Goal: Task Accomplishment & Management: Use online tool/utility

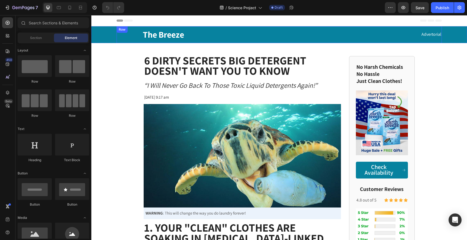
click at [322, 41] on div "The Breeze Text Block Advertorial Text Block Row" at bounding box center [278, 34] width 325 height 17
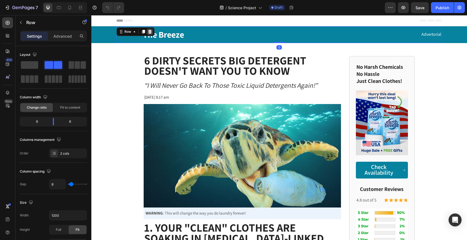
click at [149, 31] on icon at bounding box center [150, 32] width 4 height 4
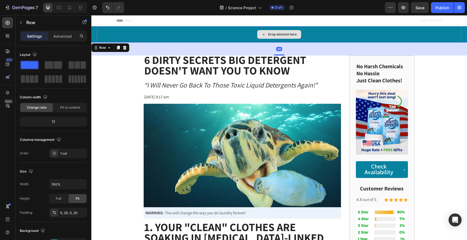
click at [157, 38] on div "Drop element here" at bounding box center [279, 34] width 365 height 16
click at [126, 47] on icon at bounding box center [124, 48] width 4 height 4
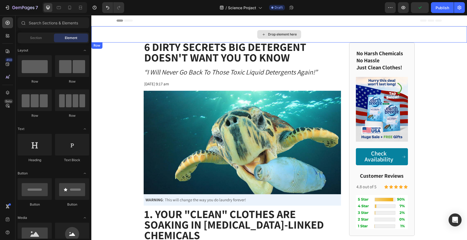
click at [259, 31] on div "Drop element here" at bounding box center [279, 34] width 44 height 9
click at [262, 34] on icon at bounding box center [263, 34] width 4 height 5
click at [264, 33] on icon at bounding box center [263, 34] width 4 height 5
click at [277, 35] on div "Drop element here" at bounding box center [282, 34] width 29 height 4
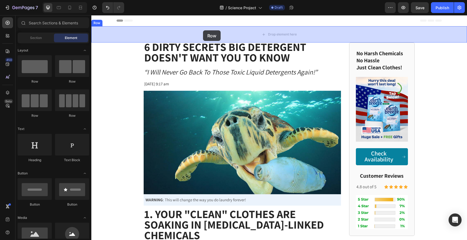
drag, startPoint x: 124, startPoint y: 83, endPoint x: 203, endPoint y: 31, distance: 94.6
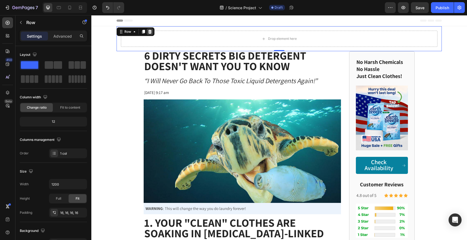
click at [151, 31] on icon at bounding box center [150, 32] width 4 height 4
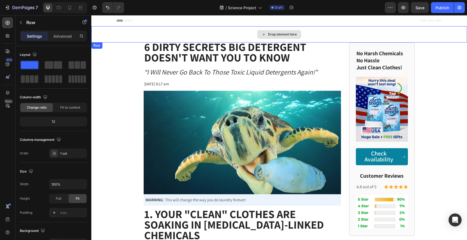
click at [160, 40] on div "Drop element here" at bounding box center [278, 34] width 375 height 16
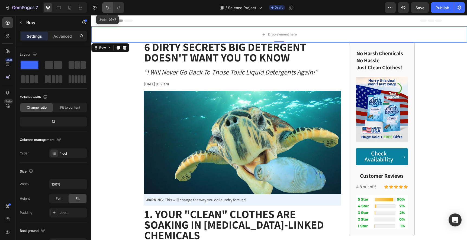
click at [107, 7] on icon "Undo/Redo" at bounding box center [107, 8] width 3 height 4
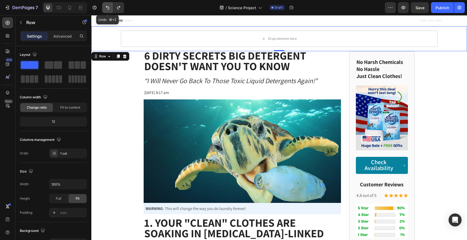
click at [107, 7] on icon "Undo/Redo" at bounding box center [107, 7] width 5 height 5
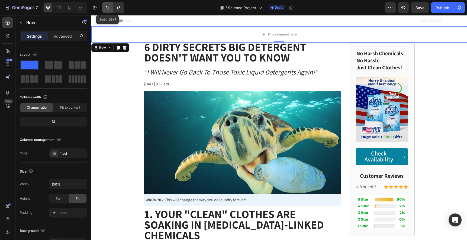
click at [107, 7] on icon "Undo/Redo" at bounding box center [107, 8] width 3 height 4
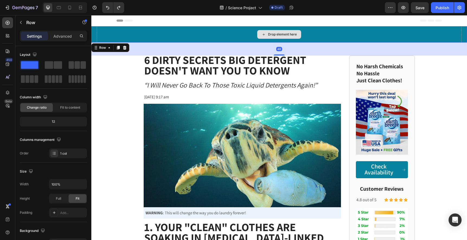
click at [146, 32] on div "Drop element here" at bounding box center [279, 34] width 365 height 16
click at [118, 46] on icon at bounding box center [118, 48] width 4 height 4
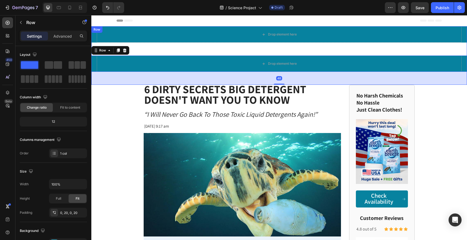
click at [222, 49] on div "Drop element here Row Drop element here Row 48" at bounding box center [278, 55] width 375 height 59
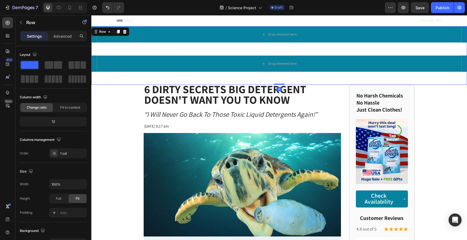
click at [222, 49] on div "Drop element here Row Drop element here Row" at bounding box center [278, 55] width 375 height 59
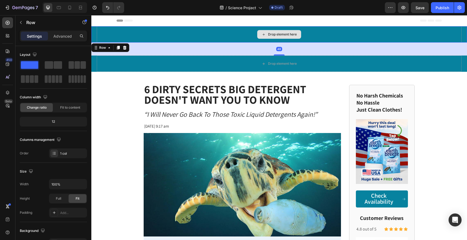
click at [235, 36] on div "Drop element here" at bounding box center [279, 34] width 365 height 16
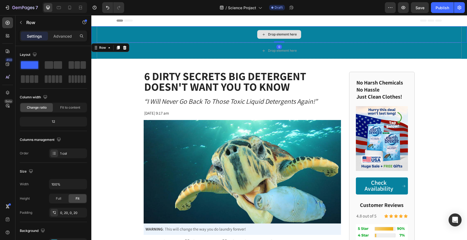
drag, startPoint x: 276, startPoint y: 55, endPoint x: 279, endPoint y: 40, distance: 15.1
click at [279, 40] on div "Drop element here Row 0" at bounding box center [278, 34] width 375 height 16
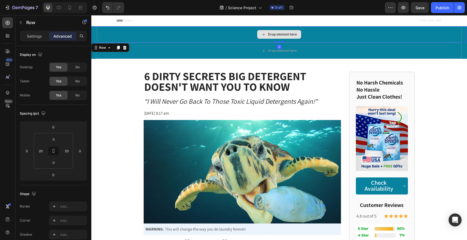
click at [216, 31] on div "Drop element here" at bounding box center [279, 34] width 365 height 16
click at [215, 33] on div "Drop element here" at bounding box center [279, 34] width 365 height 16
click at [34, 36] on p "Settings" at bounding box center [34, 36] width 15 height 6
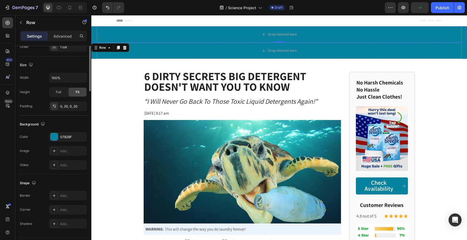
scroll to position [121, 0]
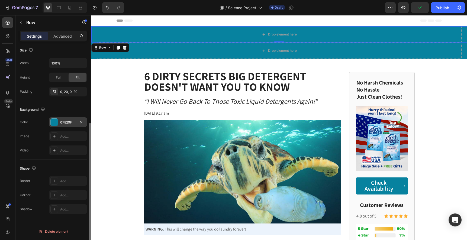
click at [55, 125] on div at bounding box center [54, 122] width 7 height 7
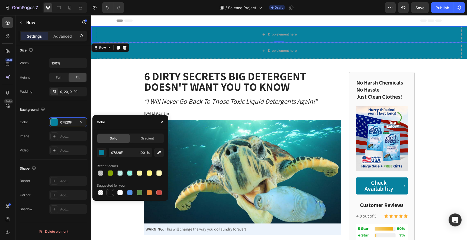
click at [112, 195] on div at bounding box center [110, 192] width 7 height 7
type input "151515"
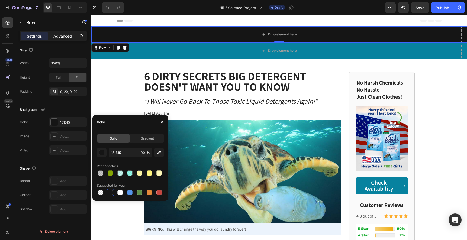
click at [68, 38] on p "Advanced" at bounding box center [62, 36] width 18 height 6
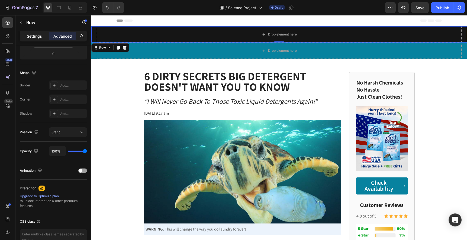
click at [34, 38] on p "Settings" at bounding box center [34, 36] width 15 height 6
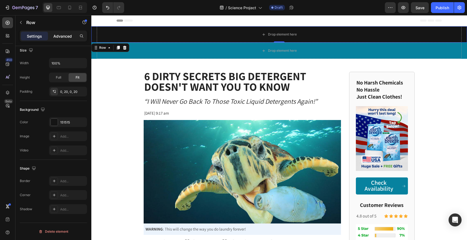
click at [66, 38] on p "Advanced" at bounding box center [62, 36] width 18 height 6
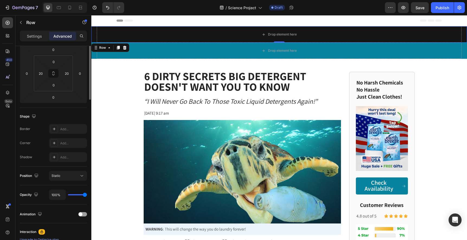
scroll to position [0, 0]
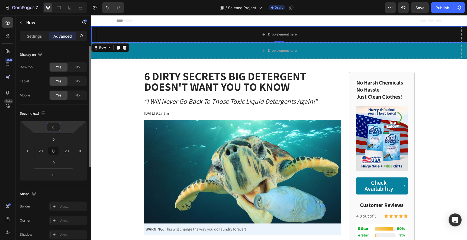
click at [51, 128] on input "0" at bounding box center [53, 127] width 11 height 8
click at [49, 128] on input "0" at bounding box center [53, 127] width 11 height 8
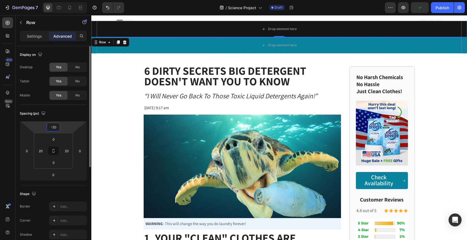
type input "-0"
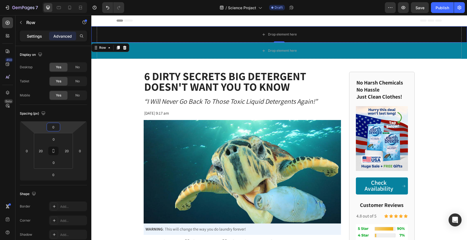
click at [42, 39] on div "Settings" at bounding box center [34, 36] width 27 height 9
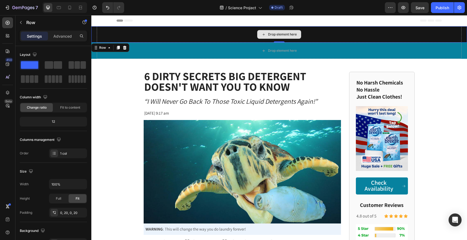
click at [97, 31] on div "Drop element here" at bounding box center [279, 34] width 365 height 16
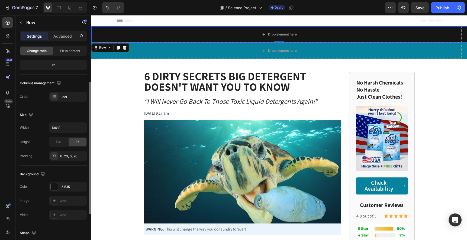
scroll to position [58, 0]
click at [61, 141] on span "Full" at bounding box center [58, 140] width 5 height 5
click at [74, 141] on div "Fit" at bounding box center [78, 140] width 18 height 9
click at [70, 153] on div "0, 20, 0, 20" at bounding box center [68, 154] width 16 height 5
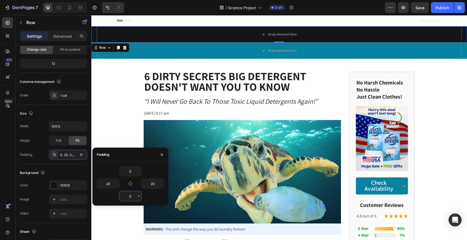
click at [128, 199] on input "0" at bounding box center [130, 196] width 22 height 10
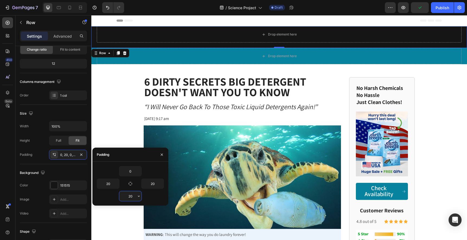
type input "2"
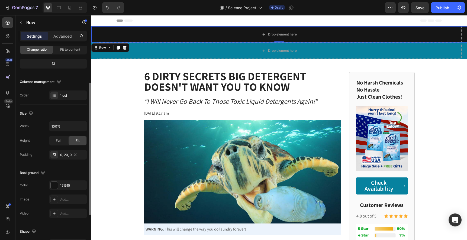
click at [80, 167] on div "Background The changes might be hidden by the video. Color 151515 Image Add... …" at bounding box center [53, 193] width 67 height 59
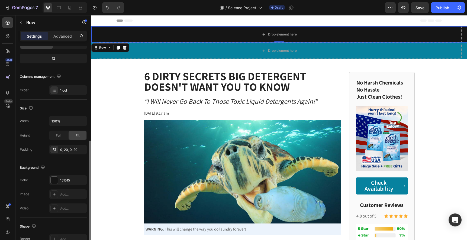
scroll to position [45, 0]
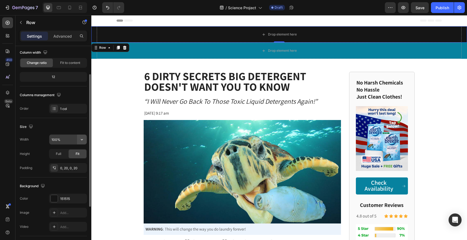
click at [82, 139] on icon "button" at bounding box center [81, 139] width 5 height 5
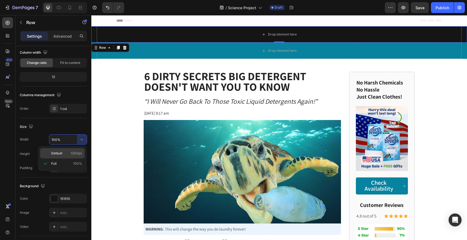
click at [72, 153] on span "1200px" at bounding box center [76, 153] width 11 height 5
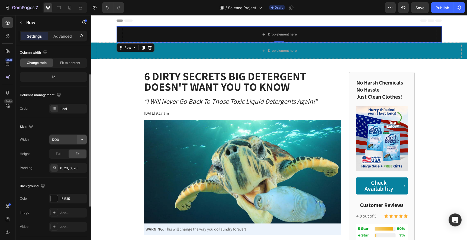
click at [81, 139] on icon "button" at bounding box center [81, 139] width 5 height 5
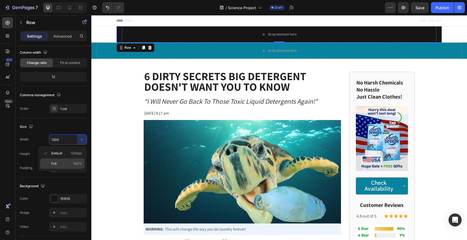
click at [74, 161] on div "Full 100%" at bounding box center [62, 163] width 44 height 10
type input "100%"
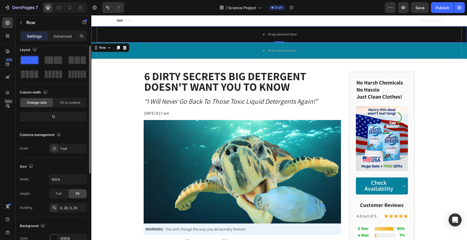
scroll to position [0, 0]
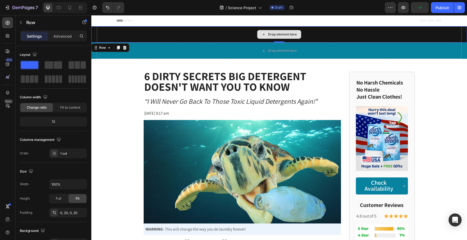
click at [173, 32] on div "Drop element here" at bounding box center [279, 34] width 365 height 16
click at [62, 37] on p "Advanced" at bounding box center [62, 36] width 18 height 6
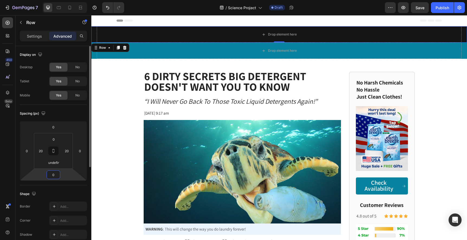
click at [51, 173] on input "0" at bounding box center [53, 175] width 11 height 8
click at [50, 173] on input "0" at bounding box center [53, 175] width 11 height 8
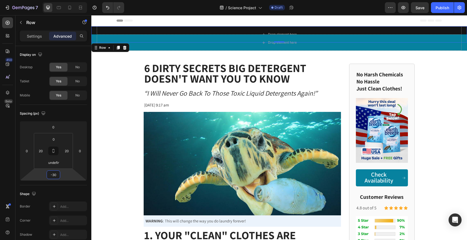
type input "-30"
click at [241, 28] on div "Drop element here" at bounding box center [279, 34] width 365 height 16
click at [21, 23] on icon "button" at bounding box center [21, 22] width 4 height 4
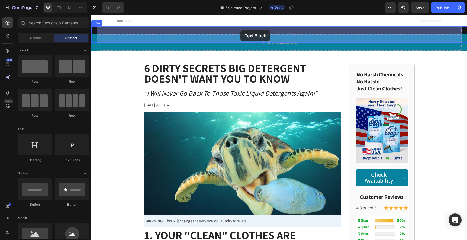
drag, startPoint x: 163, startPoint y: 160, endPoint x: 240, endPoint y: 30, distance: 150.7
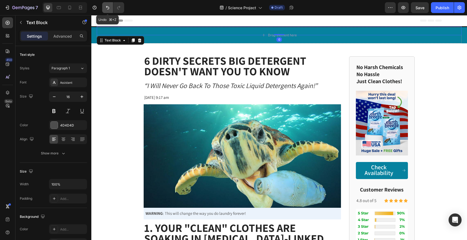
click at [109, 8] on icon "Undo/Redo" at bounding box center [107, 8] width 3 height 4
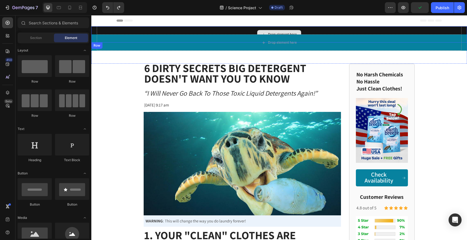
click at [264, 29] on div "Drop element here" at bounding box center [279, 34] width 365 height 16
click at [280, 33] on div "Drop element here" at bounding box center [282, 34] width 29 height 4
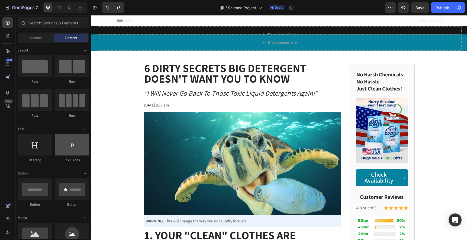
click at [69, 146] on div at bounding box center [72, 145] width 34 height 22
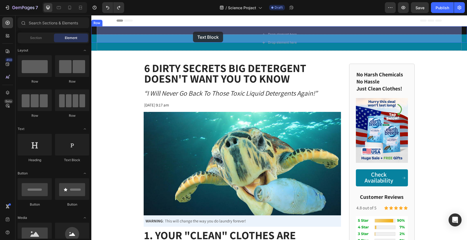
drag, startPoint x: 160, startPoint y: 161, endPoint x: 193, endPoint y: 32, distance: 133.3
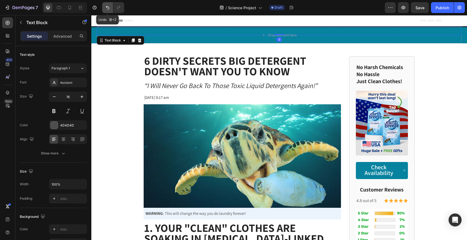
click at [108, 8] on icon "Undo/Redo" at bounding box center [107, 7] width 5 height 5
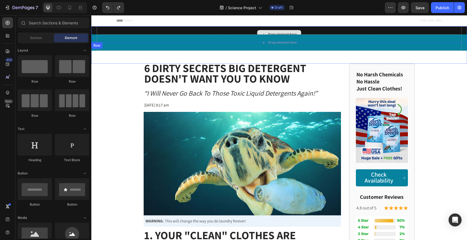
click at [146, 31] on div "Drop element here" at bounding box center [279, 34] width 365 height 16
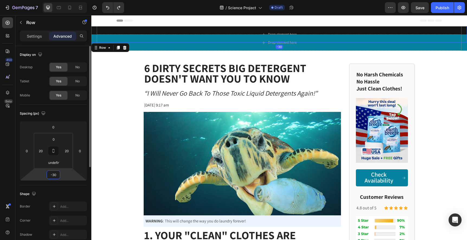
click at [54, 176] on input "-30" at bounding box center [53, 175] width 11 height 8
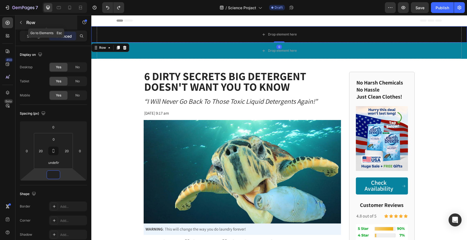
type input "0"
click at [22, 26] on button "button" at bounding box center [21, 22] width 9 height 9
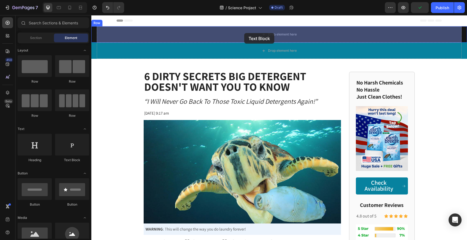
drag, startPoint x: 152, startPoint y: 156, endPoint x: 244, endPoint y: 33, distance: 153.6
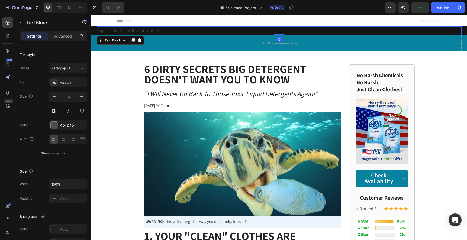
click at [198, 33] on div "Replace this text with your content" at bounding box center [279, 30] width 365 height 9
click at [198, 33] on p "Replace this text with your content" at bounding box center [278, 31] width 363 height 8
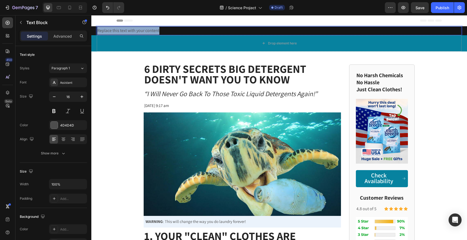
click at [198, 33] on p "Replace this text with your content" at bounding box center [278, 31] width 363 height 8
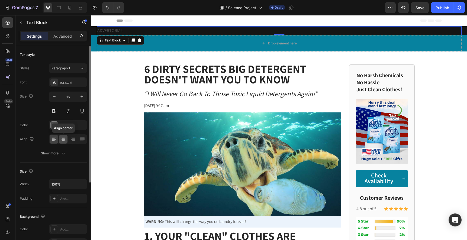
click at [63, 139] on icon at bounding box center [63, 139] width 5 height 5
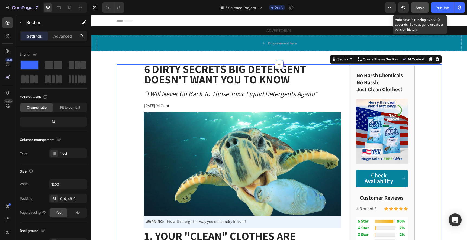
click at [357, 9] on span "Save" at bounding box center [419, 7] width 9 height 5
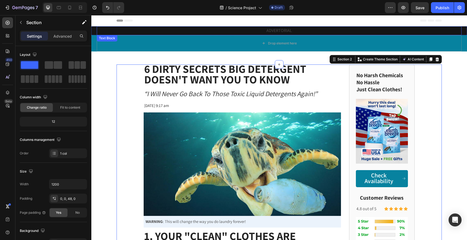
click at [279, 31] on p "ADVERTORIAL" at bounding box center [278, 31] width 363 height 8
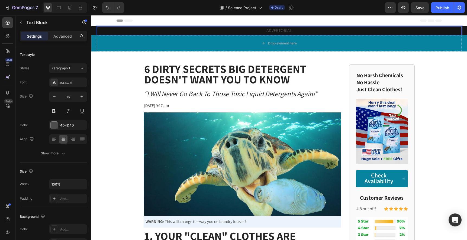
click at [279, 31] on p "ADVERTORIAL" at bounding box center [278, 31] width 363 height 8
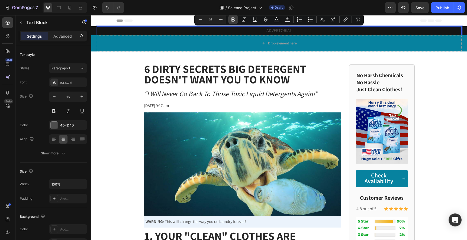
click at [232, 21] on icon "Editor contextual toolbar" at bounding box center [232, 19] width 5 height 5
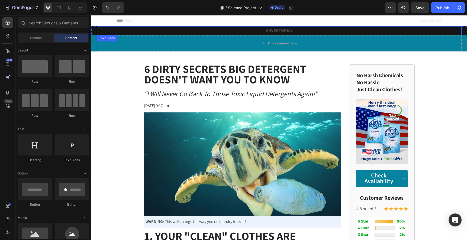
click at [283, 31] on strong "ADVERTORIAL" at bounding box center [279, 31] width 27 height 6
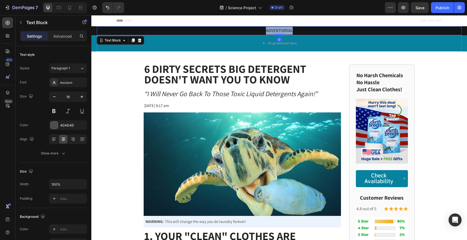
click at [283, 31] on strong "ADVERTORIAL" at bounding box center [279, 31] width 27 height 6
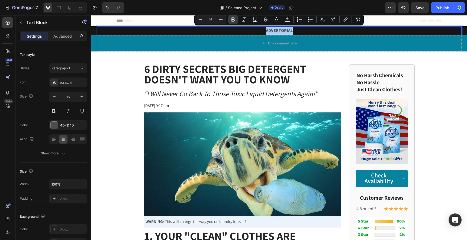
click at [235, 21] on icon "Editor contextual toolbar" at bounding box center [232, 19] width 5 height 5
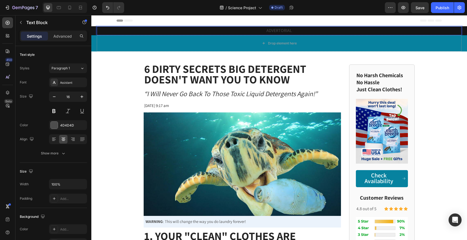
click at [277, 28] on p "ADVERTORIAL" at bounding box center [278, 31] width 363 height 8
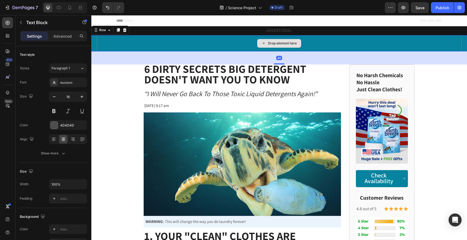
click at [304, 40] on div "Drop element here" at bounding box center [279, 43] width 365 height 16
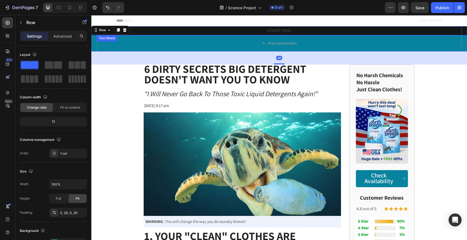
click at [281, 32] on p "ADVERTORIAL" at bounding box center [278, 31] width 363 height 8
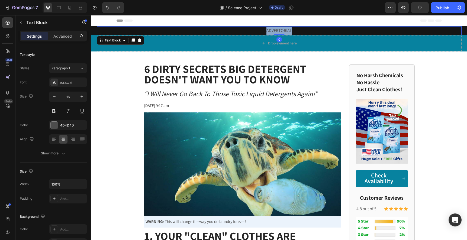
click at [281, 32] on p "ADVERTORIAL" at bounding box center [278, 31] width 363 height 8
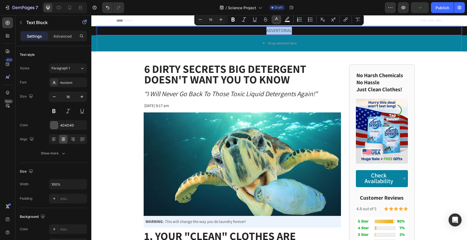
click at [275, 17] on icon "Editor contextual toolbar" at bounding box center [276, 19] width 5 height 5
type input "4D4D4D"
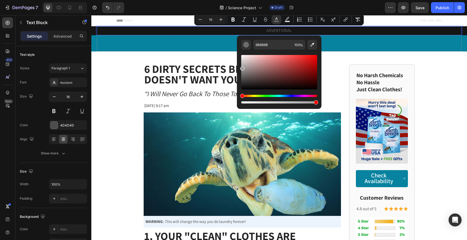
drag, startPoint x: 241, startPoint y: 75, endPoint x: 240, endPoint y: 67, distance: 7.4
click at [241, 67] on div "Editor contextual toolbar" at bounding box center [279, 72] width 76 height 34
type input "8C8C8C"
click at [240, 70] on div "Editor contextual toolbar" at bounding box center [242, 71] width 4 height 4
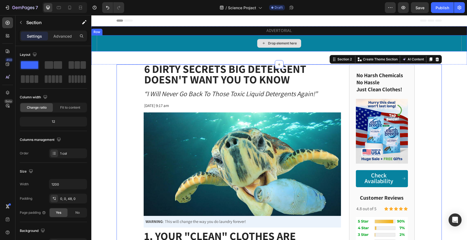
click at [234, 43] on div "Drop element here" at bounding box center [279, 43] width 365 height 16
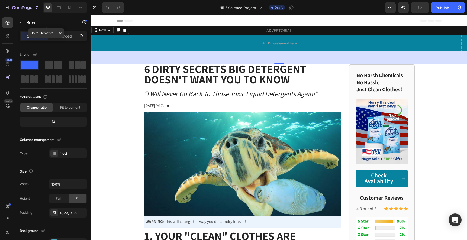
click at [20, 23] on icon "button" at bounding box center [21, 22] width 2 height 3
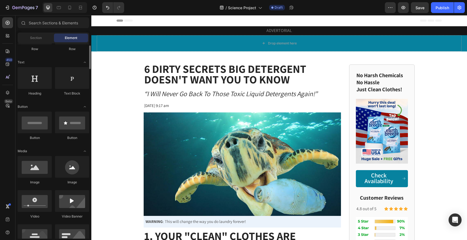
scroll to position [86, 0]
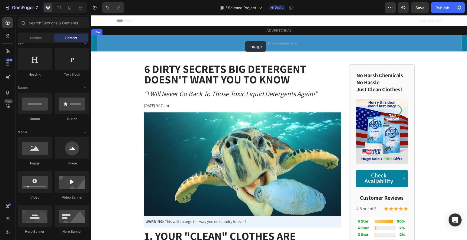
drag, startPoint x: 127, startPoint y: 169, endPoint x: 245, endPoint y: 42, distance: 173.4
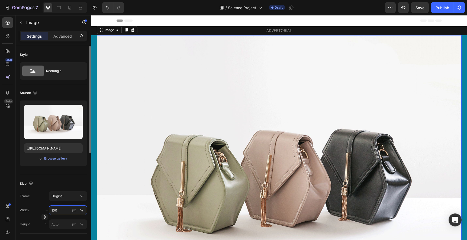
click at [63, 208] on input "100" at bounding box center [68, 210] width 38 height 10
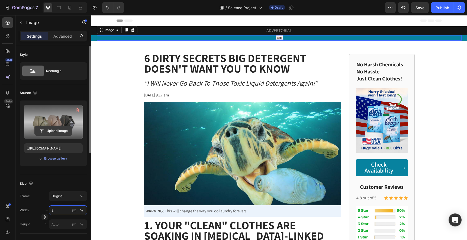
type input "2"
click at [61, 132] on input "file" at bounding box center [53, 130] width 37 height 9
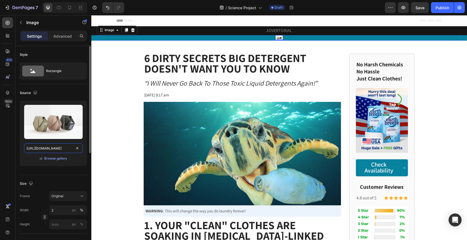
click at [56, 146] on input "https://cdn.shopify.com/s/files/1/2005/9307/files/image_demo.jpg" at bounding box center [53, 148] width 59 height 10
paste input "ucarecdn.com/0cab2824-c875-4587-9b4c-2743ab3f4f5a/-/format/auto/-/preview/640x6…"
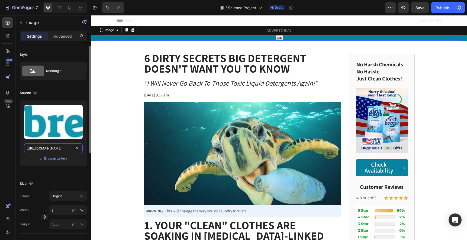
scroll to position [0, 158]
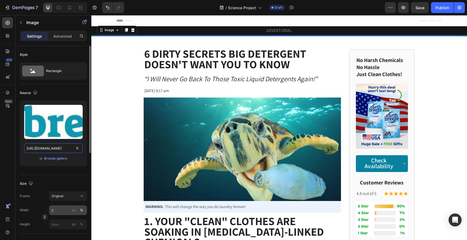
type input "https://ucarecdn.com/0cab2824-c875-4587-9b4c-2743ab3f4f5a/-/format/auto/-/previ…"
click at [59, 211] on input "2" at bounding box center [68, 210] width 38 height 10
click at [60, 211] on input "2" at bounding box center [68, 210] width 38 height 10
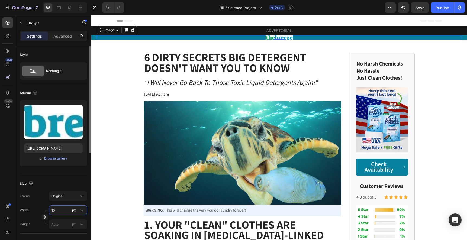
type input "1"
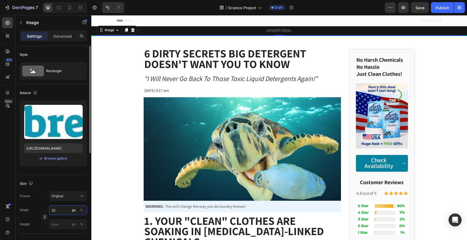
type input "2"
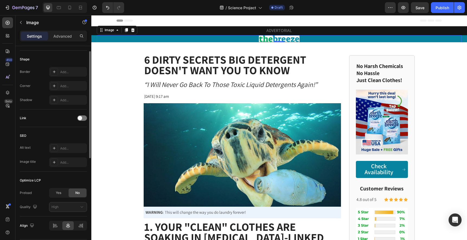
scroll to position [200, 0]
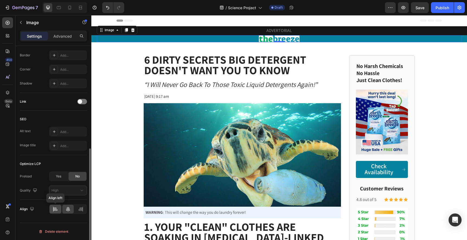
type input "150"
click at [56, 209] on icon at bounding box center [56, 209] width 4 height 1
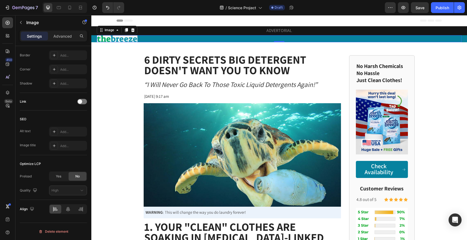
click at [159, 40] on div at bounding box center [279, 38] width 365 height 7
click at [22, 24] on icon "button" at bounding box center [21, 22] width 4 height 4
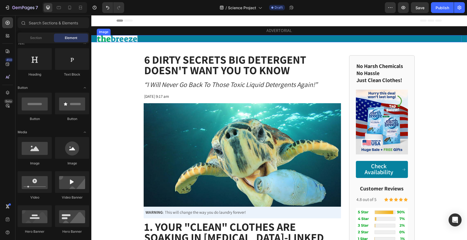
click at [190, 37] on div at bounding box center [279, 38] width 365 height 7
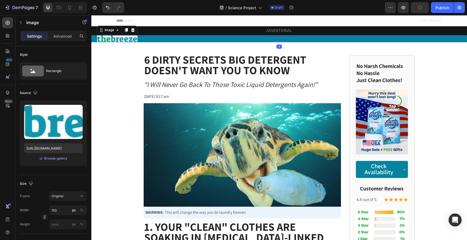
click at [191, 40] on div at bounding box center [279, 38] width 365 height 7
click at [335, 66] on p "6 Dirty Secrets Big Detergent Doesn't Want You to Know" at bounding box center [242, 66] width 196 height 21
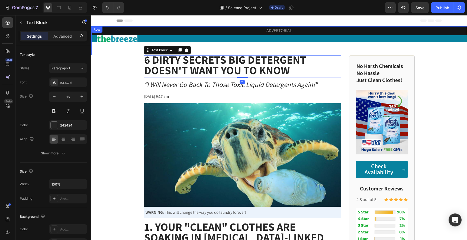
click at [357, 44] on div "ADVERTORIAL Text Block Row Image Row" at bounding box center [278, 40] width 375 height 29
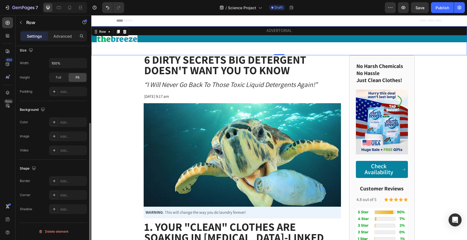
scroll to position [0, 0]
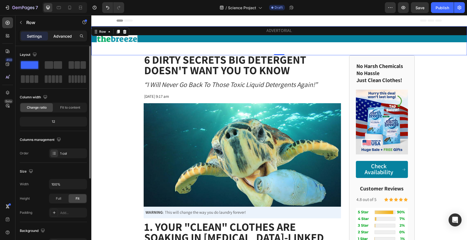
click at [61, 38] on p "Advanced" at bounding box center [62, 36] width 18 height 6
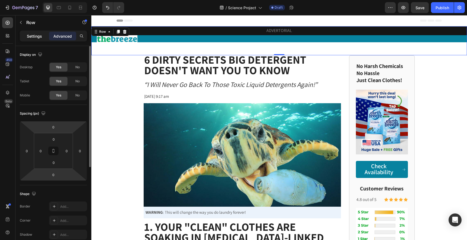
click at [40, 37] on p "Settings" at bounding box center [34, 36] width 15 height 6
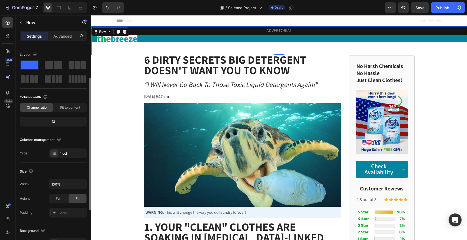
scroll to position [121, 0]
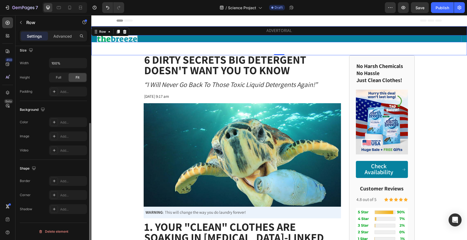
click at [250, 39] on div at bounding box center [279, 38] width 365 height 7
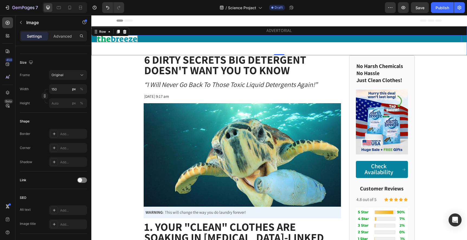
scroll to position [0, 0]
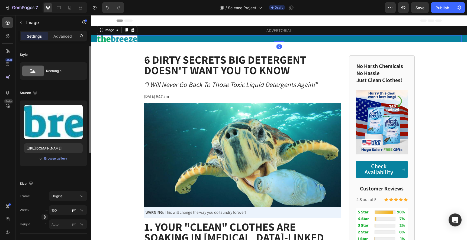
click at [250, 39] on div at bounding box center [279, 38] width 365 height 7
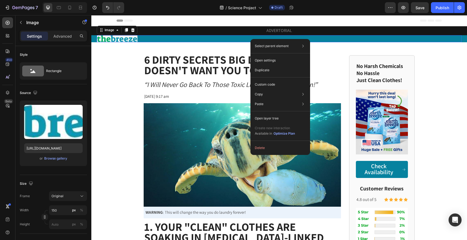
click at [244, 40] on div at bounding box center [279, 38] width 365 height 7
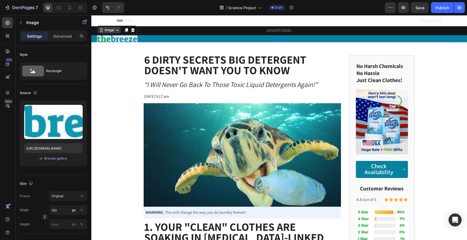
click at [118, 30] on icon at bounding box center [117, 30] width 4 height 4
click at [111, 40] on div "Row 1 col" at bounding box center [107, 39] width 17 height 3
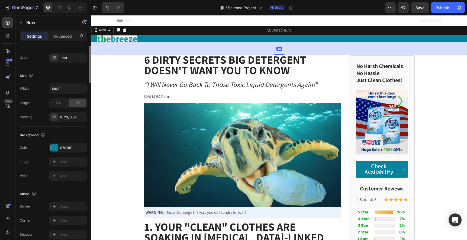
scroll to position [121, 0]
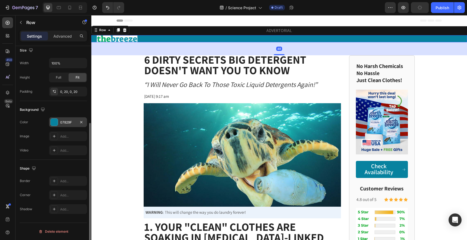
click at [55, 125] on div at bounding box center [54, 122] width 7 height 7
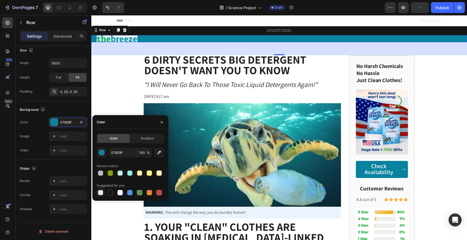
click at [102, 194] on div at bounding box center [100, 192] width 5 height 5
type input "000000"
type input "0"
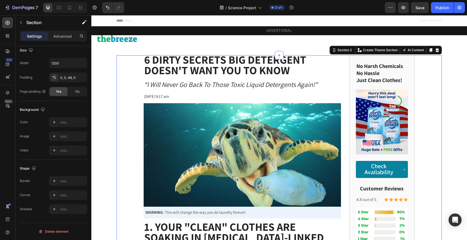
scroll to position [0, 0]
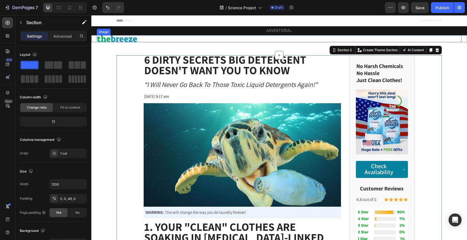
click at [130, 38] on img at bounding box center [117, 38] width 41 height 7
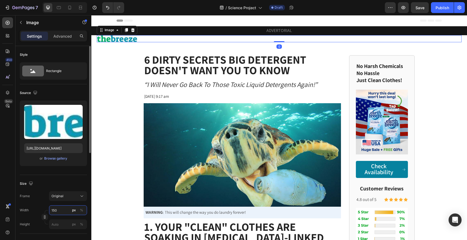
click at [60, 210] on input "150" at bounding box center [68, 210] width 38 height 10
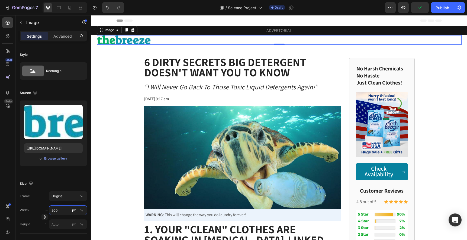
type input "200"
click at [63, 41] on div "Settings Advanced" at bounding box center [53, 36] width 67 height 11
click at [70, 39] on div "Advanced" at bounding box center [62, 36] width 27 height 9
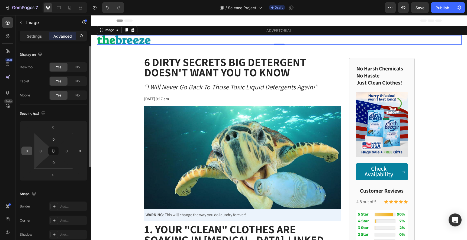
click at [24, 149] on input "0" at bounding box center [27, 151] width 8 height 8
click at [24, 150] on input "0" at bounding box center [27, 151] width 8 height 8
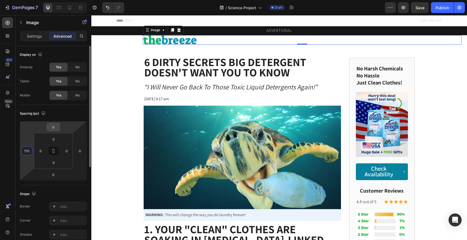
type input "170"
click at [51, 125] on input "0" at bounding box center [53, 127] width 11 height 8
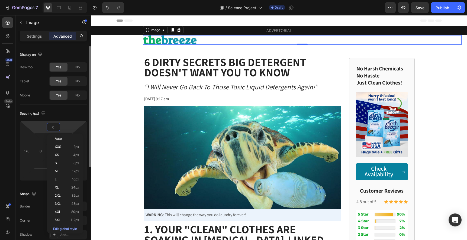
type input "5"
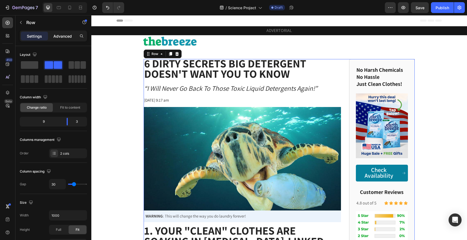
click at [69, 37] on p "Advanced" at bounding box center [62, 36] width 18 height 6
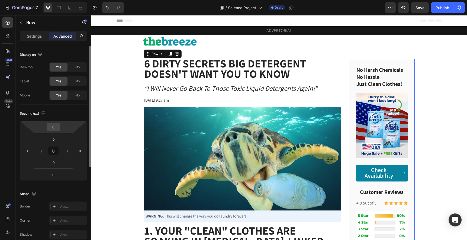
click at [50, 129] on input "0" at bounding box center [53, 127] width 11 height 8
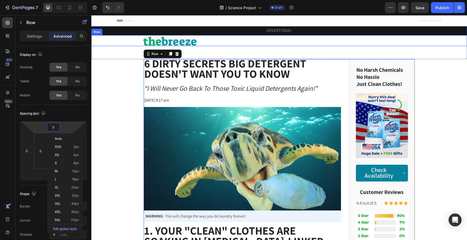
click at [194, 37] on img at bounding box center [170, 41] width 54 height 9
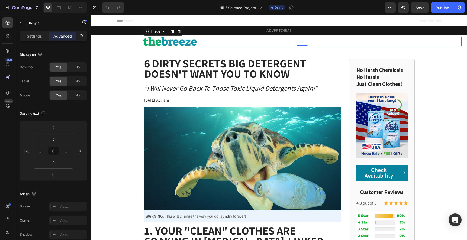
click at [199, 41] on div at bounding box center [302, 41] width 319 height 9
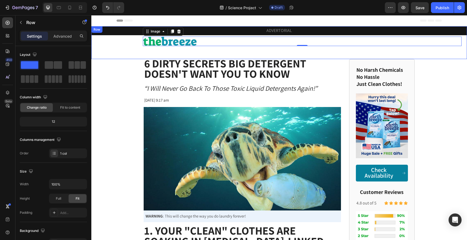
click at [197, 52] on div "ADVERTORIAL Text Block Row Image 0 Row" at bounding box center [278, 42] width 375 height 33
click at [197, 52] on div "ADVERTORIAL Text Block Row Image Row" at bounding box center [278, 42] width 375 height 33
drag, startPoint x: 281, startPoint y: 59, endPoint x: 281, endPoint y: 52, distance: 6.6
click at [281, 52] on div "ADVERTORIAL Text Block Row Image Row Row 0" at bounding box center [278, 42] width 375 height 33
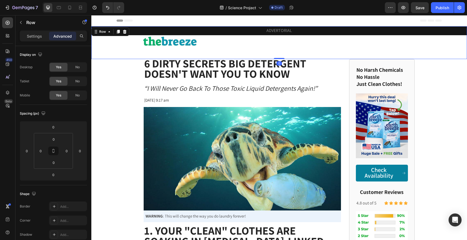
click at [259, 53] on div "ADVERTORIAL Text Block Row Image Row" at bounding box center [278, 42] width 375 height 33
click at [139, 51] on div "ADVERTORIAL Text Block Row Image Row" at bounding box center [278, 42] width 375 height 33
click at [37, 38] on p "Settings" at bounding box center [34, 36] width 15 height 6
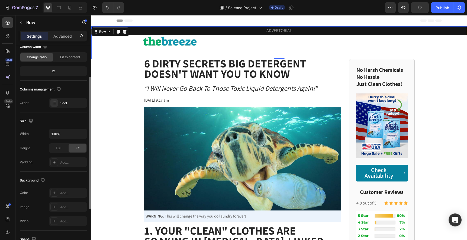
scroll to position [55, 0]
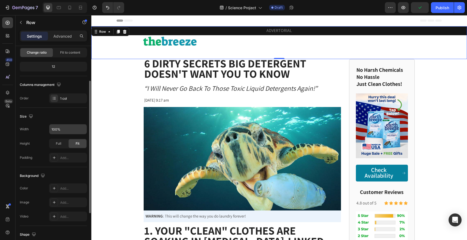
click at [75, 132] on input "100%" at bounding box center [67, 129] width 37 height 10
click at [81, 130] on icon "button" at bounding box center [81, 128] width 5 height 5
click at [67, 157] on div "Add..." at bounding box center [72, 157] width 25 height 5
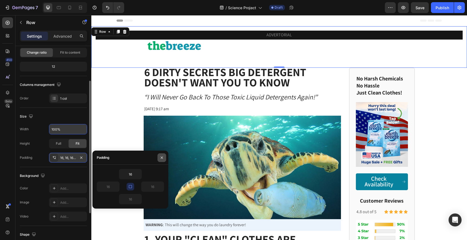
click at [161, 158] on icon "button" at bounding box center [162, 157] width 2 height 2
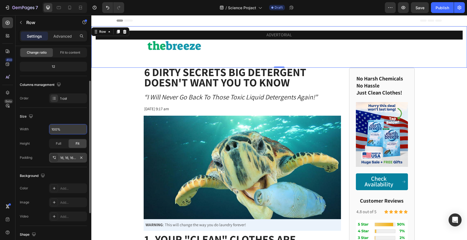
click at [78, 153] on div "16, 16, 16, 16" at bounding box center [68, 158] width 38 height 10
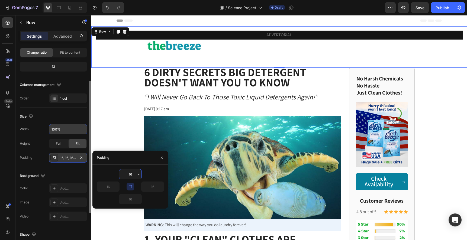
click at [56, 158] on icon at bounding box center [54, 157] width 4 height 4
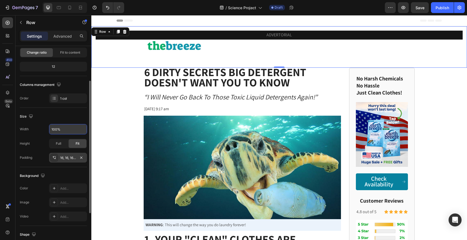
click at [64, 157] on div "16, 16, 16, 16" at bounding box center [68, 157] width 16 height 5
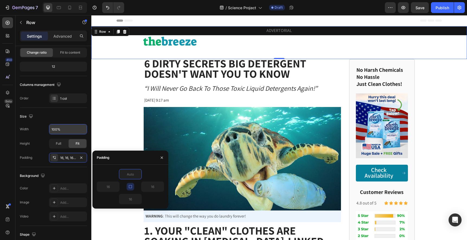
type input "0"
click at [162, 158] on icon "button" at bounding box center [162, 157] width 2 height 2
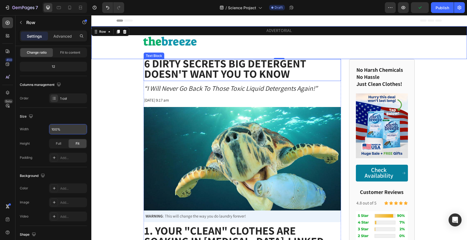
click at [167, 65] on strong "6 Dirty Secrets Big Detergent Doesn't Want You to Know" at bounding box center [225, 68] width 162 height 25
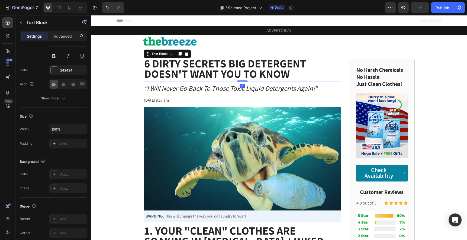
scroll to position [0, 0]
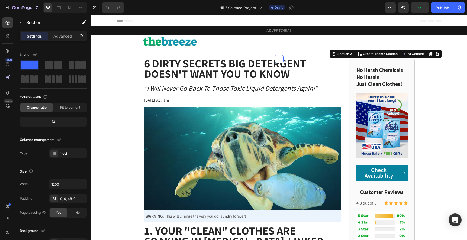
click at [67, 39] on div "Advanced" at bounding box center [62, 36] width 27 height 9
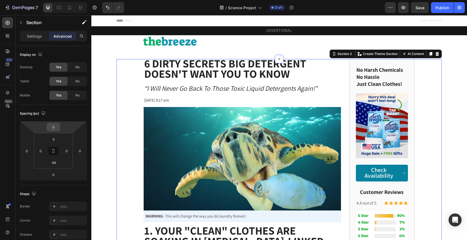
click at [50, 127] on input "0" at bounding box center [53, 127] width 11 height 8
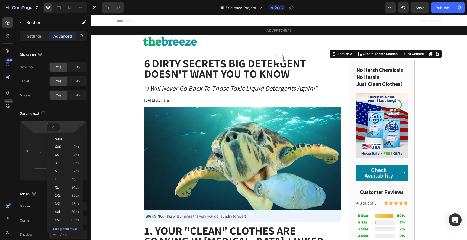
click at [50, 127] on input "0" at bounding box center [53, 127] width 11 height 8
type input "-30"
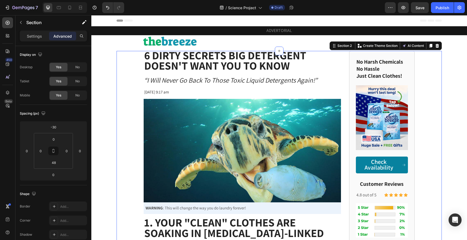
click at [53, 126] on input "-30" at bounding box center [53, 127] width 11 height 8
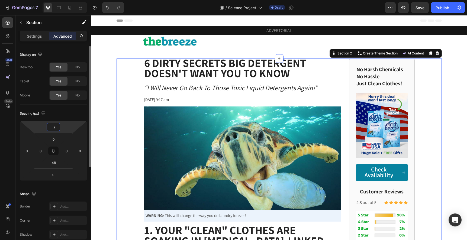
type input "-20"
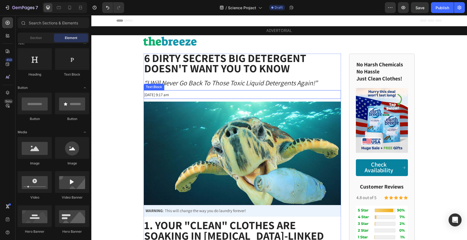
scroll to position [4, 0]
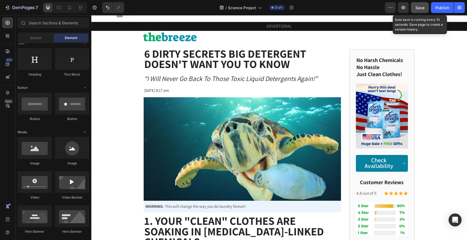
click at [357, 11] on button "Save" at bounding box center [420, 7] width 18 height 11
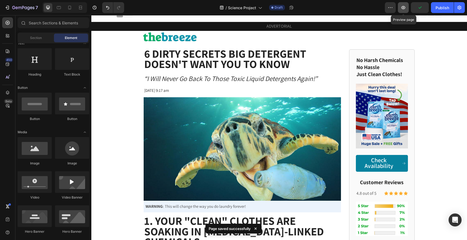
click at [357, 9] on icon "button" at bounding box center [402, 7] width 5 height 5
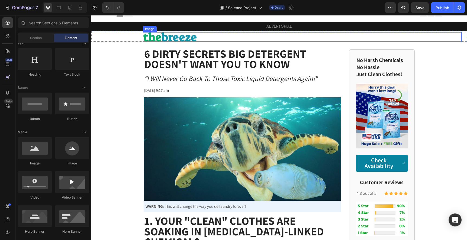
click at [304, 39] on div at bounding box center [302, 36] width 319 height 9
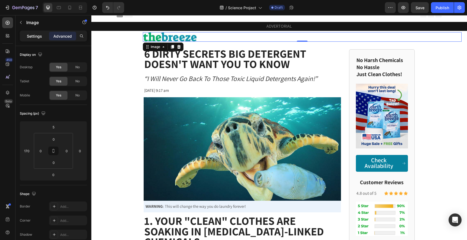
click at [39, 39] on p "Settings" at bounding box center [34, 36] width 15 height 6
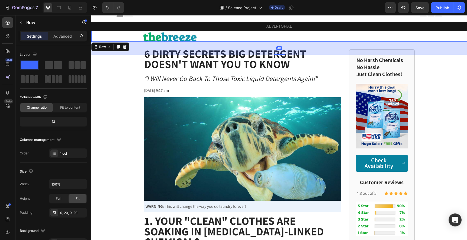
click at [131, 40] on div "Image" at bounding box center [279, 36] width 365 height 11
click at [132, 37] on div "Image" at bounding box center [279, 36] width 365 height 11
click at [62, 198] on div "Full" at bounding box center [59, 198] width 18 height 9
click at [77, 197] on span "Fit" at bounding box center [78, 198] width 4 height 5
click at [78, 184] on button "button" at bounding box center [82, 184] width 10 height 10
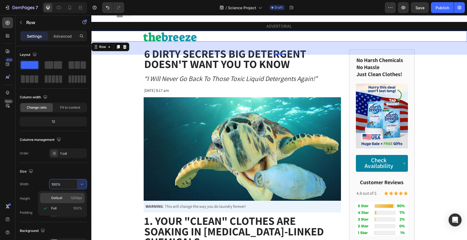
click at [68, 198] on p "Default 1200px" at bounding box center [66, 198] width 31 height 5
type input "1200"
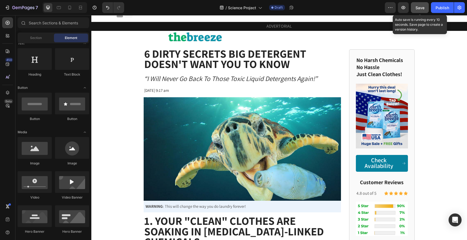
click at [357, 9] on span "Save" at bounding box center [419, 7] width 9 height 5
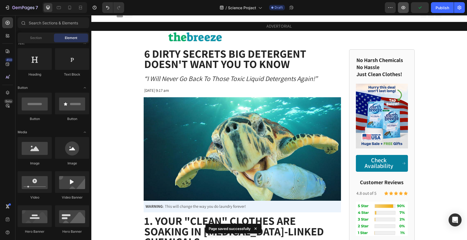
click at [357, 10] on button "button" at bounding box center [403, 7] width 11 height 11
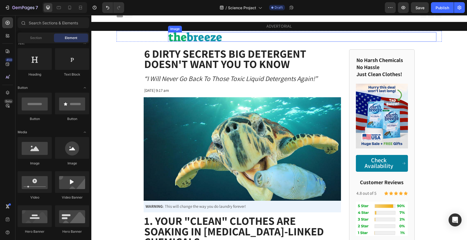
click at [196, 40] on img at bounding box center [195, 36] width 54 height 9
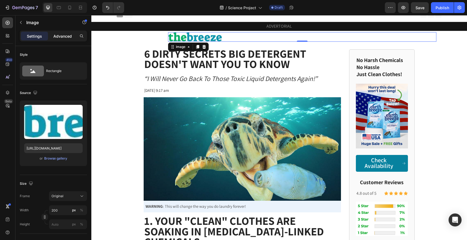
click at [64, 38] on p "Advanced" at bounding box center [62, 36] width 18 height 6
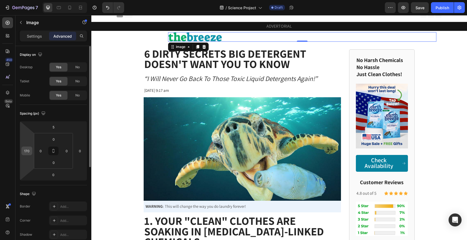
click at [27, 154] on input "170" at bounding box center [27, 151] width 8 height 8
type input "0"
click at [70, 119] on div "Spacing (px) 5 0 0 0 0 0 0 0" at bounding box center [53, 145] width 67 height 80
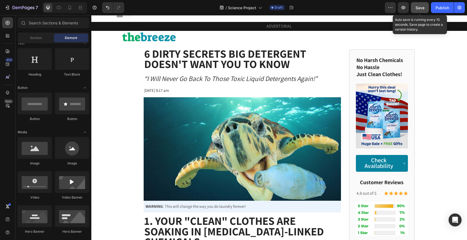
click at [357, 12] on button "Save" at bounding box center [420, 7] width 18 height 11
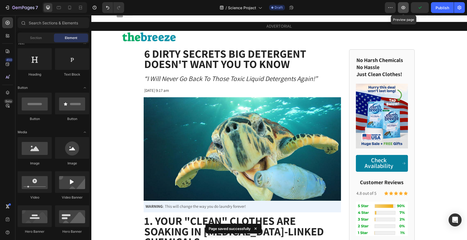
click at [357, 8] on icon "button" at bounding box center [403, 8] width 2 height 2
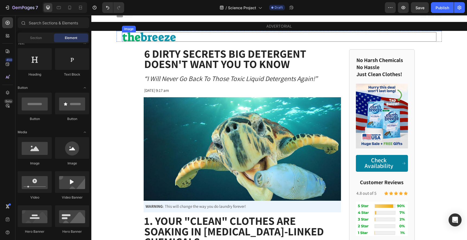
click at [168, 40] on img at bounding box center [149, 36] width 54 height 9
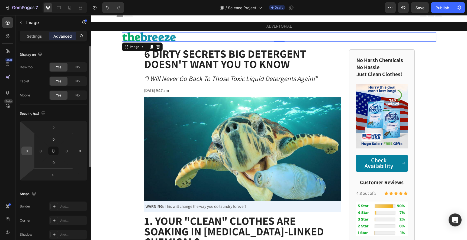
click at [27, 148] on input "0" at bounding box center [27, 151] width 8 height 8
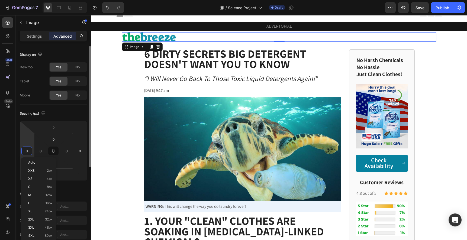
click at [25, 149] on input "0" at bounding box center [27, 151] width 8 height 8
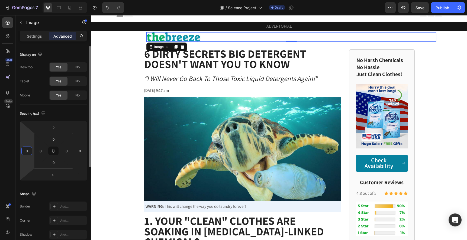
type input "80"
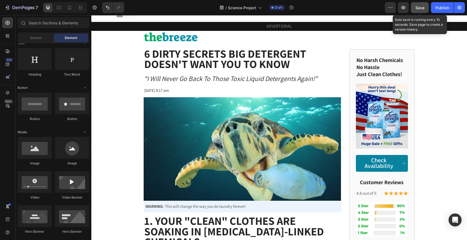
click at [357, 8] on span "Save" at bounding box center [419, 7] width 9 height 5
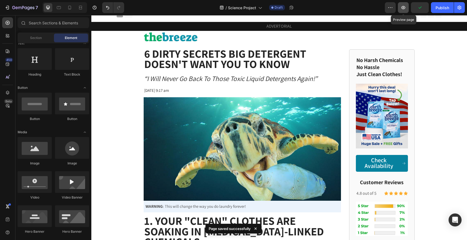
click at [357, 9] on icon "button" at bounding box center [402, 7] width 5 height 5
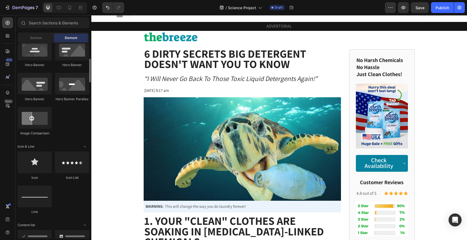
scroll to position [270, 0]
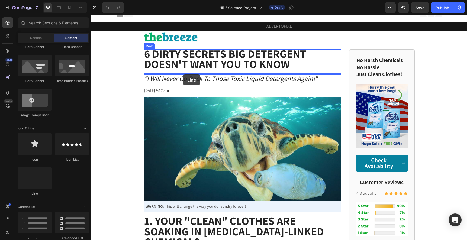
drag, startPoint x: 129, startPoint y: 191, endPoint x: 183, endPoint y: 74, distance: 128.1
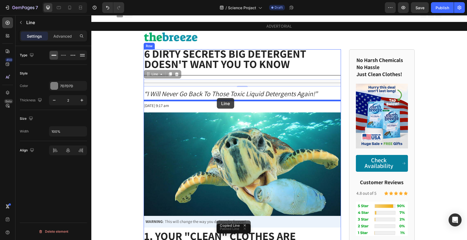
drag, startPoint x: 217, startPoint y: 82, endPoint x: 217, endPoint y: 98, distance: 15.4
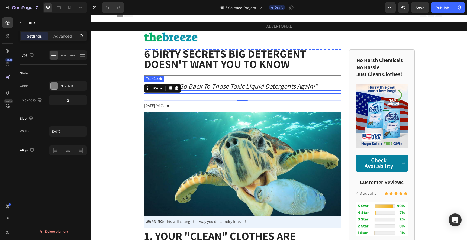
click at [325, 85] on p "“I Will Never Go Back To Those Toxic Liquid Detergents Again!”" at bounding box center [242, 87] width 196 height 8
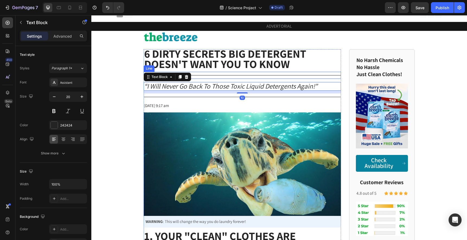
click at [324, 76] on div "Title Line" at bounding box center [242, 75] width 197 height 7
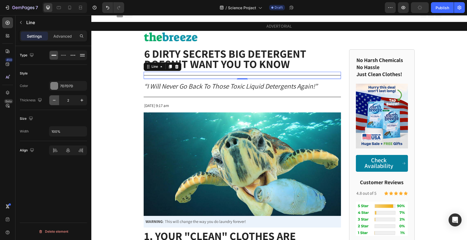
click at [54, 102] on icon "button" at bounding box center [53, 100] width 5 height 5
type input "1"
click at [154, 96] on div at bounding box center [242, 96] width 197 height 1
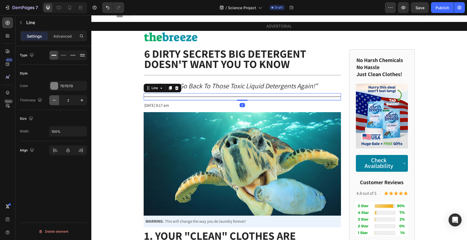
click at [54, 99] on icon "button" at bounding box center [53, 100] width 5 height 5
type input "1"
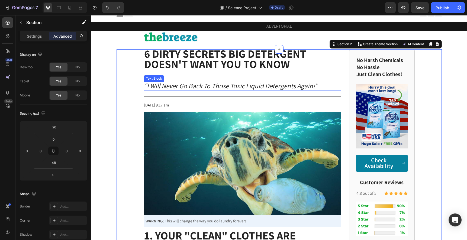
click at [183, 88] on icon "“I Will Never Go Back To Those Toxic Liquid Detergents Again!”" at bounding box center [230, 85] width 173 height 9
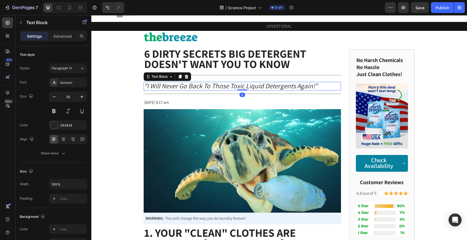
drag, startPoint x: 244, startPoint y: 92, endPoint x: 244, endPoint y: 85, distance: 6.5
click at [244, 85] on div "“I Will Never Go Back To Those Toxic Liquid Detergents Again!” Text Block 0" at bounding box center [242, 86] width 197 height 9
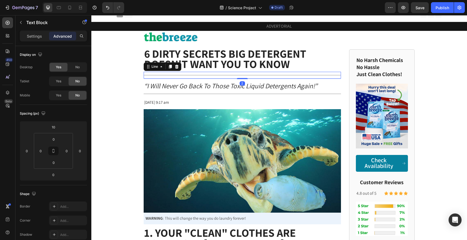
click at [246, 75] on div "Title Line 2" at bounding box center [242, 75] width 197 height 7
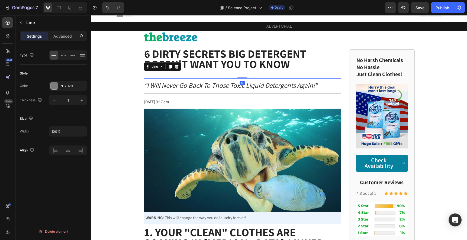
drag, startPoint x: 244, startPoint y: 78, endPoint x: 244, endPoint y: 72, distance: 6.0
click at [244, 72] on div "Title Line 0" at bounding box center [242, 75] width 197 height 7
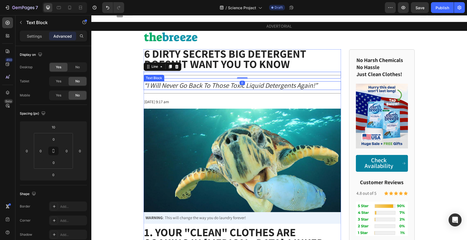
click at [212, 87] on icon "“I Will Never Go Back To Those Toxic Liquid Detergents Again!”" at bounding box center [230, 85] width 173 height 9
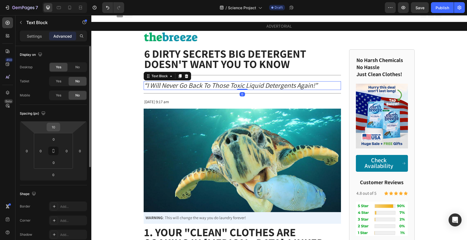
click at [53, 126] on input "10" at bounding box center [53, 127] width 11 height 8
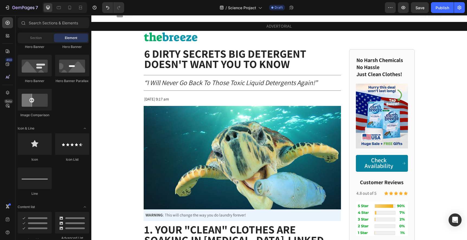
click at [246, 82] on icon "“I Will Never Go Back To Those Toxic Liquid Detergents Again!”" at bounding box center [230, 82] width 173 height 9
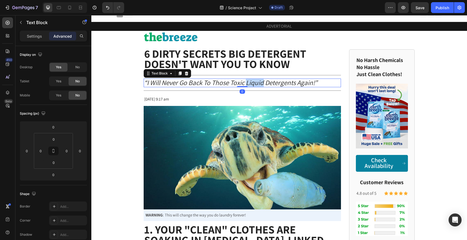
click at [246, 82] on icon "“I Will Never Go Back To Those Toxic Liquid Detergents Again!”" at bounding box center [230, 82] width 173 height 9
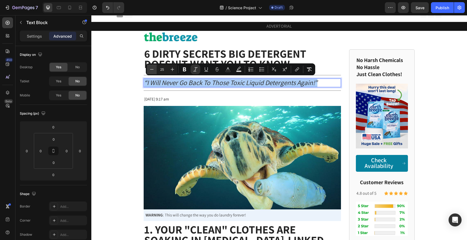
click at [153, 68] on icon "Editor contextual toolbar" at bounding box center [151, 69] width 5 height 5
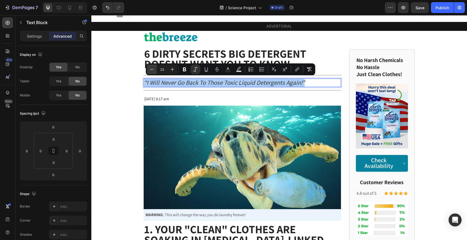
click at [153, 68] on icon "Editor contextual toolbar" at bounding box center [151, 69] width 5 height 5
type input "20"
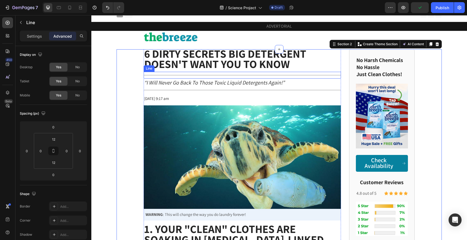
click at [303, 75] on div "Title Line" at bounding box center [242, 75] width 197 height 7
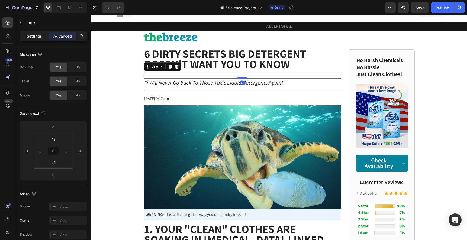
click at [34, 38] on p "Settings" at bounding box center [34, 36] width 15 height 6
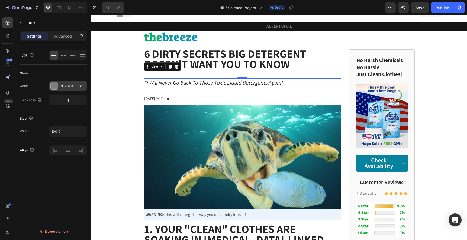
click at [53, 86] on div at bounding box center [54, 85] width 7 height 7
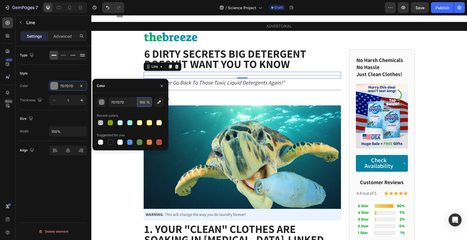
click at [144, 104] on input "100" at bounding box center [144, 102] width 15 height 10
type input "8"
type input "7"
type input "40"
click at [207, 90] on div at bounding box center [242, 90] width 197 height 0
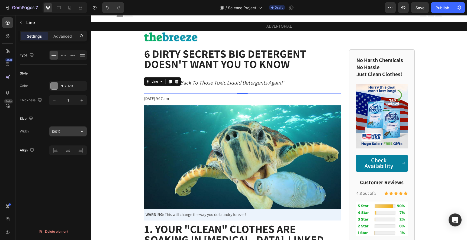
click at [68, 127] on input "100%" at bounding box center [67, 131] width 37 height 10
click at [183, 87] on div "Title Line 2" at bounding box center [242, 90] width 197 height 7
click at [59, 86] on div "7D7D7D" at bounding box center [68, 86] width 38 height 10
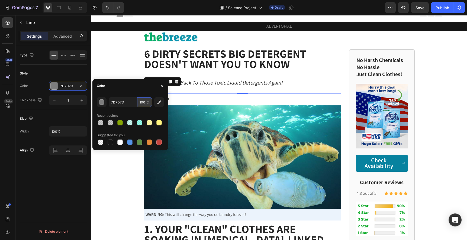
click at [145, 99] on input "100" at bounding box center [144, 102] width 15 height 10
click at [145, 100] on input "100" at bounding box center [144, 102] width 15 height 10
type input "40"
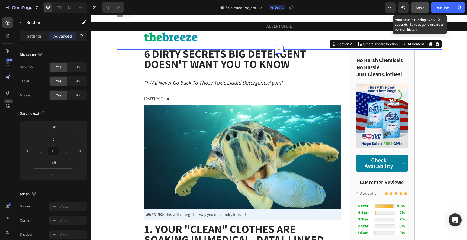
click at [357, 6] on span "Save" at bounding box center [419, 7] width 9 height 5
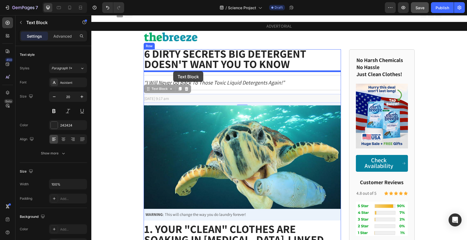
drag, startPoint x: 171, startPoint y: 99, endPoint x: 173, endPoint y: 72, distance: 26.9
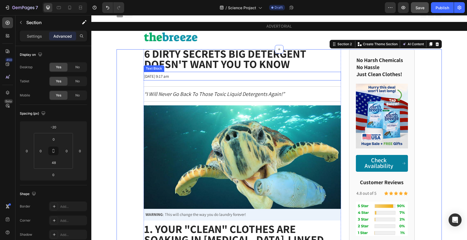
click at [231, 75] on p "[DATE] 9:17 am" at bounding box center [242, 76] width 196 height 8
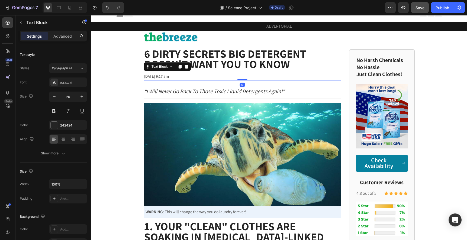
drag, startPoint x: 239, startPoint y: 82, endPoint x: 239, endPoint y: 73, distance: 8.4
click at [239, 73] on div "Jan 10 2025 at 9:17 am Text Block 0" at bounding box center [242, 76] width 197 height 9
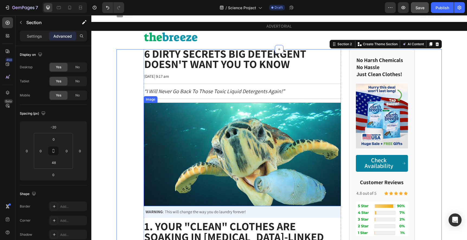
scroll to position [0, 0]
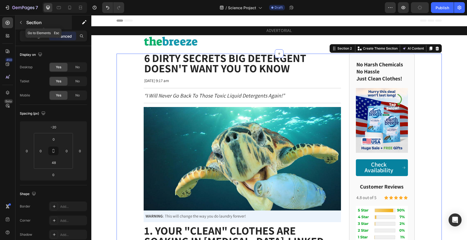
click at [26, 22] on p "Section" at bounding box center [48, 22] width 44 height 7
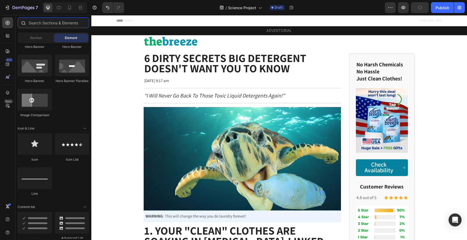
click at [38, 24] on input "text" at bounding box center [54, 22] width 72 height 11
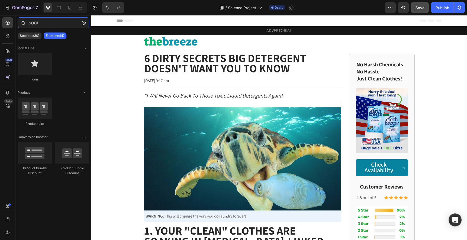
click at [46, 24] on input "SOCI" at bounding box center [54, 22] width 72 height 11
click at [37, 34] on p "Sections(30)" at bounding box center [30, 36] width 20 height 4
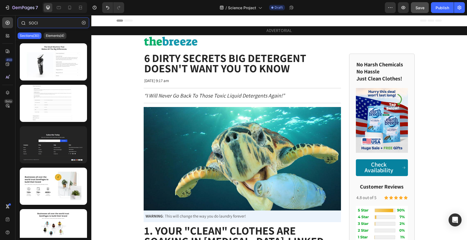
click at [51, 21] on input "SOCI" at bounding box center [54, 22] width 72 height 11
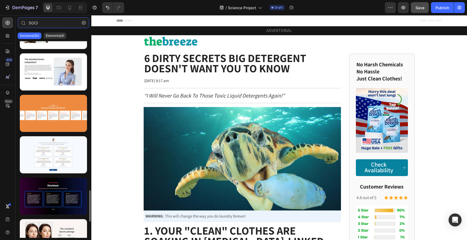
scroll to position [1044, 0]
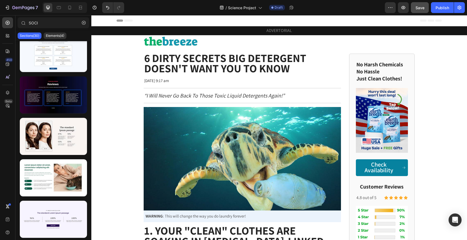
click at [50, 26] on input "SOCI" at bounding box center [54, 22] width 72 height 11
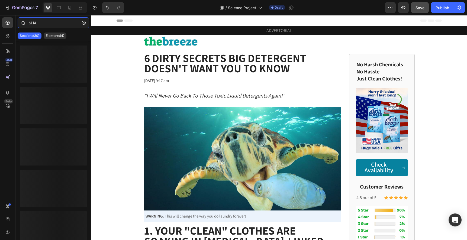
type input "SHAR"
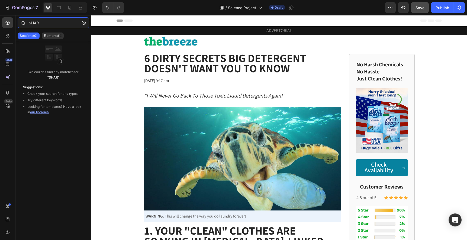
click at [52, 25] on input "SHAR" at bounding box center [54, 22] width 72 height 11
type input "SHAR"
click at [60, 37] on p "Elements(1)" at bounding box center [53, 36] width 18 height 4
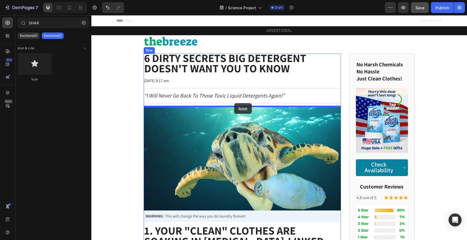
drag, startPoint x: 122, startPoint y: 81, endPoint x: 234, endPoint y: 103, distance: 114.3
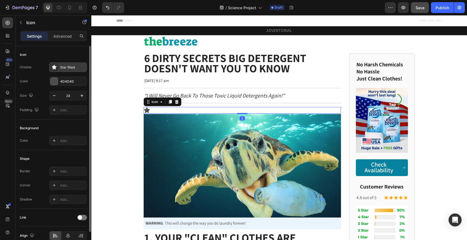
click at [56, 67] on icon at bounding box center [53, 66] width 5 height 5
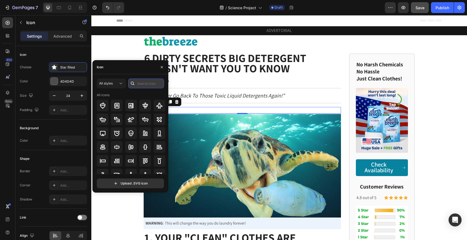
click at [147, 81] on input "text" at bounding box center [146, 84] width 36 height 10
type input "FACE"
click at [132, 106] on icon at bounding box center [131, 105] width 7 height 7
click at [131, 105] on icon at bounding box center [130, 105] width 5 height 5
click at [205, 108] on div "Icon 2" at bounding box center [242, 110] width 197 height 7
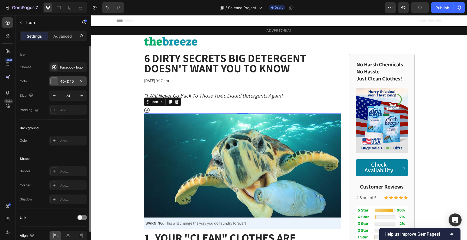
click at [54, 82] on div at bounding box center [54, 81] width 7 height 7
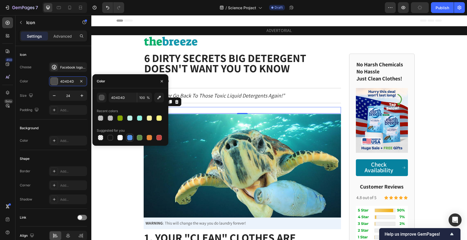
click at [128, 140] on div at bounding box center [129, 137] width 7 height 7
type input "5594E7"
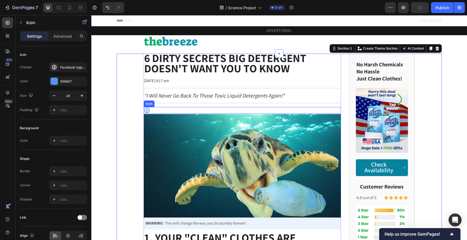
click at [176, 110] on div "Icon" at bounding box center [242, 110] width 197 height 7
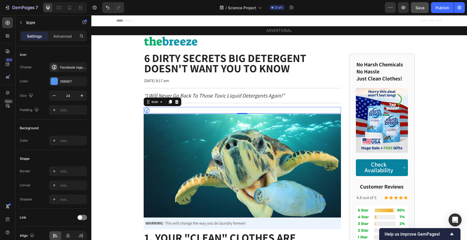
click at [228, 110] on div "Icon 2" at bounding box center [242, 110] width 197 height 7
click at [177, 100] on icon at bounding box center [177, 102] width 4 height 4
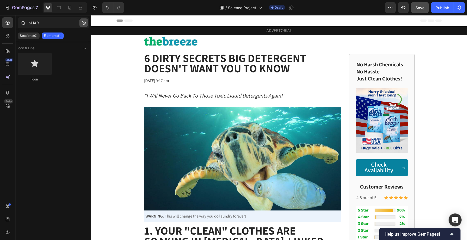
click at [83, 21] on icon "button" at bounding box center [84, 23] width 4 height 4
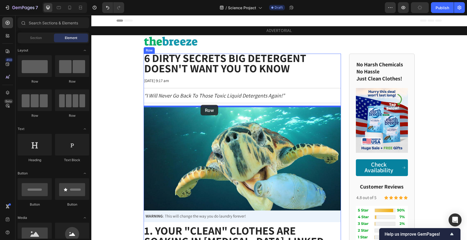
drag, startPoint x: 128, startPoint y: 114, endPoint x: 200, endPoint y: 104, distance: 72.4
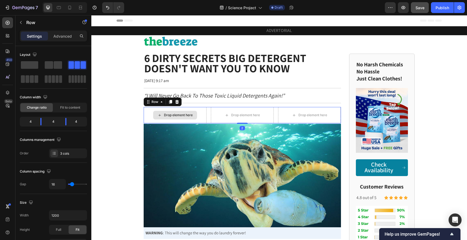
click at [184, 114] on div "Drop element here" at bounding box center [178, 115] width 29 height 4
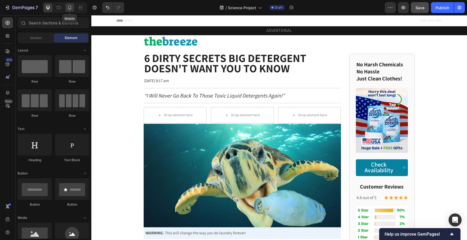
click at [69, 9] on icon at bounding box center [69, 7] width 5 height 5
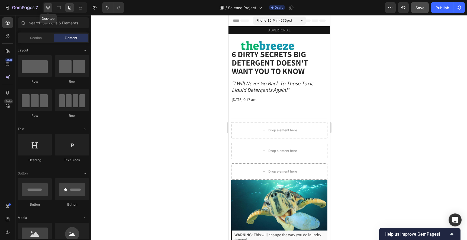
click at [46, 9] on icon at bounding box center [47, 7] width 5 height 5
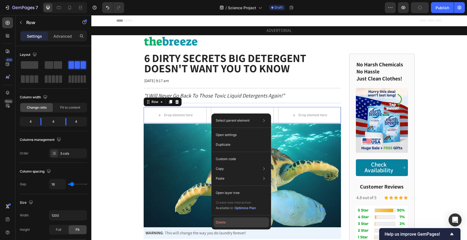
click at [224, 222] on button "Delete" at bounding box center [240, 223] width 55 height 10
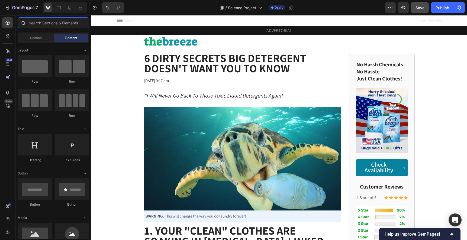
click at [60, 25] on input "text" at bounding box center [54, 22] width 72 height 11
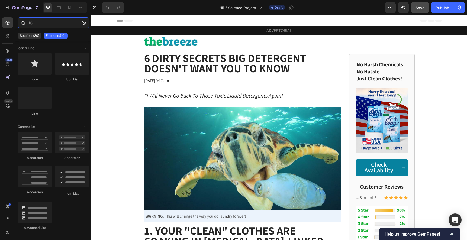
click at [60, 25] on input "ICO" at bounding box center [54, 22] width 72 height 11
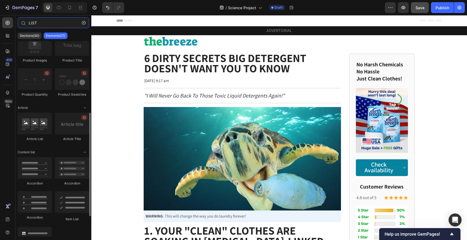
scroll to position [173, 0]
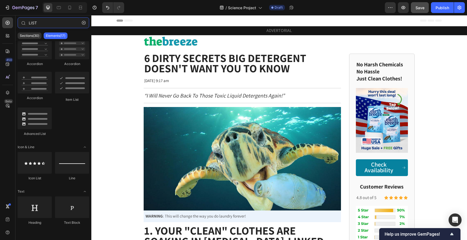
type input "LIST"
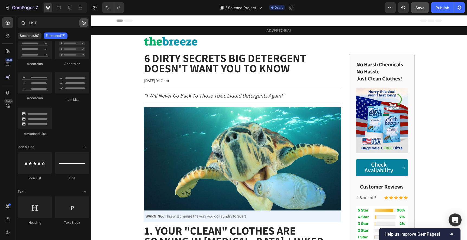
click at [83, 23] on icon "button" at bounding box center [84, 23] width 2 height 2
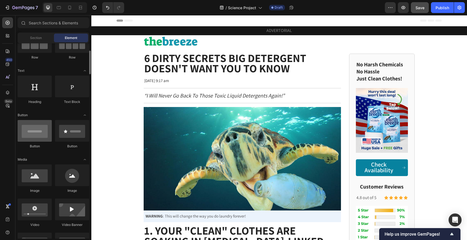
scroll to position [59, 0]
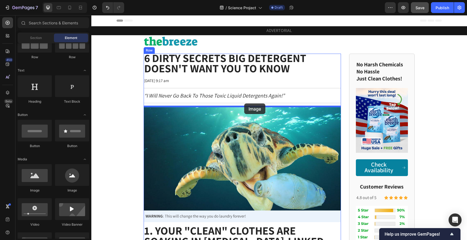
drag, startPoint x: 127, startPoint y: 194, endPoint x: 244, endPoint y: 103, distance: 148.1
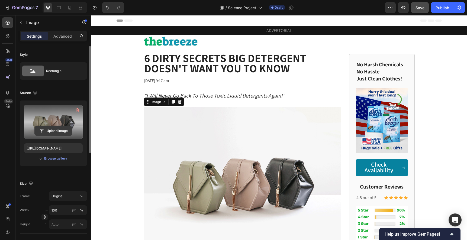
click at [46, 131] on input "file" at bounding box center [53, 130] width 37 height 9
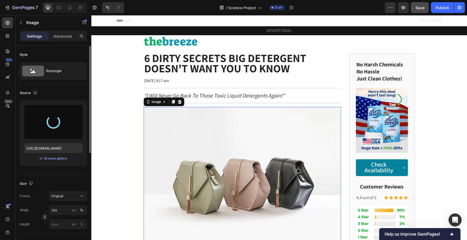
type input "https://cdn.shopify.com/s/files/1/0866/3030/1976/files/gempages_507814982692373…"
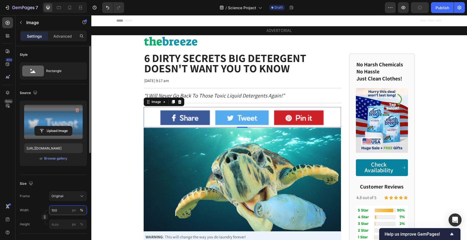
click at [62, 209] on input "100" at bounding box center [68, 210] width 38 height 10
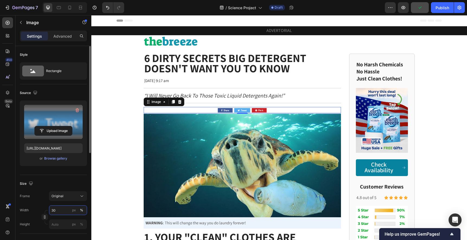
type input "3"
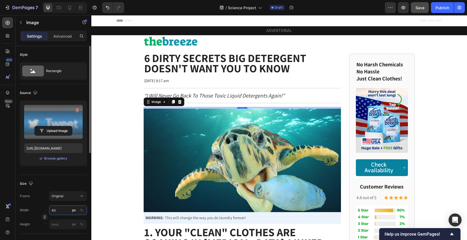
type input "4"
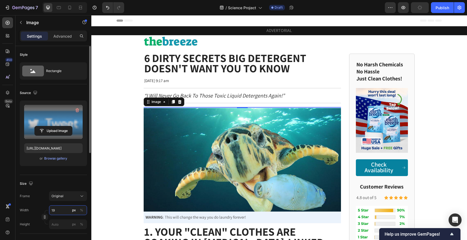
type input "1"
type input "300"
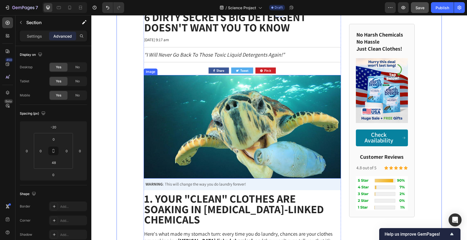
scroll to position [47, 0]
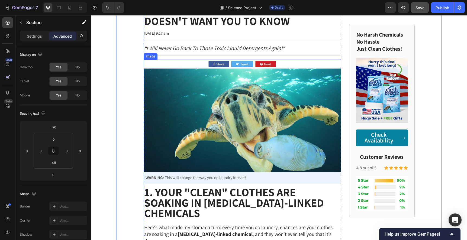
click at [254, 63] on img at bounding box center [242, 64] width 81 height 8
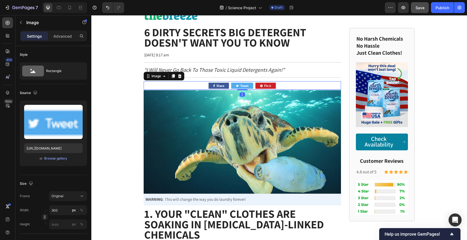
scroll to position [16, 0]
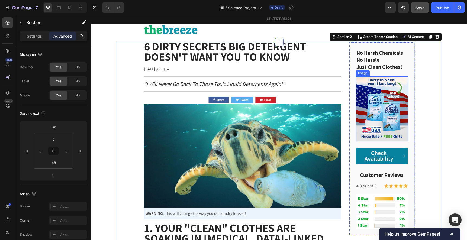
scroll to position [0, 0]
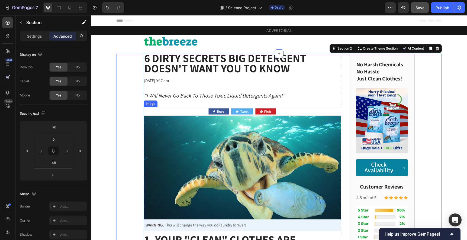
click at [248, 113] on img at bounding box center [242, 111] width 81 height 8
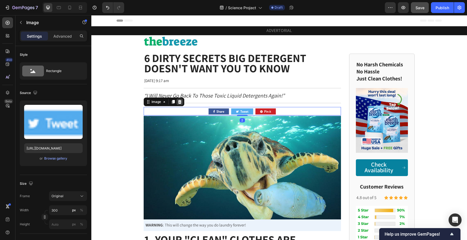
click at [181, 102] on icon at bounding box center [179, 102] width 4 height 4
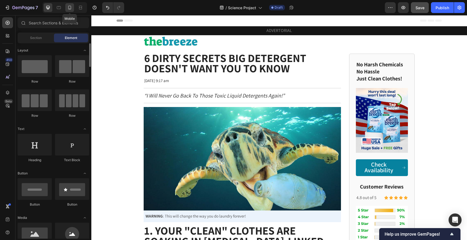
click at [69, 9] on icon at bounding box center [69, 7] width 5 height 5
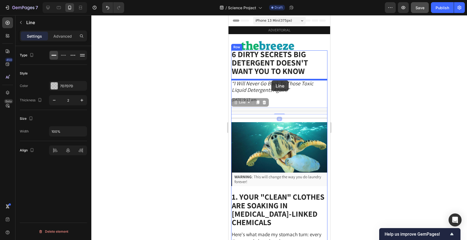
drag, startPoint x: 268, startPoint y: 112, endPoint x: 271, endPoint y: 81, distance: 30.5
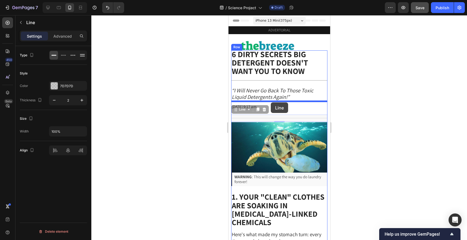
drag, startPoint x: 270, startPoint y: 117, endPoint x: 270, endPoint y: 103, distance: 13.6
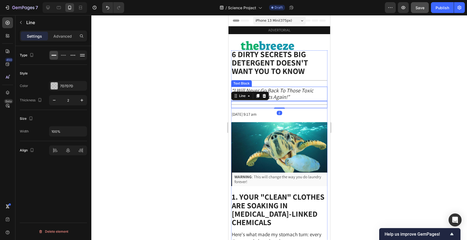
click at [281, 92] on icon "“I Will Never Go Back To Those Toxic Liquid Detergents Again!”" at bounding box center [272, 94] width 82 height 14
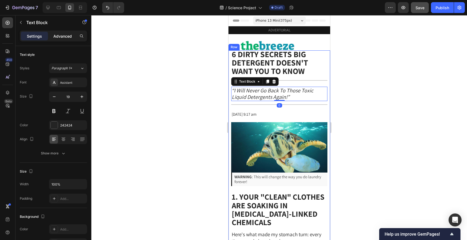
click at [70, 36] on p "Advanced" at bounding box center [62, 36] width 18 height 6
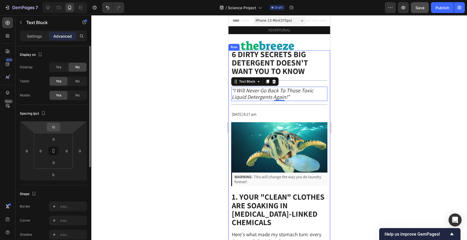
click at [55, 128] on input "10" at bounding box center [53, 127] width 11 height 8
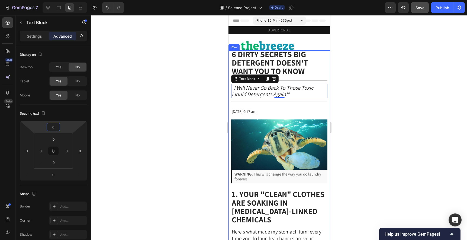
click at [138, 120] on div at bounding box center [278, 127] width 375 height 225
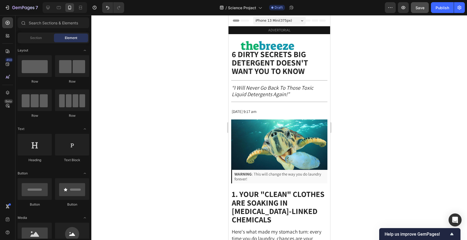
click at [357, 99] on div at bounding box center [278, 127] width 375 height 225
click at [251, 111] on span "[DATE] 9:17 am" at bounding box center [243, 111] width 25 height 5
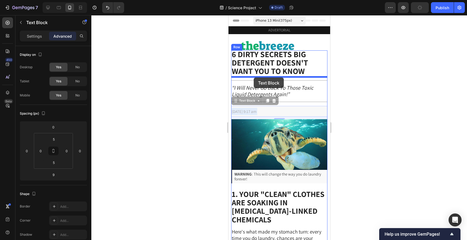
drag, startPoint x: 251, startPoint y: 113, endPoint x: 253, endPoint y: 78, distance: 35.0
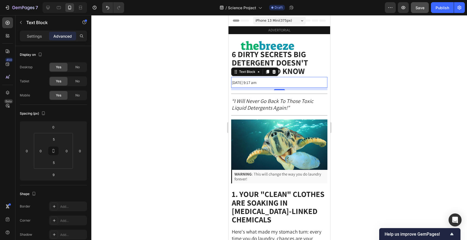
click at [357, 95] on div at bounding box center [278, 127] width 375 height 225
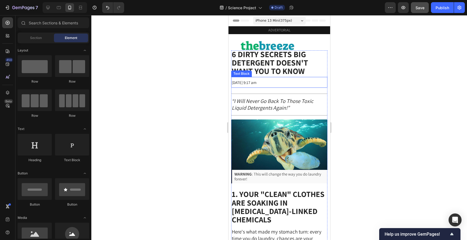
click at [256, 85] on span "[DATE] 9:17 am" at bounding box center [243, 82] width 25 height 5
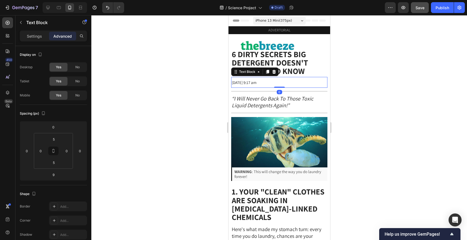
drag, startPoint x: 275, startPoint y: 90, endPoint x: 275, endPoint y: 79, distance: 10.8
click at [275, 79] on div "Jan 10 2025 at 9:17 am Text Block 0" at bounding box center [279, 82] width 96 height 11
type input "0"
click at [357, 61] on div at bounding box center [278, 127] width 375 height 225
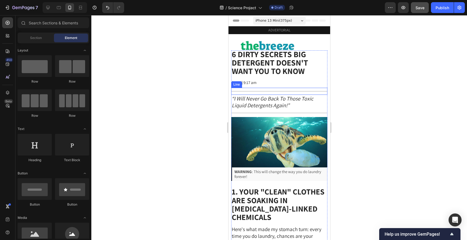
click at [319, 93] on div "Title Line" at bounding box center [279, 91] width 96 height 7
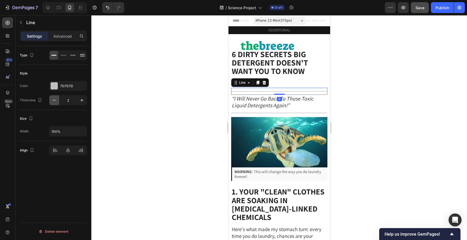
click at [52, 101] on icon "button" at bounding box center [53, 100] width 5 height 5
type input "1"
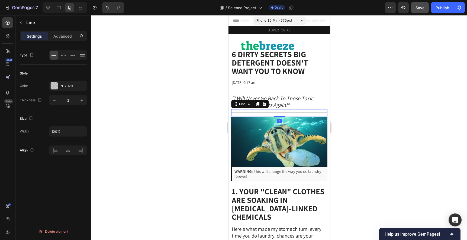
click at [261, 111] on div "Title Line 2" at bounding box center [279, 112] width 96 height 7
click at [55, 101] on icon "button" at bounding box center [53, 100] width 5 height 5
type input "1"
click at [179, 95] on div at bounding box center [278, 127] width 375 height 225
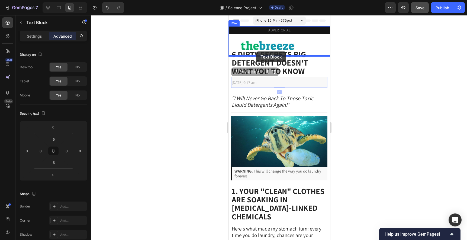
drag, startPoint x: 255, startPoint y: 85, endPoint x: 256, endPoint y: 52, distance: 33.0
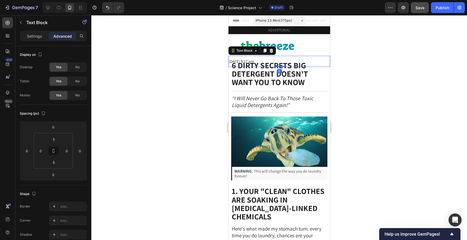
click at [357, 74] on div at bounding box center [278, 127] width 375 height 225
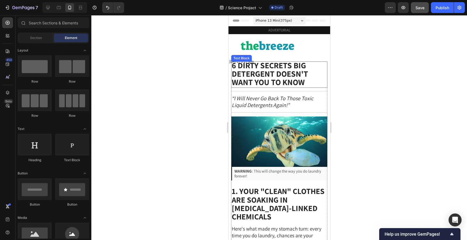
click at [252, 61] on strong "6 Dirty Secrets Big Detergent Doesn't Want You to Know" at bounding box center [269, 74] width 76 height 28
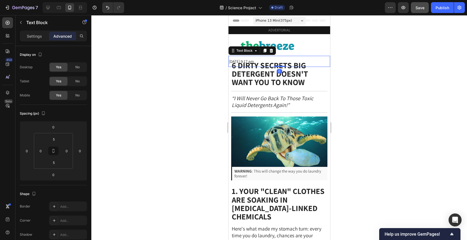
click at [289, 58] on p "[DATE] 9:17 am" at bounding box center [279, 61] width 100 height 7
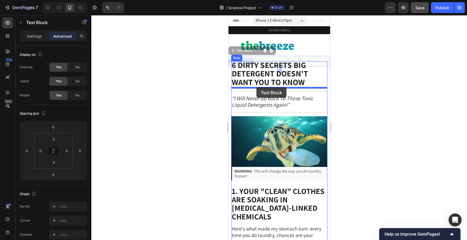
drag, startPoint x: 255, startPoint y: 60, endPoint x: 256, endPoint y: 87, distance: 27.4
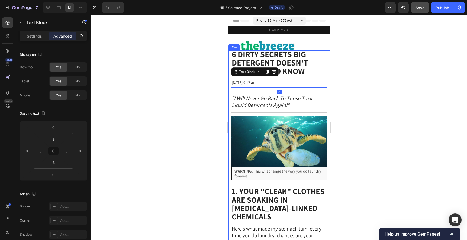
click at [357, 80] on div at bounding box center [278, 127] width 375 height 225
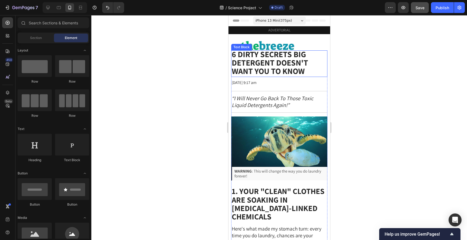
click at [287, 59] on strong "6 Dirty Secrets Big Detergent Doesn't Want You to Know" at bounding box center [269, 63] width 76 height 28
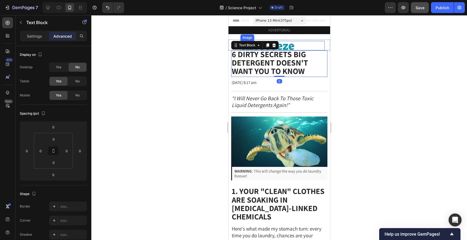
click at [300, 43] on div at bounding box center [282, 45] width 84 height 9
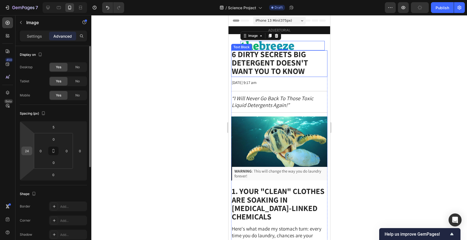
click at [25, 155] on input "24" at bounding box center [27, 151] width 8 height 8
type input "0"
click at [66, 114] on div "Spacing (px)" at bounding box center [53, 113] width 67 height 9
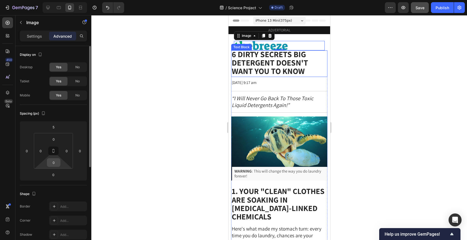
click at [52, 166] on input "0" at bounding box center [53, 162] width 11 height 8
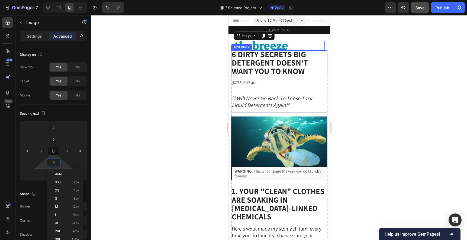
click at [47, 174] on div "Auto XXS 2px XS 4px S 8px M 12px L 16px XL 24px 2XL 32px 3XL 48px 4XL 80px 5XL …" at bounding box center [65, 219] width 36 height 100
click at [44, 0] on html "7 Version history / Science Project Draft Preview Save Publish 450 Beta Section…" at bounding box center [233, 0] width 467 height 0
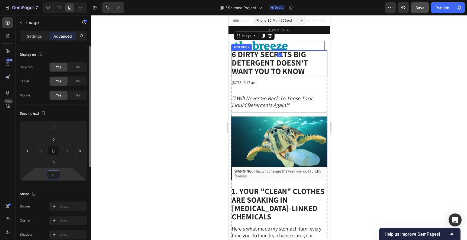
click at [49, 175] on input "0" at bounding box center [53, 175] width 11 height 8
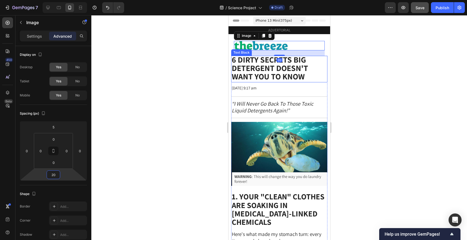
type input "20"
click at [158, 115] on div at bounding box center [278, 127] width 375 height 225
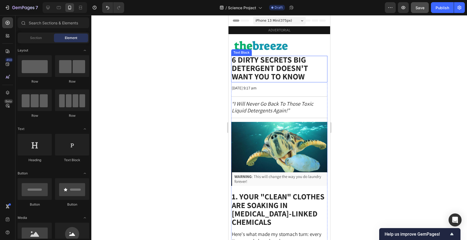
click at [158, 115] on div at bounding box center [278, 127] width 375 height 225
click at [271, 46] on img at bounding box center [260, 45] width 54 height 9
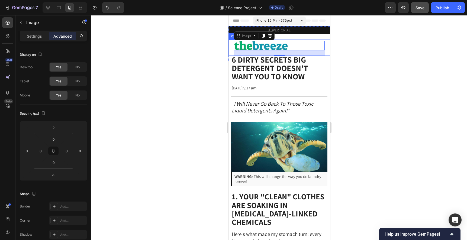
click at [233, 48] on div "Image 20 Row" at bounding box center [279, 48] width 102 height 16
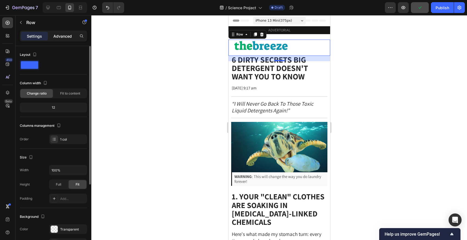
click at [63, 39] on div "Advanced" at bounding box center [62, 36] width 27 height 9
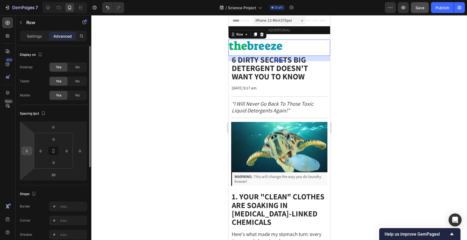
click at [24, 152] on input "0" at bounding box center [27, 151] width 8 height 8
type input "0"
click at [145, 103] on div at bounding box center [278, 127] width 375 height 225
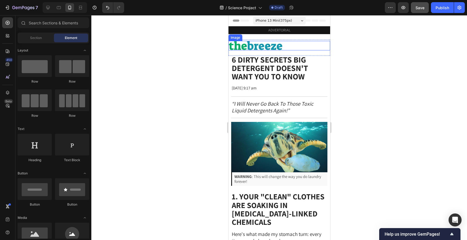
click at [252, 48] on img at bounding box center [255, 45] width 54 height 9
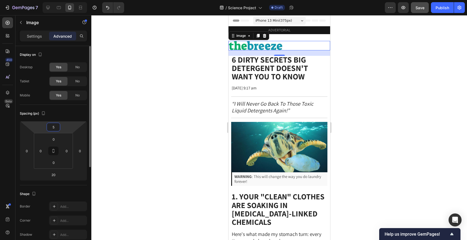
click at [53, 128] on input "5" at bounding box center [53, 127] width 11 height 8
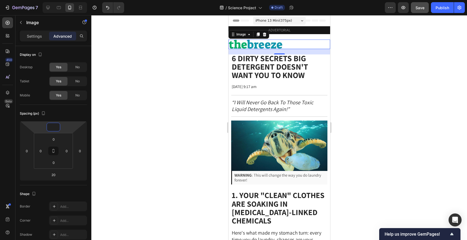
type input "0"
click at [163, 98] on div at bounding box center [278, 127] width 375 height 225
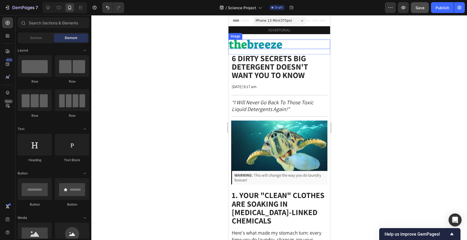
click at [254, 46] on img at bounding box center [255, 44] width 54 height 9
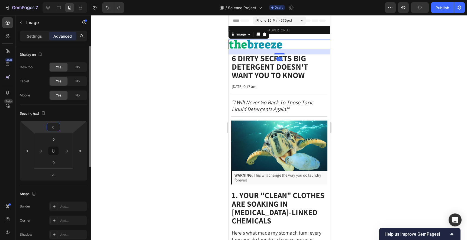
click at [54, 124] on input "0" at bounding box center [53, 127] width 11 height 8
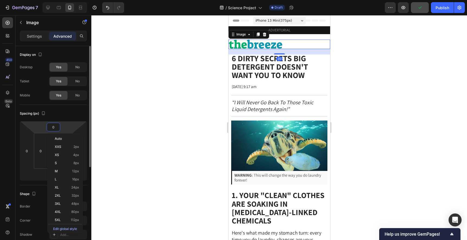
click at [51, 126] on input "0" at bounding box center [53, 127] width 11 height 8
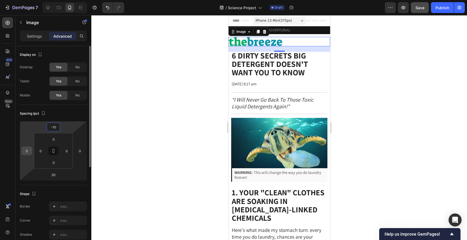
type input "-10"
click at [24, 150] on input "0" at bounding box center [27, 151] width 8 height 8
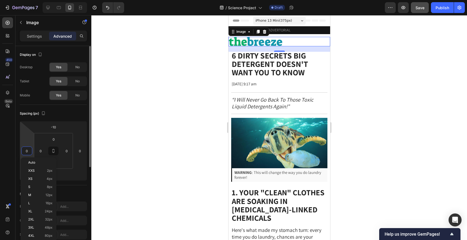
click at [24, 149] on input "0" at bounding box center [27, 151] width 8 height 8
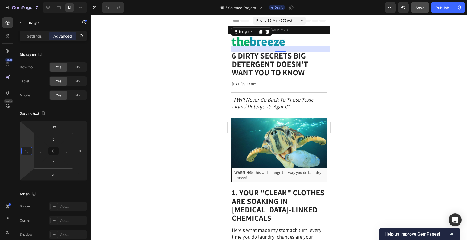
type input "10"
click at [127, 109] on div at bounding box center [278, 127] width 375 height 225
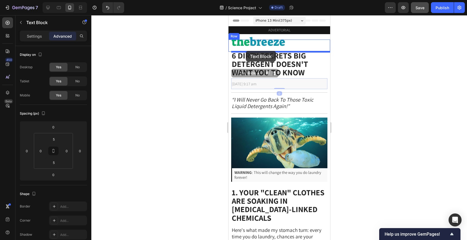
drag, startPoint x: 241, startPoint y: 86, endPoint x: 245, endPoint y: 51, distance: 35.2
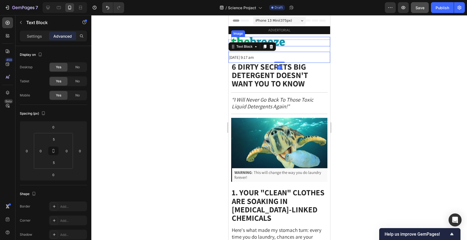
click at [357, 51] on div at bounding box center [278, 127] width 375 height 225
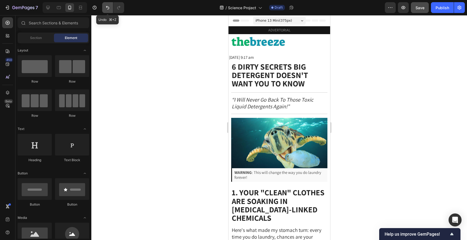
click at [108, 9] on icon "Undo/Redo" at bounding box center [107, 8] width 3 height 4
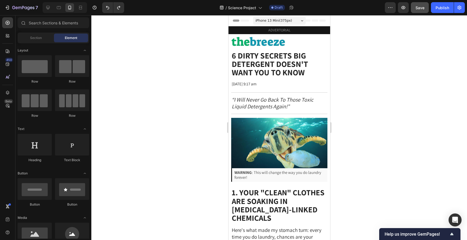
click at [158, 87] on div at bounding box center [278, 127] width 375 height 225
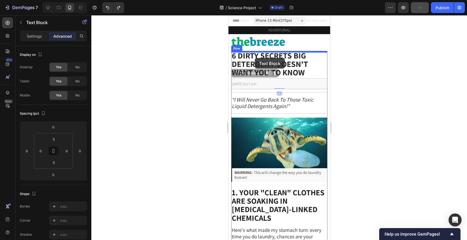
drag, startPoint x: 248, startPoint y: 85, endPoint x: 254, endPoint y: 58, distance: 27.8
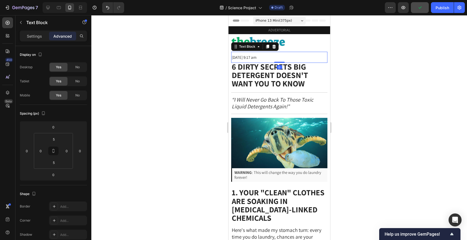
click at [357, 66] on div at bounding box center [278, 127] width 375 height 225
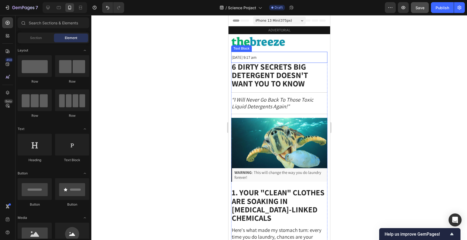
click at [250, 58] on span "[DATE] 9:17 am" at bounding box center [243, 57] width 25 height 5
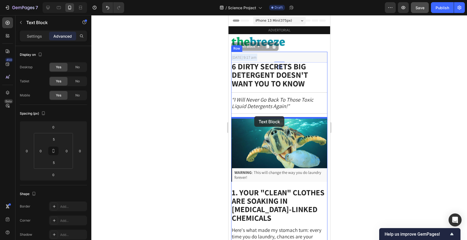
drag, startPoint x: 254, startPoint y: 57, endPoint x: 254, endPoint y: 116, distance: 59.0
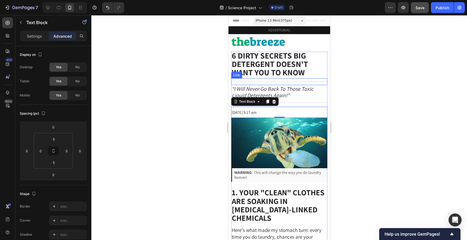
click at [357, 75] on div at bounding box center [278, 127] width 375 height 225
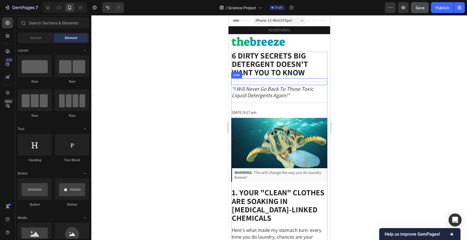
click at [357, 75] on div at bounding box center [278, 127] width 375 height 225
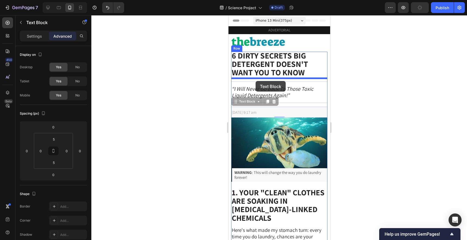
drag, startPoint x: 255, startPoint y: 114, endPoint x: 255, endPoint y: 79, distance: 34.7
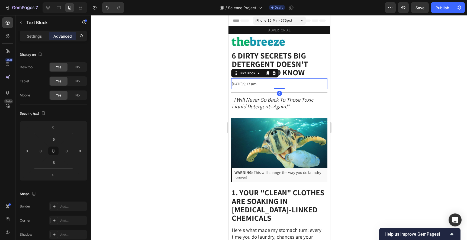
click at [393, 83] on div at bounding box center [278, 127] width 375 height 225
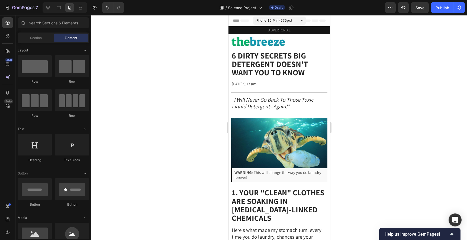
click at [349, 85] on div at bounding box center [278, 127] width 375 height 225
click at [306, 95] on div "Title Line" at bounding box center [279, 92] width 96 height 7
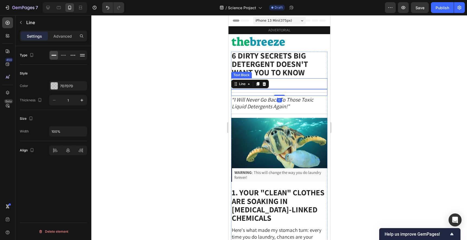
click at [308, 84] on p "[DATE] 9:17 am" at bounding box center [278, 83] width 95 height 7
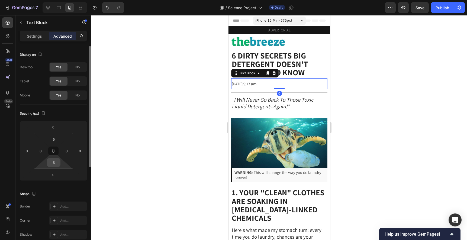
click at [53, 164] on input "5" at bounding box center [53, 162] width 11 height 8
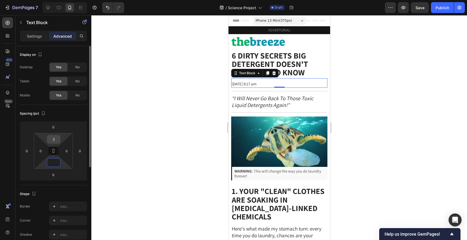
type input "0"
click at [54, 136] on input "5" at bounding box center [53, 139] width 11 height 8
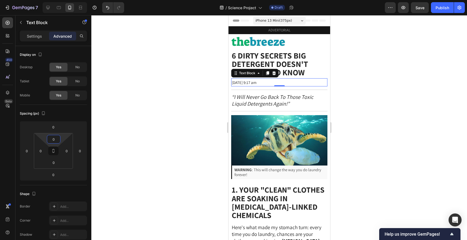
click at [129, 119] on div at bounding box center [278, 127] width 375 height 225
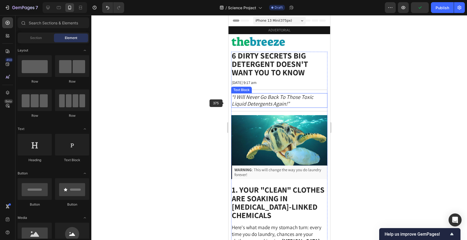
click at [242, 103] on icon "“I Will Never Go Back To Those Toxic Liquid Detergents Again!”" at bounding box center [272, 100] width 82 height 14
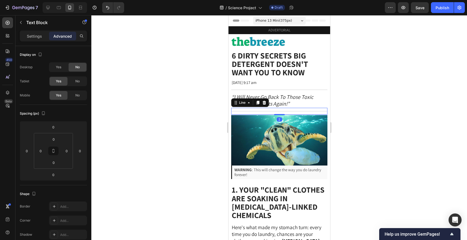
click at [249, 109] on div "Title Line 2" at bounding box center [279, 111] width 96 height 7
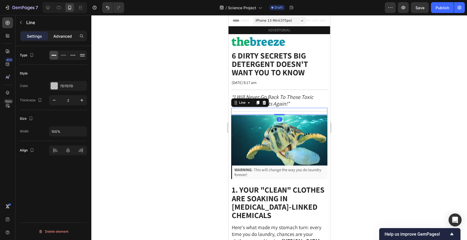
click at [65, 34] on p "Advanced" at bounding box center [62, 36] width 18 height 6
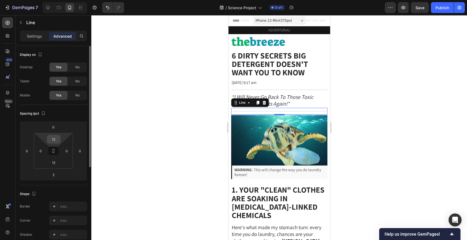
click at [53, 141] on input "12" at bounding box center [53, 139] width 11 height 8
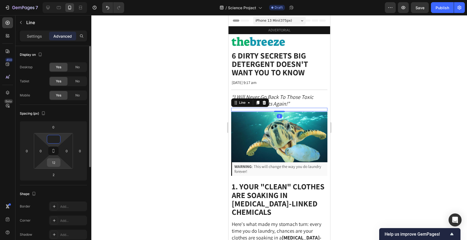
type input "0"
click at [53, 162] on input "12" at bounding box center [53, 162] width 11 height 8
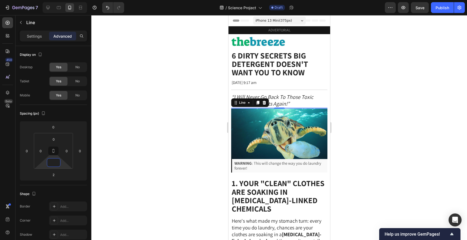
type input "0"
click at [126, 122] on div at bounding box center [278, 127] width 375 height 225
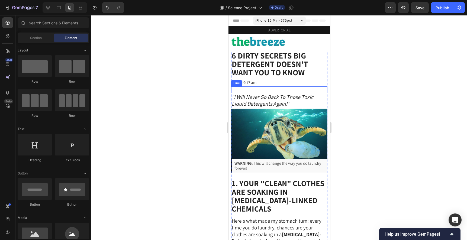
click at [270, 90] on div "Title Line" at bounding box center [279, 89] width 96 height 7
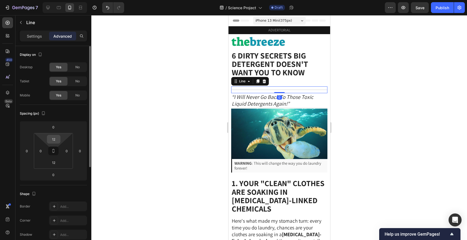
click at [52, 141] on input "12" at bounding box center [53, 139] width 11 height 8
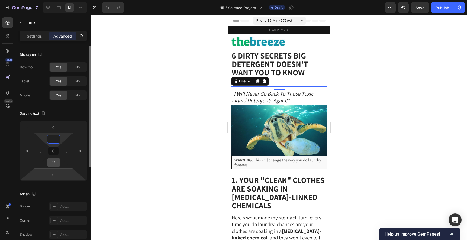
type input "0"
click at [54, 165] on input "12" at bounding box center [53, 162] width 11 height 8
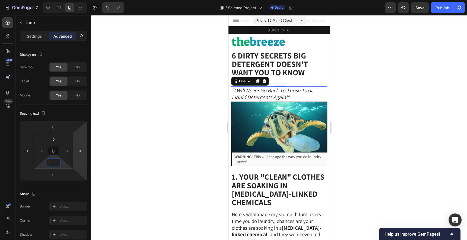
type input "0"
click at [124, 139] on div at bounding box center [278, 127] width 375 height 225
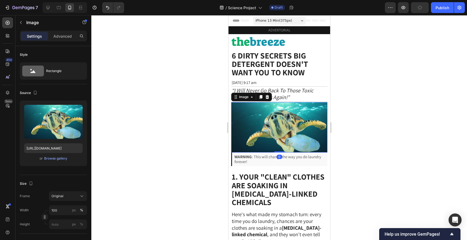
click at [250, 126] on img at bounding box center [279, 127] width 96 height 50
click at [63, 35] on p "Advanced" at bounding box center [62, 36] width 18 height 6
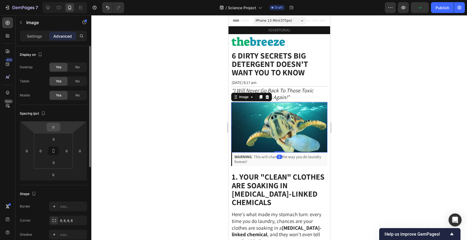
click at [48, 129] on div "0" at bounding box center [54, 127] width 14 height 9
click at [50, 128] on input "0" at bounding box center [53, 127] width 11 height 8
click at [50, 126] on input "0" at bounding box center [53, 127] width 11 height 8
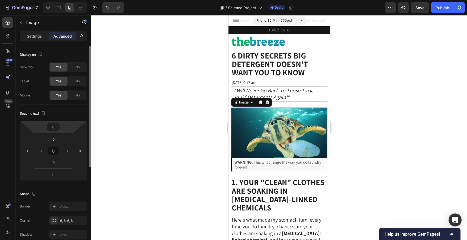
type input "10"
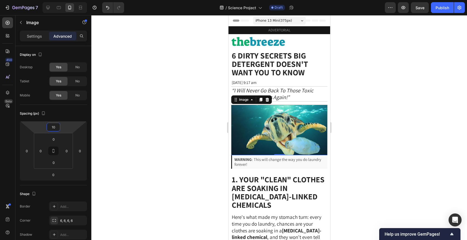
click at [152, 86] on div at bounding box center [278, 127] width 375 height 225
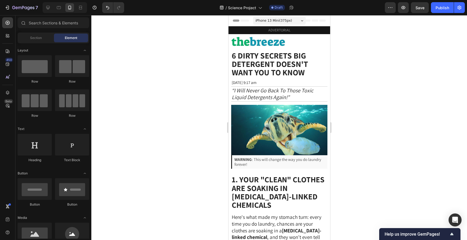
click at [376, 81] on div at bounding box center [278, 127] width 375 height 225
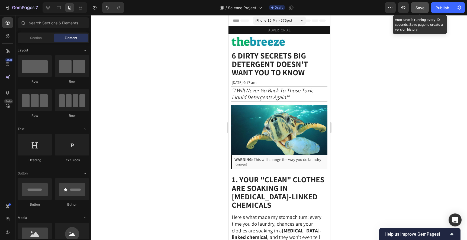
click at [420, 12] on button "Save" at bounding box center [420, 7] width 18 height 11
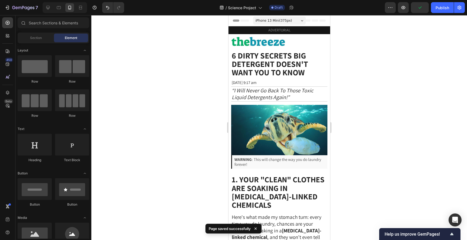
click at [381, 125] on div at bounding box center [278, 127] width 375 height 225
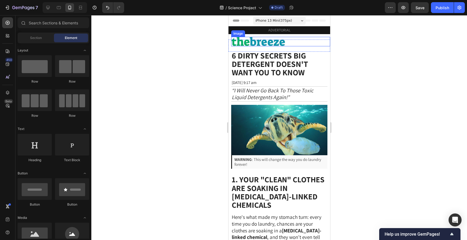
click at [257, 43] on img at bounding box center [258, 41] width 54 height 9
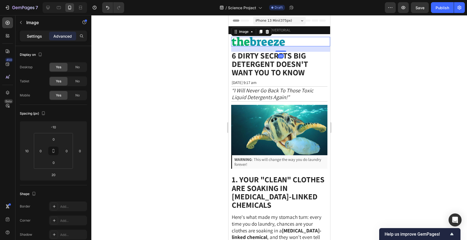
click at [34, 40] on div "Settings" at bounding box center [34, 36] width 27 height 9
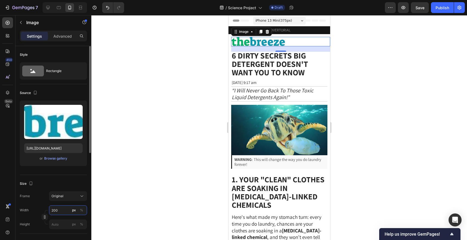
click at [60, 209] on input "200" at bounding box center [68, 210] width 38 height 10
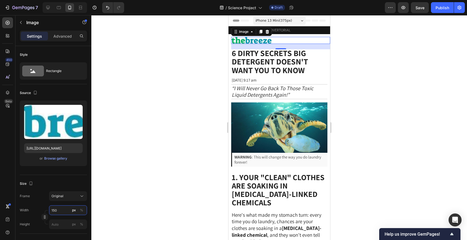
type input "150"
click at [359, 165] on div at bounding box center [278, 127] width 375 height 225
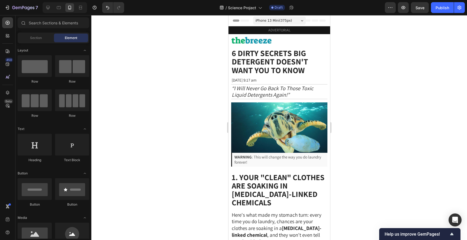
click at [388, 129] on div at bounding box center [278, 127] width 375 height 225
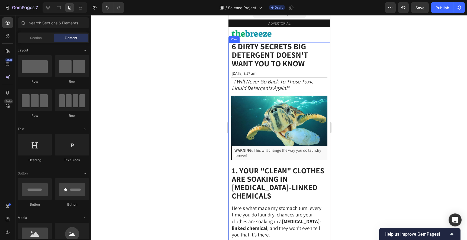
scroll to position [8, 0]
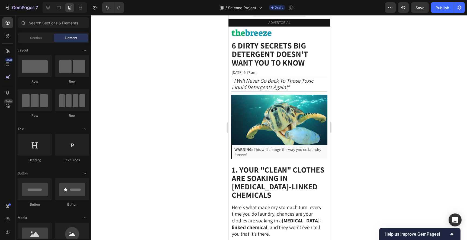
click at [386, 142] on div at bounding box center [278, 127] width 375 height 225
click at [271, 56] on strong "6 Dirty Secrets Big Detergent Doesn't Want You to Know" at bounding box center [269, 54] width 76 height 28
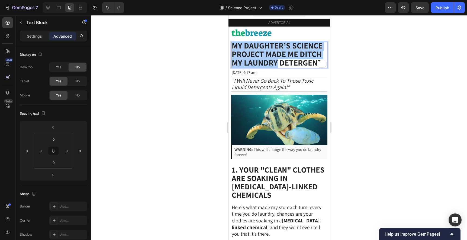
click at [381, 69] on div at bounding box center [278, 127] width 375 height 225
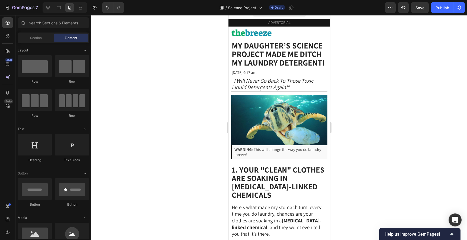
click at [378, 75] on div at bounding box center [278, 127] width 375 height 225
click at [271, 151] on span "WARNING : This will change the way you do laundry forever!" at bounding box center [277, 152] width 87 height 10
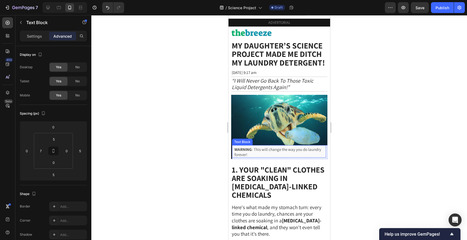
click at [262, 151] on span "WARNING : This will change the way you do laundry forever!" at bounding box center [277, 152] width 87 height 10
click at [261, 151] on span "WARNING : This will change the way you do laundry forever!" at bounding box center [277, 152] width 87 height 10
click at [361, 127] on div at bounding box center [278, 127] width 375 height 225
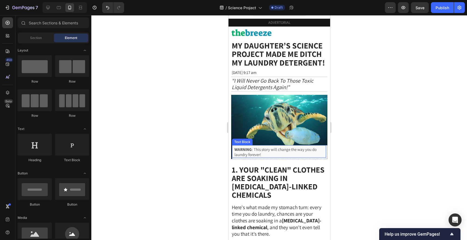
click at [281, 184] on strong "1. Your "Clean" Clothes Are Soaking in [MEDICAL_DATA]-Linked Chemicals" at bounding box center [277, 182] width 93 height 36
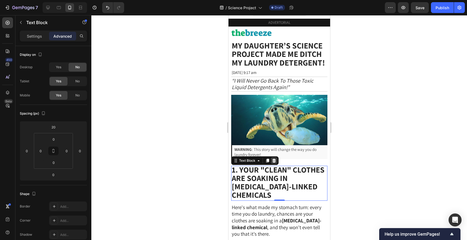
click at [274, 160] on icon at bounding box center [274, 161] width 4 height 4
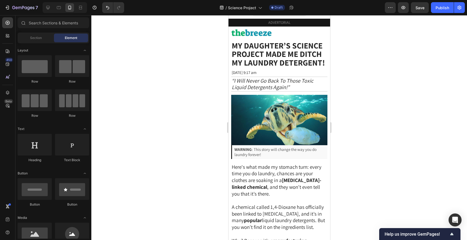
click at [400, 133] on div at bounding box center [278, 127] width 375 height 225
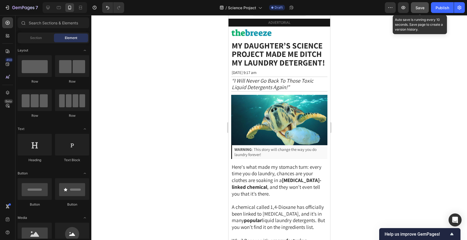
click at [420, 9] on span "Save" at bounding box center [419, 7] width 9 height 5
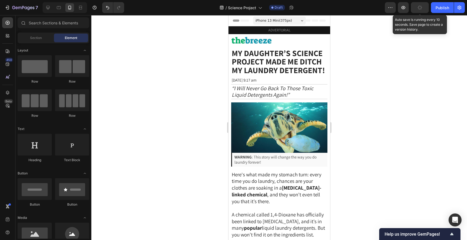
click at [366, 93] on div at bounding box center [278, 127] width 375 height 225
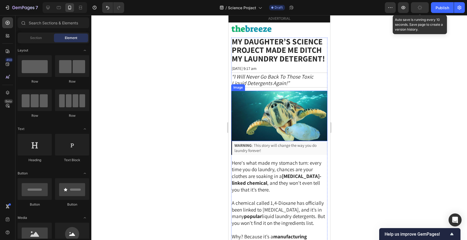
scroll to position [11, 0]
click at [365, 86] on div at bounding box center [278, 127] width 375 height 225
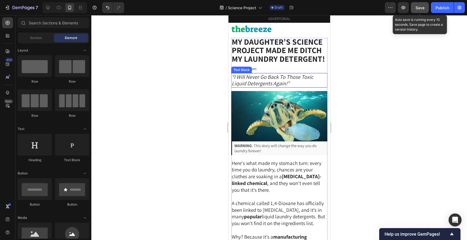
click at [282, 83] on icon "“I Will Never Go Back To Those Toxic Liquid Detergents Again!”" at bounding box center [272, 80] width 82 height 14
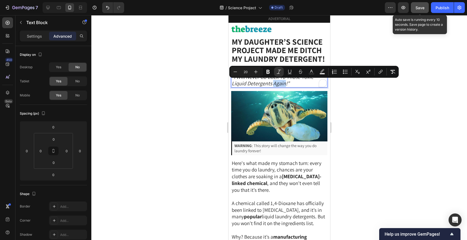
click at [282, 82] on icon "“I Will Never Go Back To Those Toxic Liquid Detergents Again!”" at bounding box center [272, 80] width 82 height 14
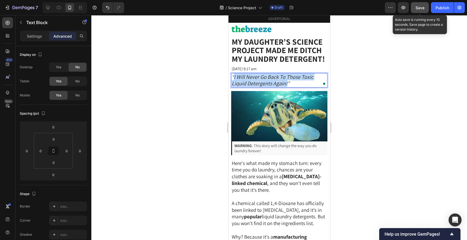
drag, startPoint x: 287, startPoint y: 83, endPoint x: 234, endPoint y: 77, distance: 53.1
click at [234, 77] on icon "“I Will Never Go Back To Those Toxic Liquid Detergents Again!”" at bounding box center [272, 80] width 82 height 14
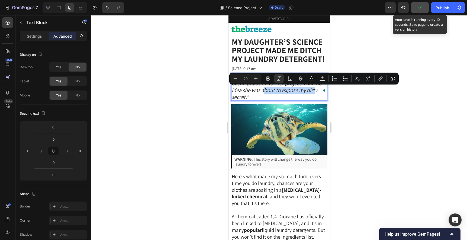
drag, startPoint x: 311, startPoint y: 92, endPoint x: 262, endPoint y: 92, distance: 49.0
click at [262, 92] on icon "“When my 8-year-old chose ocean pollution for her project, I had no idea she wa…" at bounding box center [276, 86] width 90 height 27
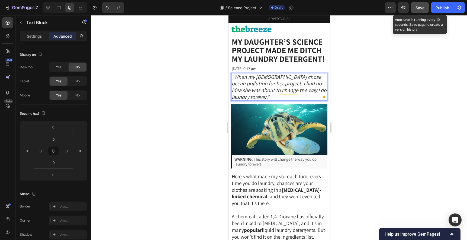
click at [257, 90] on icon "“When my 8-year-old chose ocean pollution for her project, I had no idea she wa…" at bounding box center [278, 86] width 95 height 27
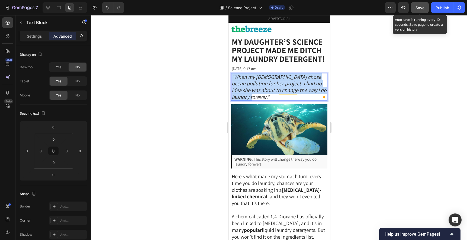
click at [257, 90] on icon "“When my 8-year-old chose ocean pollution for her project, I had no idea she wa…" at bounding box center [278, 86] width 95 height 27
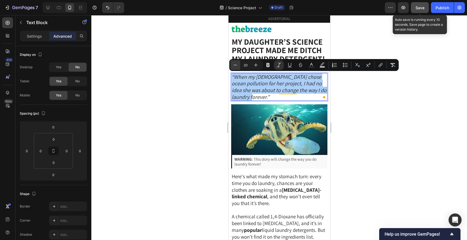
click at [235, 65] on icon "Editor contextual toolbar" at bounding box center [235, 65] width 4 height 0
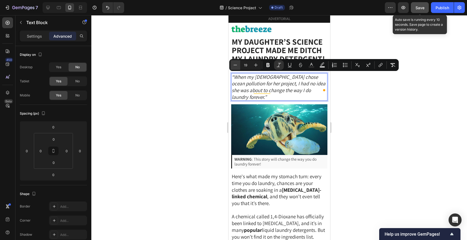
click at [235, 65] on icon "Editor contextual toolbar" at bounding box center [235, 65] width 4 height 0
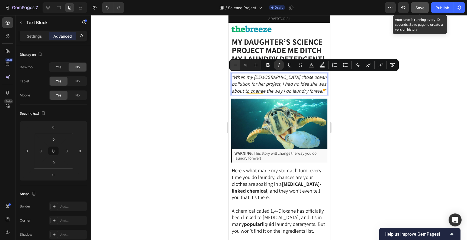
click at [235, 65] on icon "Editor contextual toolbar" at bounding box center [235, 65] width 4 height 0
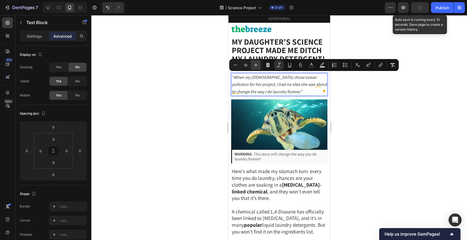
click at [256, 63] on icon "Editor contextual toolbar" at bounding box center [255, 64] width 5 height 5
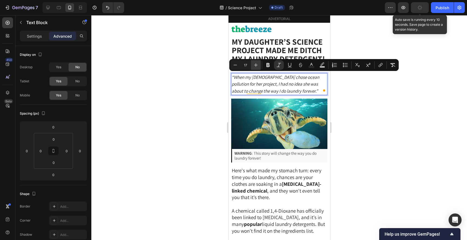
click at [256, 63] on icon "Editor contextual toolbar" at bounding box center [255, 64] width 5 height 5
type input "19"
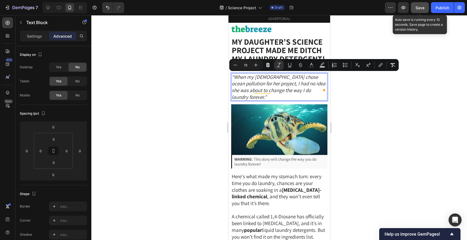
click at [380, 104] on div at bounding box center [278, 127] width 375 height 225
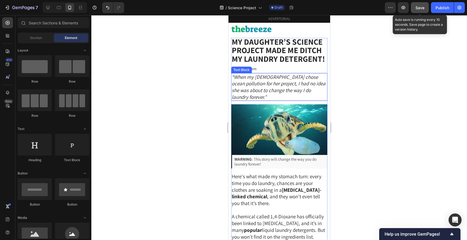
click at [266, 89] on icon "“When my 8-year-old chose ocean pollution for her project, I had no idea she wa…" at bounding box center [278, 87] width 94 height 27
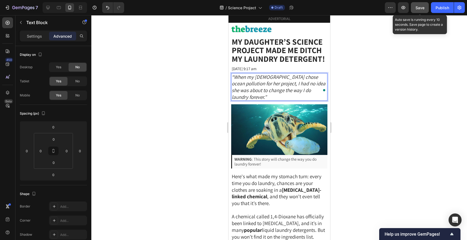
click at [262, 82] on icon "“When my 8-year-old chose ocean pollution for her project, I had no idea she wa…" at bounding box center [278, 87] width 94 height 27
click at [290, 78] on icon "“When my 8-year-old chose ocean pollution for her project, I had no idea she wa…" at bounding box center [278, 87] width 94 height 27
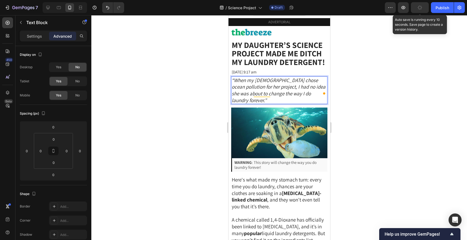
click at [256, 80] on icon "“When my 8-year-old chose ocean pollution for her project, I had no idea she wa…" at bounding box center [278, 90] width 94 height 27
click at [390, 109] on div at bounding box center [278, 127] width 375 height 225
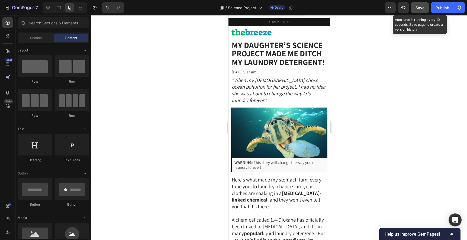
click at [417, 9] on span "Save" at bounding box center [419, 7] width 9 height 5
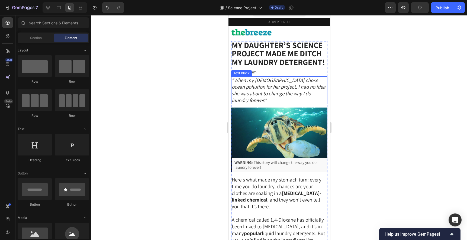
scroll to position [0, 0]
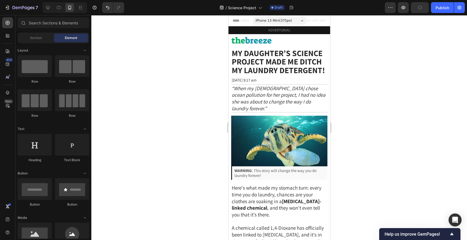
click at [381, 88] on div at bounding box center [278, 127] width 375 height 225
click at [369, 53] on div at bounding box center [278, 127] width 375 height 225
click at [46, 8] on icon at bounding box center [47, 7] width 5 height 5
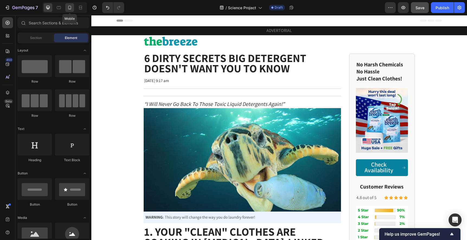
click at [69, 8] on icon at bounding box center [69, 8] width 1 height 1
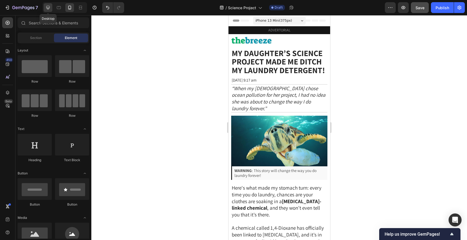
click at [49, 8] on icon at bounding box center [48, 8] width 4 height 4
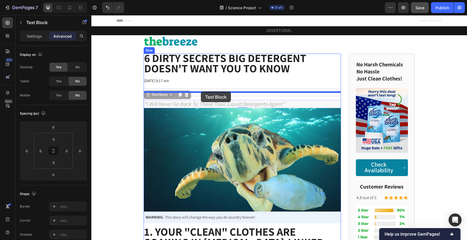
drag, startPoint x: 198, startPoint y: 103, endPoint x: 201, endPoint y: 92, distance: 11.6
type input "2"
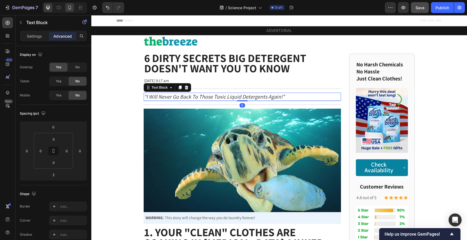
click at [70, 7] on icon at bounding box center [69, 7] width 5 height 5
type input "10"
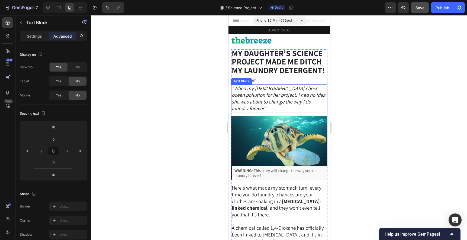
click at [252, 94] on icon "“When my [DEMOGRAPHIC_DATA] chose ocean pollution for her project, I had no ide…" at bounding box center [278, 98] width 94 height 27
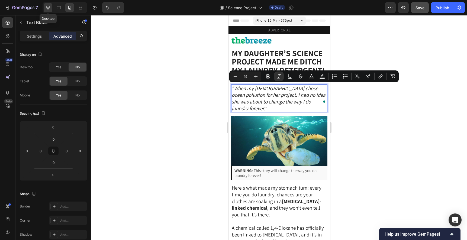
click at [50, 12] on div at bounding box center [48, 7] width 9 height 9
type input "2"
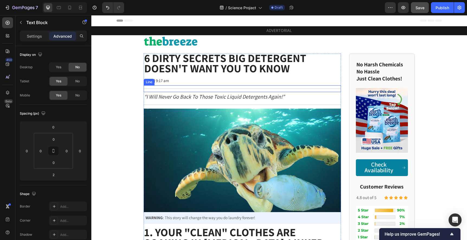
click at [219, 93] on icon "“I Will Never Go Back To Those Toxic Liquid Detergents Again!”" at bounding box center [214, 96] width 140 height 7
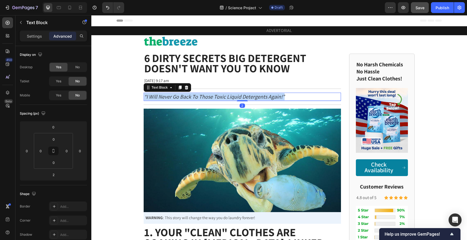
click at [219, 93] on icon "“I Will Never Go Back To Those Toxic Liquid Detergents Again!”" at bounding box center [214, 96] width 140 height 7
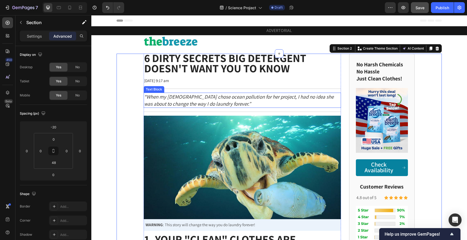
click at [257, 102] on p "“When my [DEMOGRAPHIC_DATA] chose ocean pollution for her project, I had no ide…" at bounding box center [242, 100] width 196 height 14
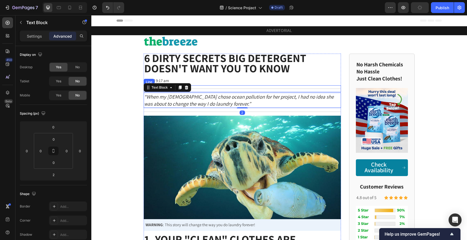
click at [203, 87] on div "Title Line" at bounding box center [242, 88] width 197 height 7
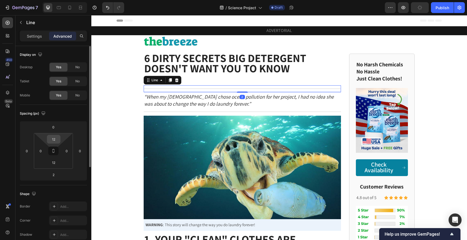
click at [53, 140] on input "12" at bounding box center [53, 139] width 11 height 8
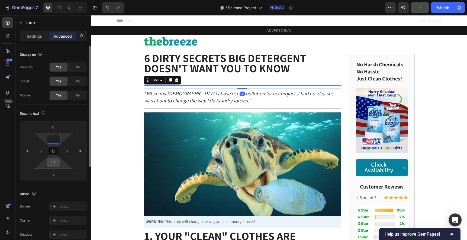
type input "0"
click at [54, 163] on input "12" at bounding box center [53, 162] width 11 height 8
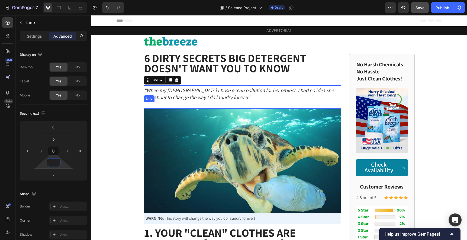
click at [189, 102] on div "Title Line" at bounding box center [242, 105] width 197 height 7
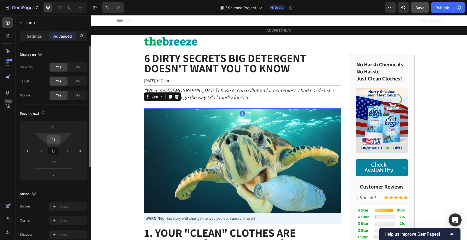
click at [53, 140] on input "12" at bounding box center [53, 139] width 11 height 8
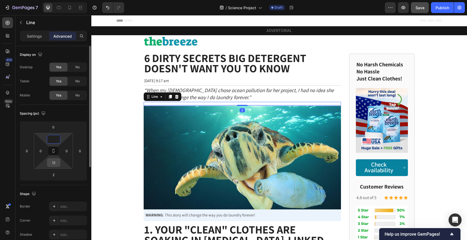
type input "0"
click at [55, 164] on input "12" at bounding box center [53, 162] width 11 height 8
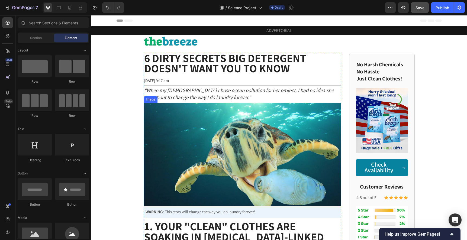
click at [221, 120] on img at bounding box center [242, 154] width 197 height 103
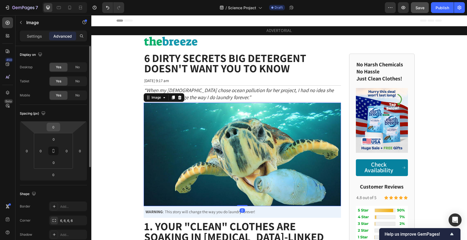
click at [53, 125] on input "0" at bounding box center [53, 127] width 11 height 8
click at [52, 125] on input "0" at bounding box center [53, 127] width 11 height 8
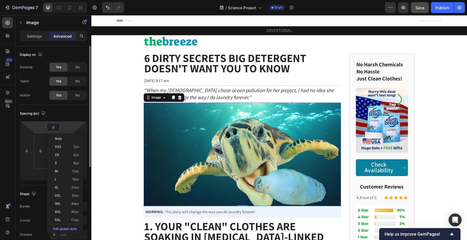
type input "10"
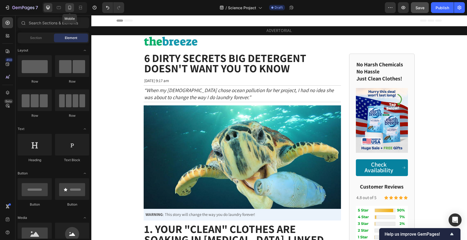
click at [72, 11] on div at bounding box center [69, 7] width 9 height 9
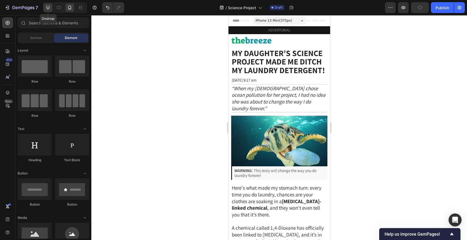
click at [49, 9] on icon at bounding box center [47, 7] width 5 height 5
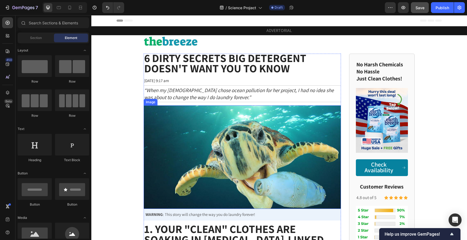
scroll to position [41, 0]
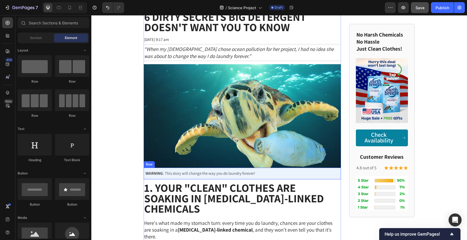
click at [302, 178] on div "WARNING : This story will change the way you do laundry forever! Text Block" at bounding box center [242, 174] width 197 height 12
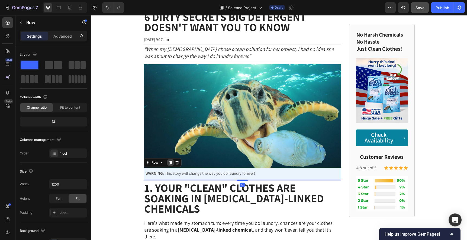
click at [171, 162] on icon at bounding box center [170, 163] width 3 height 4
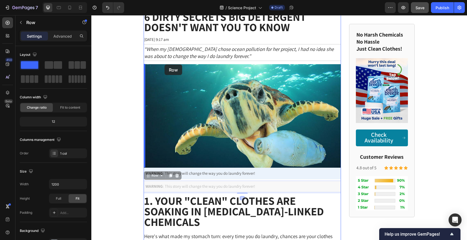
drag, startPoint x: 149, startPoint y: 177, endPoint x: 164, endPoint y: 64, distance: 114.3
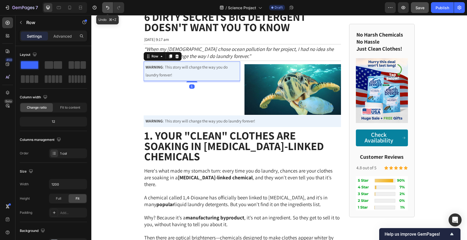
click at [107, 8] on icon "Undo/Redo" at bounding box center [107, 7] width 5 height 5
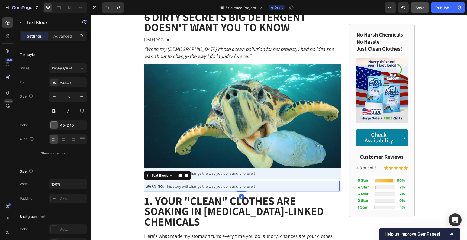
click at [309, 191] on div "WARNING : This story will change the way you do laundry forever!" at bounding box center [242, 186] width 194 height 9
click at [309, 191] on div "5" at bounding box center [242, 191] width 196 height 1
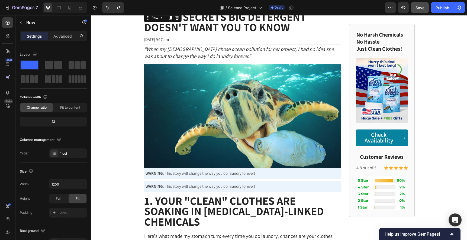
click at [339, 191] on div "WARNING : This story will change the way you do laundry forever! Text Block" at bounding box center [242, 187] width 197 height 12
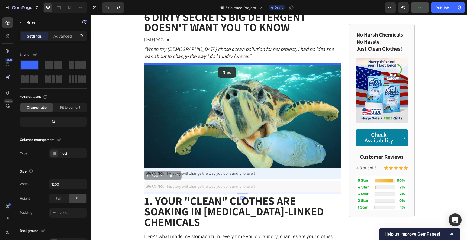
drag, startPoint x: 149, startPoint y: 177, endPoint x: 218, endPoint y: 67, distance: 129.8
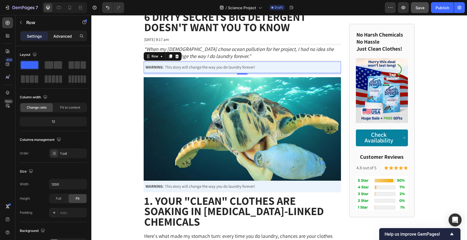
click at [69, 39] on div "Advanced" at bounding box center [62, 36] width 27 height 9
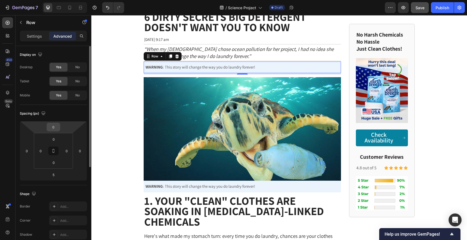
click at [52, 126] on input "0" at bounding box center [53, 127] width 11 height 8
click at [51, 126] on input "0" at bounding box center [53, 127] width 11 height 8
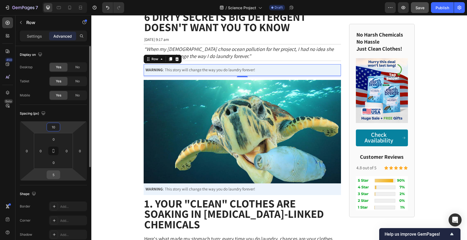
type input "10"
click at [54, 175] on input "5" at bounding box center [53, 175] width 11 height 8
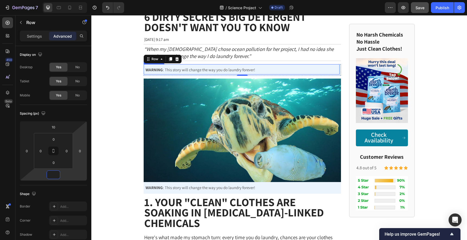
click at [281, 70] on p "WARNING : This story will change the way you do laundry forever!" at bounding box center [241, 70] width 193 height 8
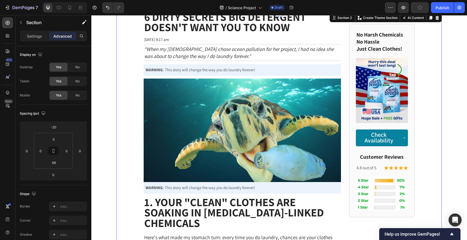
scroll to position [41, 0]
click at [244, 71] on span "WARNING : This story will change the way you do laundry forever!" at bounding box center [199, 69] width 109 height 5
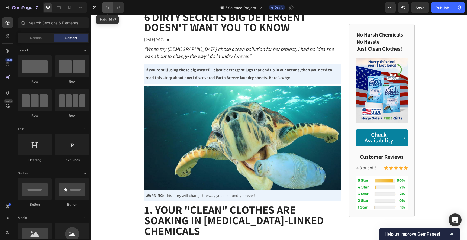
click at [107, 7] on icon "Undo/Redo" at bounding box center [107, 8] width 3 height 4
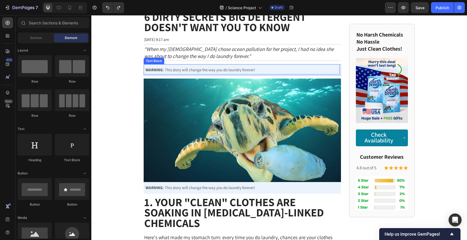
click at [189, 72] on span "WARNING : This story will change the way you do laundry forever!" at bounding box center [199, 69] width 109 height 5
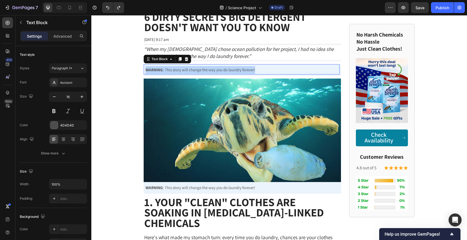
click at [189, 72] on span "WARNING : This story will change the way you do laundry forever!" at bounding box center [199, 69] width 109 height 5
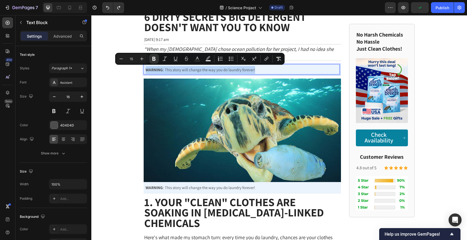
click at [191, 70] on span "WARNING : This story will change the way you do laundry forever!" at bounding box center [199, 69] width 109 height 5
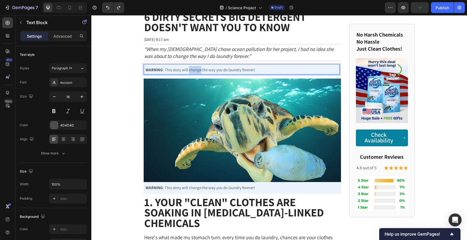
click at [191, 70] on span "WARNING : This story will change the way you do laundry forever!" at bounding box center [199, 69] width 109 height 5
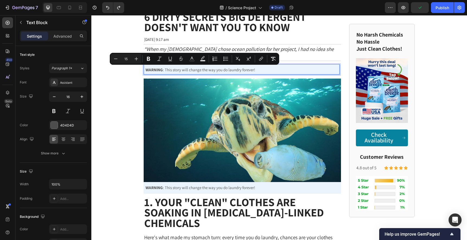
click at [262, 70] on p "WARNING : This story will change the way you do laundry forever!" at bounding box center [241, 70] width 193 height 8
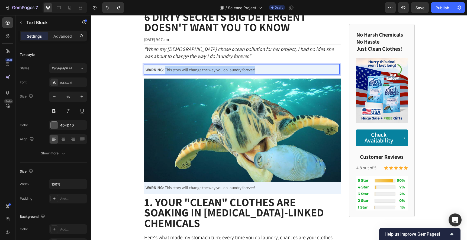
drag, startPoint x: 258, startPoint y: 70, endPoint x: 165, endPoint y: 71, distance: 93.2
click at [165, 71] on p "WARNING : This story will change the way you do laundry forever!" at bounding box center [241, 70] width 193 height 8
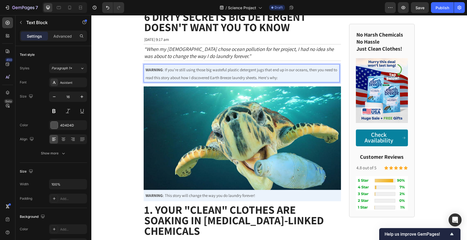
click at [164, 70] on span "WARNING : If you're still using those big wasteful plastic detergent jugs that …" at bounding box center [240, 73] width 191 height 13
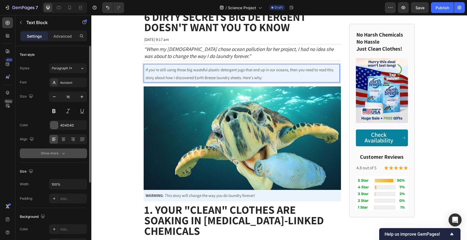
click at [67, 153] on button "Show more" at bounding box center [53, 153] width 67 height 10
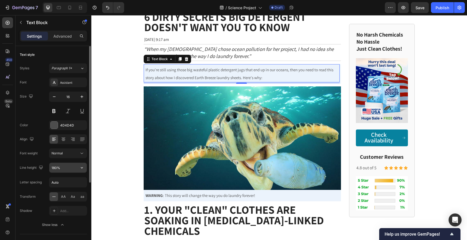
click at [79, 167] on icon "button" at bounding box center [81, 167] width 5 height 5
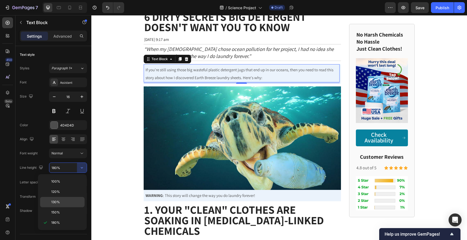
click at [59, 201] on span "130%" at bounding box center [55, 202] width 9 height 5
type input "130%"
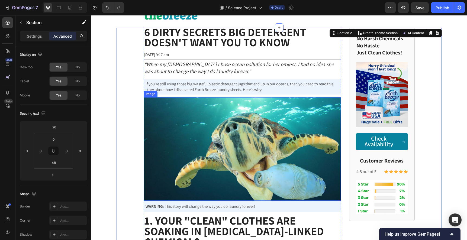
scroll to position [0, 0]
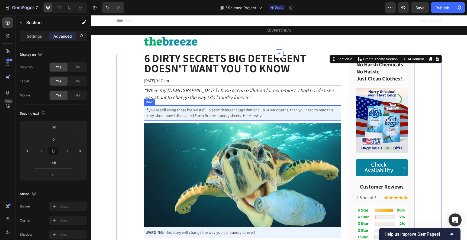
click at [284, 119] on div "If you're still using those big wasteful plastic detergent jugs that end up in …" at bounding box center [242, 112] width 197 height 15
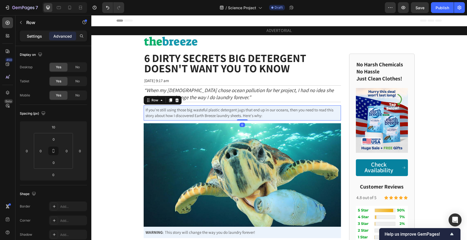
click at [40, 38] on p "Settings" at bounding box center [34, 36] width 15 height 6
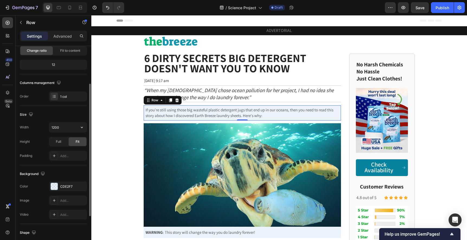
scroll to position [58, 0]
click at [58, 186] on div "CDE2F7" at bounding box center [68, 185] width 38 height 10
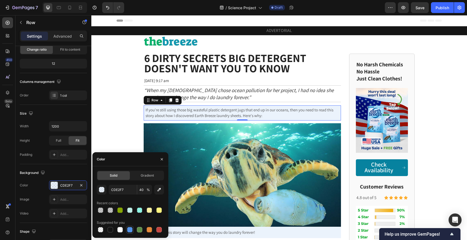
click at [130, 230] on div at bounding box center [129, 229] width 5 height 5
type input "5594E7"
type input "100"
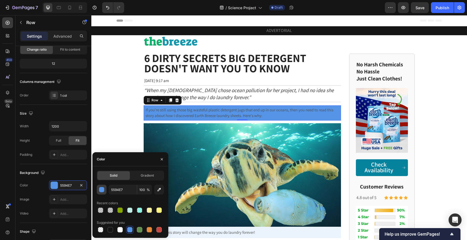
click at [102, 190] on div "button" at bounding box center [101, 189] width 5 height 5
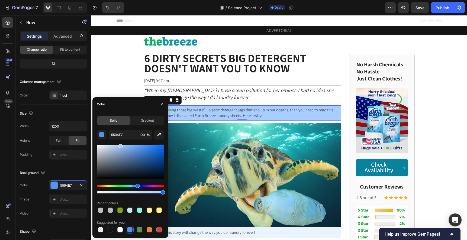
drag, startPoint x: 139, startPoint y: 160, endPoint x: 120, endPoint y: 140, distance: 27.6
click at [120, 140] on div "5594E7 100 % Recent colors Suggested for you" at bounding box center [130, 182] width 67 height 104
type input "A8CDFF"
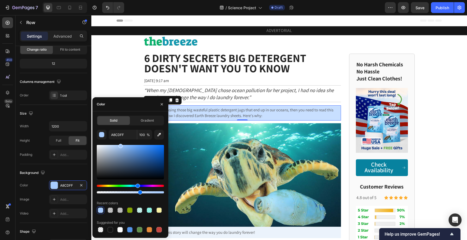
drag, startPoint x: 161, startPoint y: 192, endPoint x: 139, endPoint y: 193, distance: 22.8
click at [139, 193] on div at bounding box center [140, 192] width 4 height 4
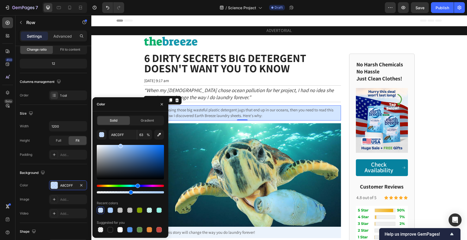
drag, startPoint x: 139, startPoint y: 193, endPoint x: 129, endPoint y: 193, distance: 9.2
click at [129, 193] on div at bounding box center [131, 192] width 4 height 4
type input "49"
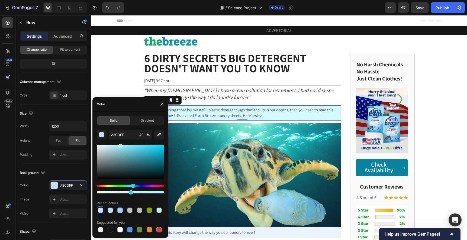
drag, startPoint x: 137, startPoint y: 186, endPoint x: 132, endPoint y: 186, distance: 4.3
click at [132, 186] on div "Hue" at bounding box center [133, 186] width 4 height 4
type input "A8F1FF"
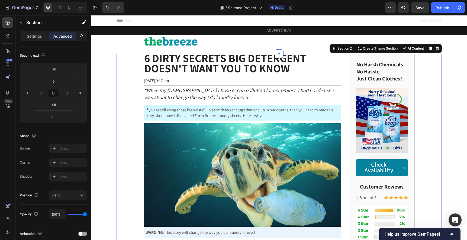
scroll to position [0, 0]
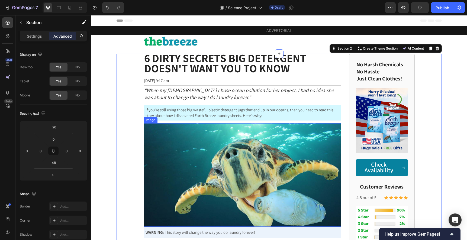
click at [279, 165] on img at bounding box center [242, 174] width 197 height 103
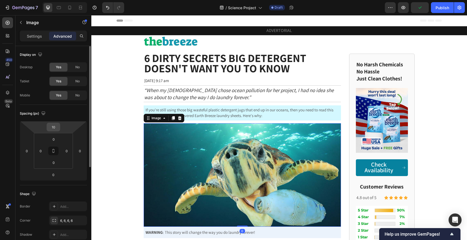
click at [51, 125] on input "10" at bounding box center [53, 127] width 11 height 8
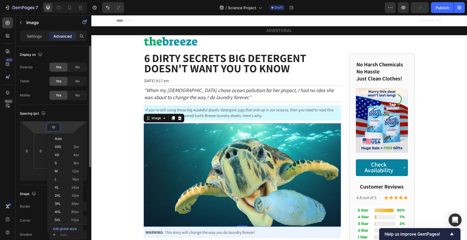
type input "5"
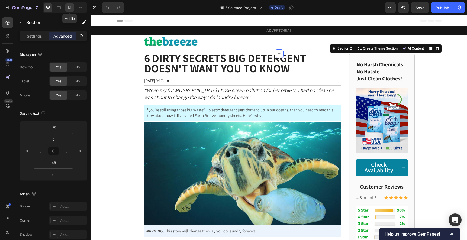
click at [73, 9] on div at bounding box center [69, 7] width 9 height 9
type input "0"
type input "42"
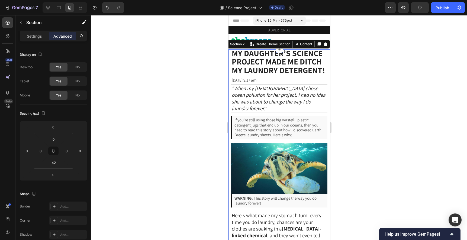
scroll to position [15, 0]
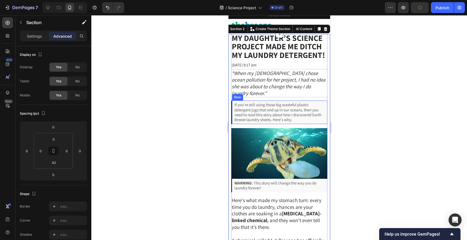
click at [300, 129] on img at bounding box center [279, 153] width 96 height 50
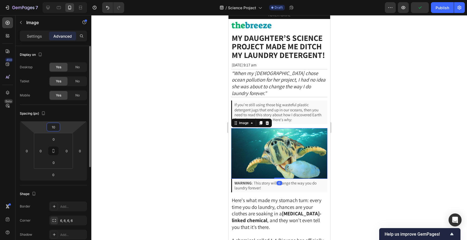
click at [51, 128] on input "10" at bounding box center [53, 127] width 11 height 8
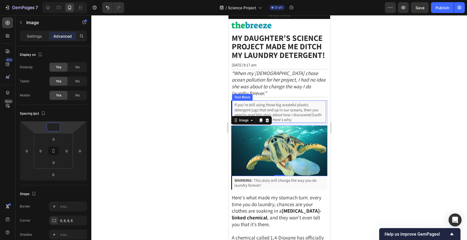
click at [278, 102] on span "If you're still using those big wasteful plastic detergent jugs that end up in …" at bounding box center [277, 112] width 87 height 20
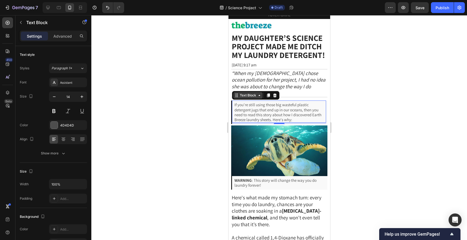
click at [258, 95] on icon at bounding box center [259, 95] width 2 height 1
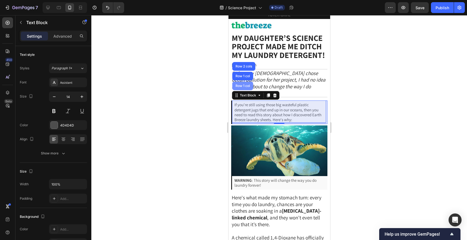
click at [247, 84] on div "Row 1 col" at bounding box center [242, 85] width 17 height 3
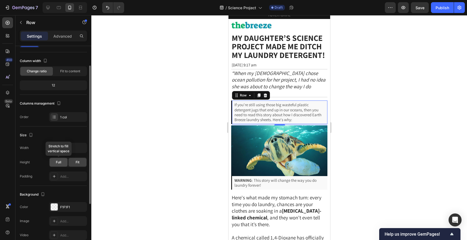
scroll to position [26, 0]
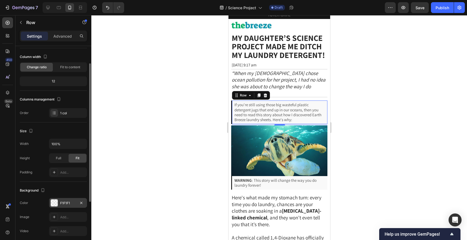
click at [57, 205] on div at bounding box center [54, 202] width 7 height 7
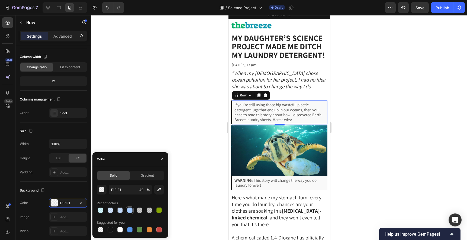
click at [129, 211] on div at bounding box center [129, 209] width 5 height 5
type input "A8CDFF"
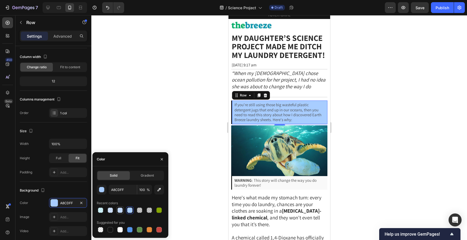
click at [120, 211] on div at bounding box center [119, 209] width 5 height 5
type input "63"
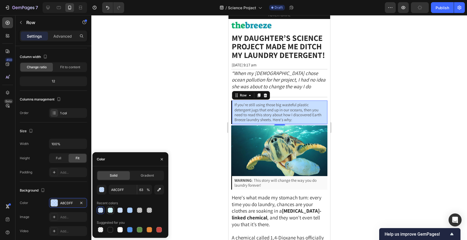
click at [112, 211] on div at bounding box center [110, 209] width 5 height 5
type input "A8F1FF"
type input "49"
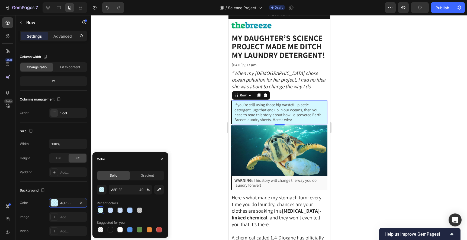
click at [101, 212] on div at bounding box center [100, 209] width 5 height 5
click at [110, 210] on div at bounding box center [110, 209] width 5 height 5
type input "A8CDFF"
type input "63"
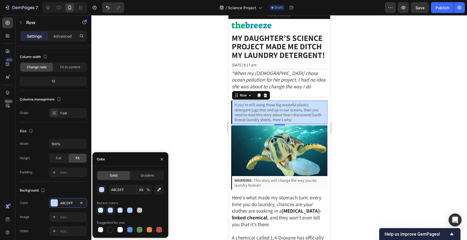
click at [100, 212] on div at bounding box center [100, 209] width 5 height 5
type input "A8F1FF"
type input "49"
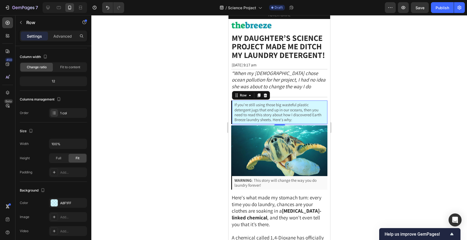
click at [135, 96] on div at bounding box center [278, 127] width 375 height 225
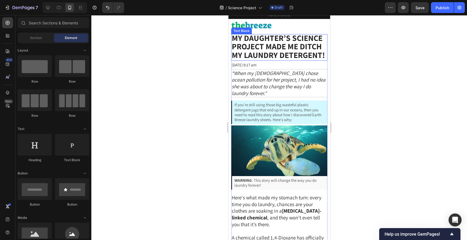
scroll to position [0, 0]
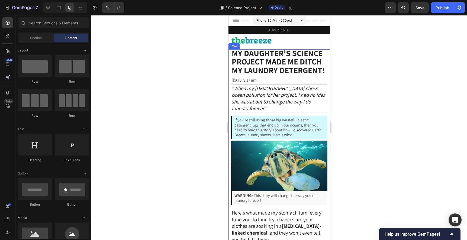
click at [382, 71] on div at bounding box center [278, 127] width 375 height 225
click at [298, 98] on icon "“When my [DEMOGRAPHIC_DATA] chose ocean pollution for her project, I had no ide…" at bounding box center [278, 98] width 94 height 27
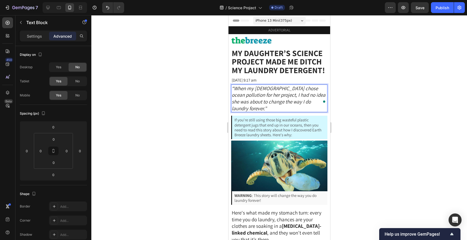
click at [308, 101] on icon "“When my [DEMOGRAPHIC_DATA] chose ocean pollution for her project, I had no ide…" at bounding box center [278, 98] width 94 height 27
click at [312, 101] on icon "“When my [DEMOGRAPHIC_DATA] chose ocean pollution for her project, I had no ide…" at bounding box center [278, 98] width 94 height 27
click at [314, 102] on icon "“When my [DEMOGRAPHIC_DATA] chose ocean pollution for her project, I had no ide…" at bounding box center [278, 98] width 94 height 27
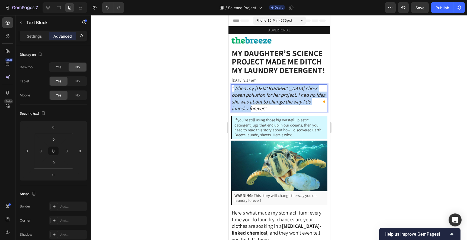
drag, startPoint x: 314, startPoint y: 102, endPoint x: 235, endPoint y: 89, distance: 80.2
click at [235, 89] on icon "“When my [DEMOGRAPHIC_DATA] chose ocean pollution for her project, I had no ide…" at bounding box center [278, 98] width 94 height 27
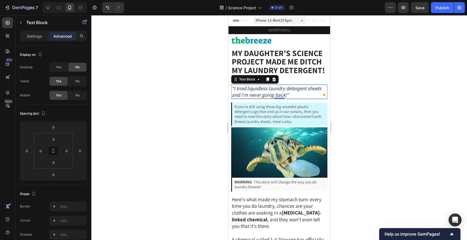
click at [361, 102] on div at bounding box center [278, 127] width 375 height 225
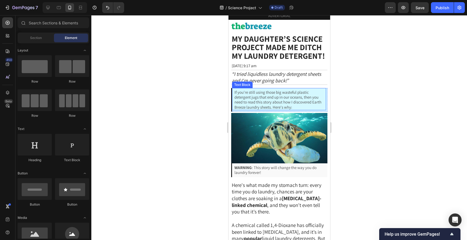
scroll to position [16, 0]
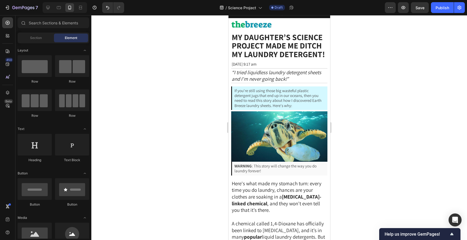
click at [355, 103] on div at bounding box center [278, 127] width 375 height 225
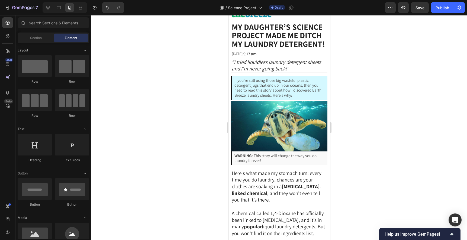
click at [371, 123] on div at bounding box center [278, 127] width 375 height 225
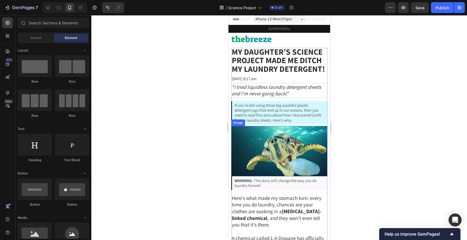
scroll to position [0, 0]
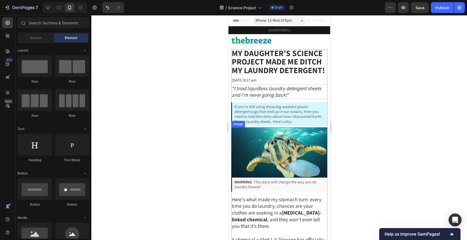
click at [395, 125] on div at bounding box center [278, 127] width 375 height 225
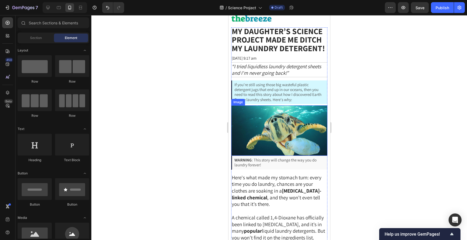
scroll to position [73, 0]
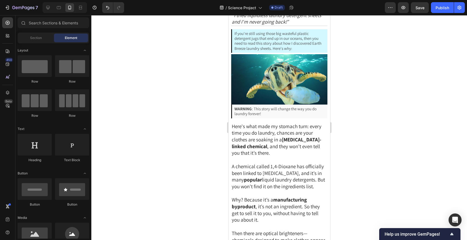
click at [365, 130] on div at bounding box center [278, 127] width 375 height 225
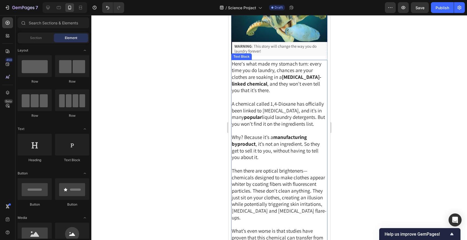
scroll to position [153, 0]
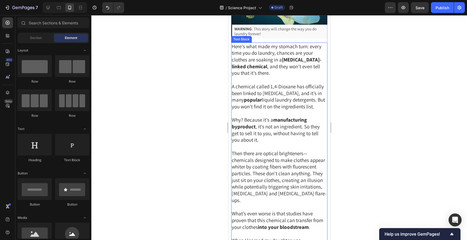
click at [280, 68] on span "Here's what made my stomach turn: every time you do laundry, chances are your c…" at bounding box center [276, 59] width 90 height 33
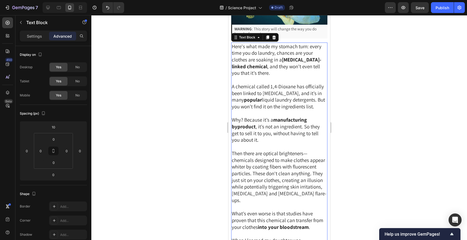
click at [258, 109] on span "A chemical called 1,4-Dioxane has officially been linked to cancer, and it’s in…" at bounding box center [277, 96] width 93 height 27
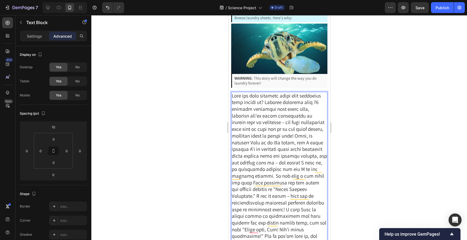
scroll to position [103, 0]
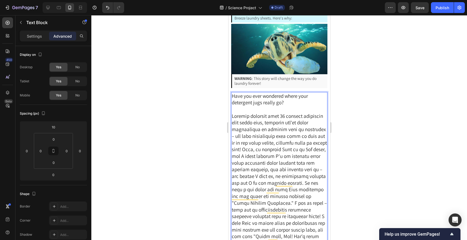
click at [273, 100] on span "Have you ever wondered where your detergent jugs really go?" at bounding box center [269, 99] width 76 height 13
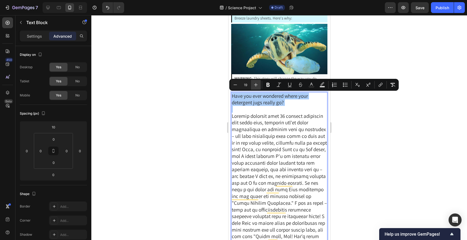
click at [264, 84] on button "Bold" at bounding box center [268, 85] width 10 height 10
click at [257, 85] on icon "Editor contextual toolbar" at bounding box center [255, 84] width 5 height 5
type input "21"
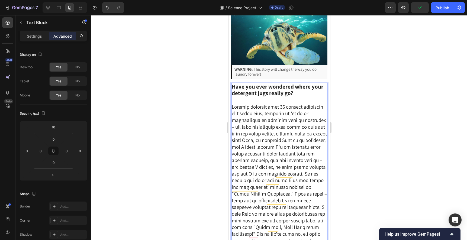
scroll to position [113, 0]
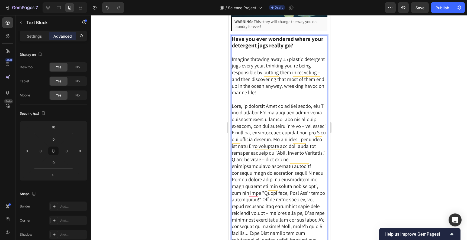
scroll to position [162, 0]
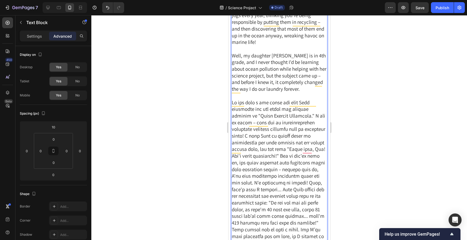
scroll to position [211, 0]
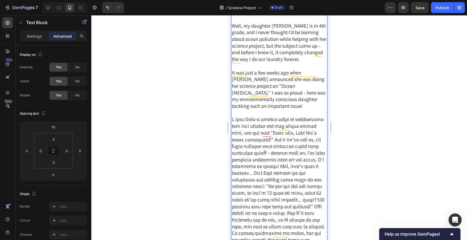
scroll to position [240, 0]
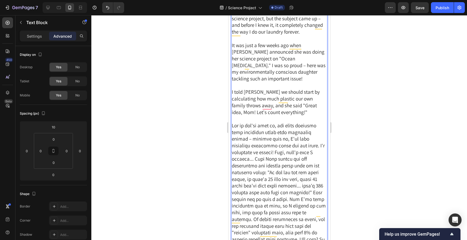
scroll to position [269, 0]
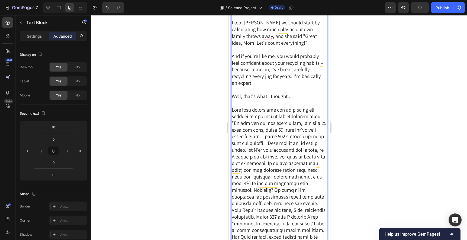
scroll to position [339, 0]
click at [272, 143] on span "Rich Text Editor. Editing area: main" at bounding box center [278, 228] width 95 height 247
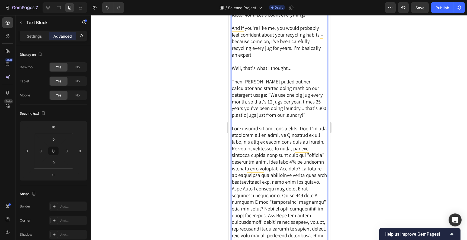
scroll to position [365, 0]
click at [300, 130] on span "Rich Text Editor. Editing area: main" at bounding box center [278, 228] width 95 height 207
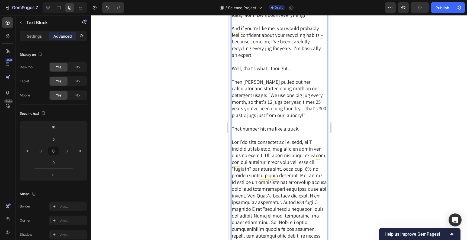
scroll to position [391, 0]
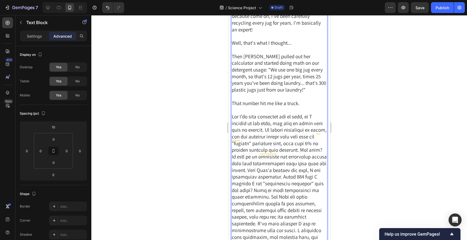
click at [264, 132] on span "Rich Text Editor. Editing area: main" at bounding box center [278, 216] width 95 height 207
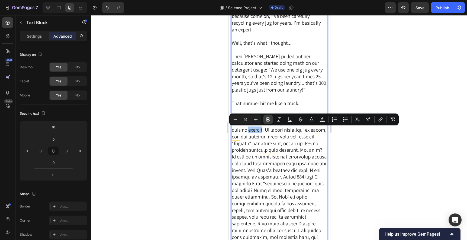
drag, startPoint x: 269, startPoint y: 118, endPoint x: 269, endPoint y: 121, distance: 3.0
click at [269, 118] on icon "Editor contextual toolbar" at bounding box center [267, 120] width 3 height 4
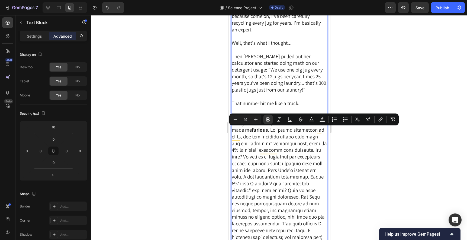
click at [271, 132] on span "But I’ve been recycling all of them, so I thought it was fine, but what we foun…" at bounding box center [278, 216] width 95 height 207
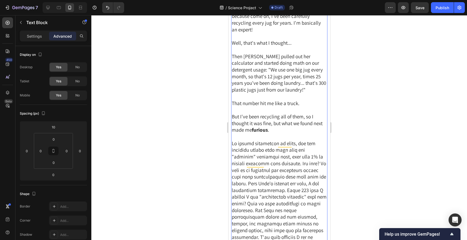
click at [367, 127] on div at bounding box center [278, 127] width 375 height 225
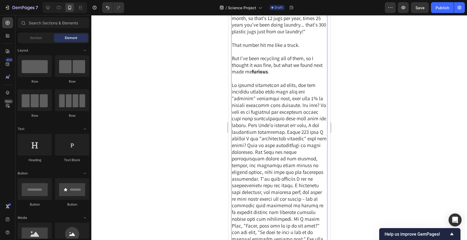
scroll to position [456, 0]
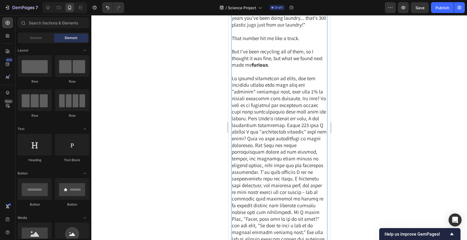
click at [276, 96] on span "Rich Text Editor. Editing area: main" at bounding box center [278, 172] width 95 height 194
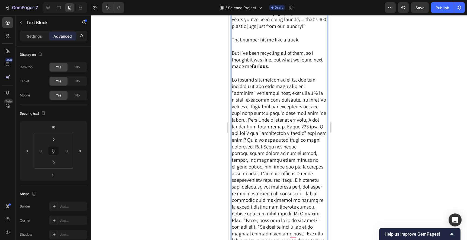
scroll to position [455, 0]
click at [289, 111] on span "To enrich screen reader interactions, please activate Accessibility in Grammarl…" at bounding box center [278, 172] width 95 height 194
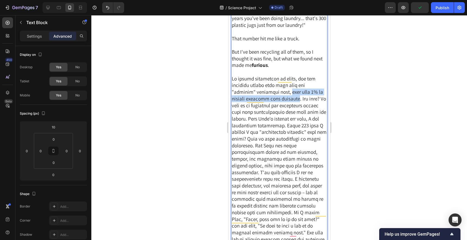
drag, startPoint x: 285, startPoint y: 94, endPoint x: 291, endPoint y: 100, distance: 9.0
click at [291, 100] on span "To enrich screen reader interactions, please activate Accessibility in Grammarl…" at bounding box center [278, 172] width 95 height 194
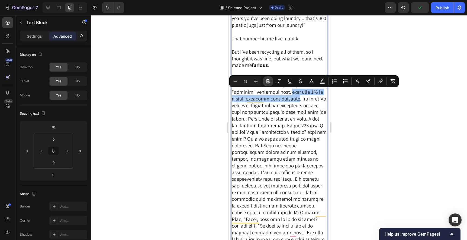
click at [267, 80] on icon "Editor contextual toolbar" at bounding box center [267, 81] width 5 height 5
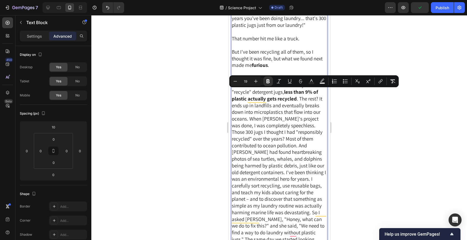
click at [359, 124] on div at bounding box center [278, 127] width 375 height 225
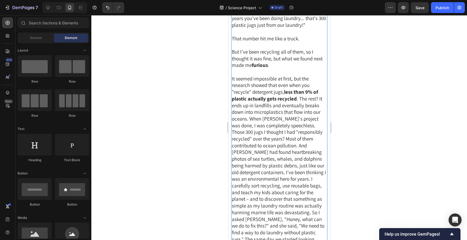
click at [317, 102] on span "It seemed impossible at first, but the research showed that even when you "recy…" at bounding box center [278, 172] width 94 height 194
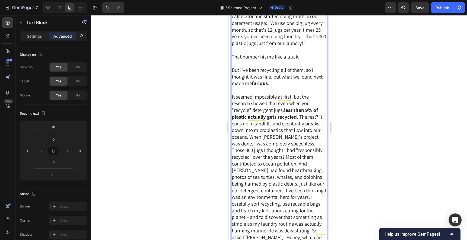
scroll to position [451, 0]
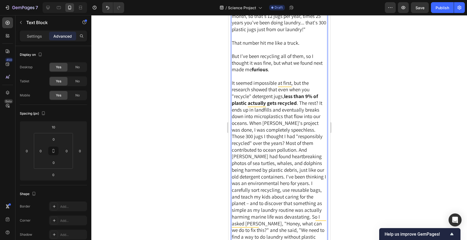
click at [283, 128] on span "It seemed impossible at first, but the research showed that even when you "recy…" at bounding box center [278, 177] width 94 height 194
click at [288, 128] on span "It seemed impossible at first, but the research showed that even when you "recy…" at bounding box center [278, 177] width 94 height 194
click at [251, 124] on span "It seemed impossible at first, but the research showed that even when you "recy…" at bounding box center [278, 177] width 94 height 194
click at [249, 124] on span "It seemed impossible at first, but the research showed that even when you "recy…" at bounding box center [278, 177] width 94 height 194
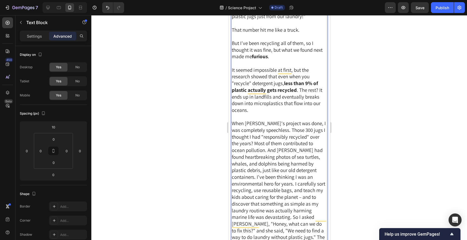
scroll to position [477, 0]
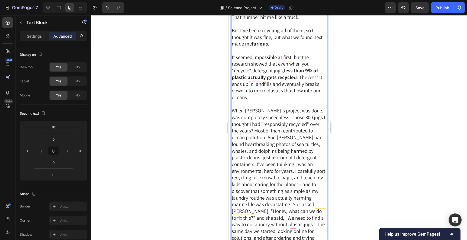
click at [282, 118] on span "When Emma's project was done, I was completely speechless. Those 300 jugs I tho…" at bounding box center [278, 184] width 94 height 154
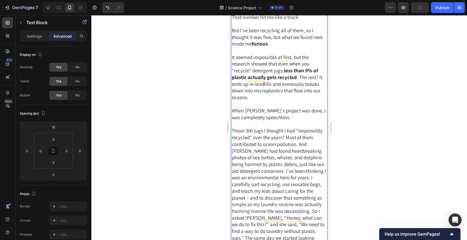
scroll to position [520, 0]
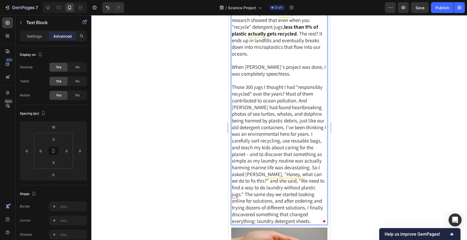
click at [299, 103] on span "Those 300 jugs I thought I had "responsibly recycled" over the years? Most of t…" at bounding box center [278, 154] width 94 height 140
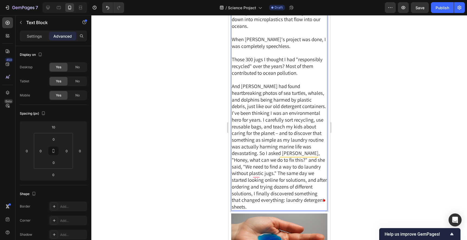
scroll to position [550, 0]
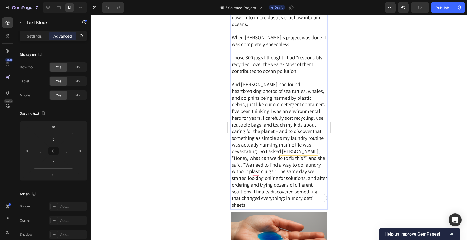
click at [277, 105] on span "And Emma had found heartbreaking photos of sea turtles, whales, and dolphins be…" at bounding box center [278, 144] width 95 height 127
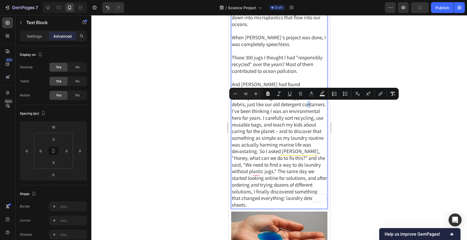
click at [278, 106] on span "And Emma had found heartbreaking photos of sea turtles, whales, and dolphins be…" at bounding box center [278, 144] width 95 height 127
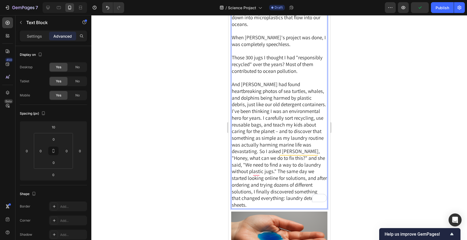
click at [278, 110] on span "And Emma had found heartbreaking photos of sea turtles, whales, and dolphins be…" at bounding box center [278, 144] width 95 height 127
click at [278, 106] on span "And Emma had found heartbreaking photos of sea turtles, whales, and dolphins be…" at bounding box center [278, 144] width 95 height 127
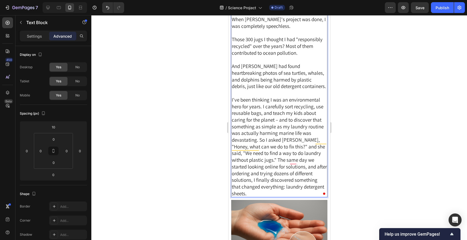
scroll to position [573, 0]
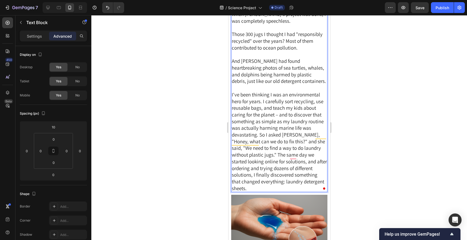
click at [260, 136] on span "I've been thinking I was an environmental hero for years. I carefully sort recy…" at bounding box center [278, 141] width 95 height 100
click at [259, 137] on span "I've been thinking I was an environmental hero for years. I carefully sort recy…" at bounding box center [278, 141] width 95 height 100
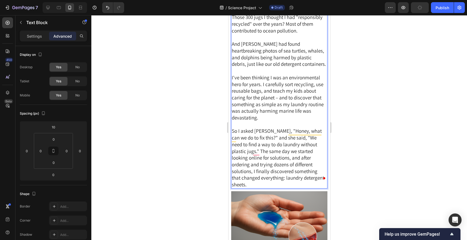
scroll to position [590, 0]
click at [316, 145] on span "So I asked Emma, "Honey, what can we do to fix this?" and she said, "We need to…" at bounding box center [277, 158] width 92 height 60
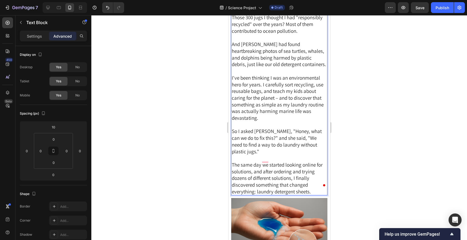
scroll to position [615, 0]
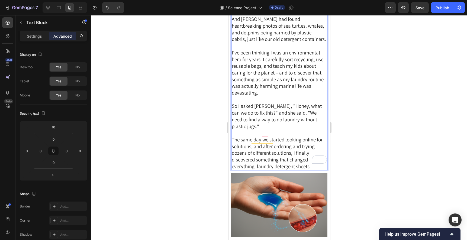
click at [284, 148] on span "The same day we started looking online for solutions, and after ordering and tr…" at bounding box center [276, 152] width 91 height 33
click at [296, 158] on span "The same day we started looking online for solutions, and after ordering and tr…" at bounding box center [276, 152] width 91 height 33
drag, startPoint x: 256, startPoint y: 161, endPoint x: 309, endPoint y: 159, distance: 52.6
click at [309, 159] on span "The same day we started looking online for solutions, and after ordering and tr…" at bounding box center [276, 152] width 91 height 33
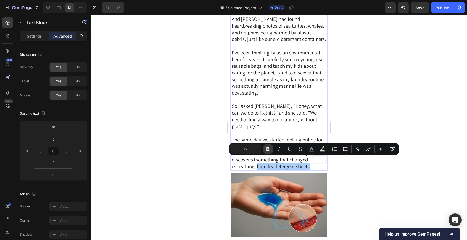
click at [268, 149] on icon "Editor contextual toolbar" at bounding box center [267, 149] width 3 height 4
click at [304, 130] on p "Rich Text Editor. Editing area: main" at bounding box center [278, 132] width 95 height 7
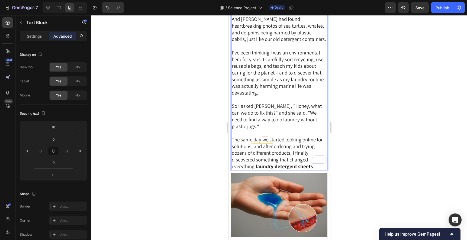
click at [367, 128] on div at bounding box center [278, 127] width 375 height 225
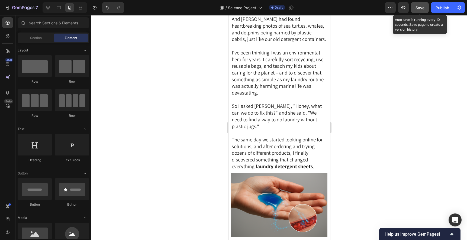
click at [418, 11] on button "Save" at bounding box center [420, 7] width 18 height 11
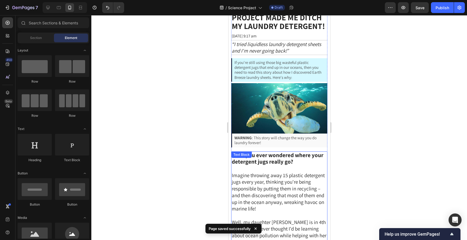
scroll to position [0, 0]
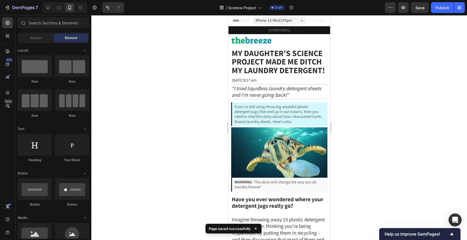
click at [349, 96] on div at bounding box center [278, 127] width 375 height 225
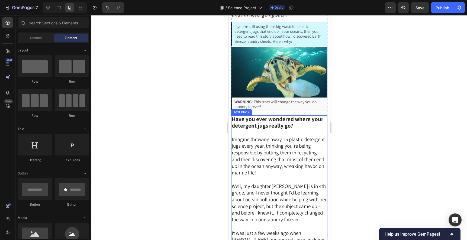
scroll to position [60, 0]
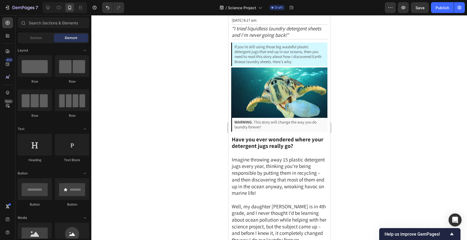
click at [352, 84] on div at bounding box center [278, 127] width 375 height 225
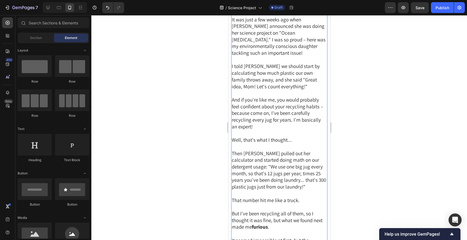
scroll to position [296, 0]
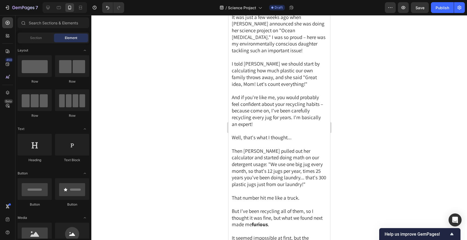
click at [368, 90] on div at bounding box center [278, 127] width 375 height 225
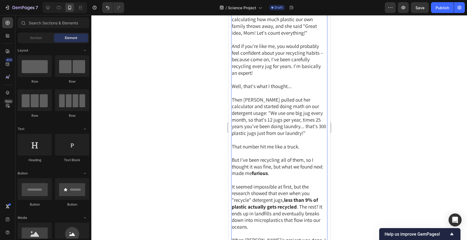
scroll to position [347, 0]
click at [391, 90] on div at bounding box center [278, 127] width 375 height 225
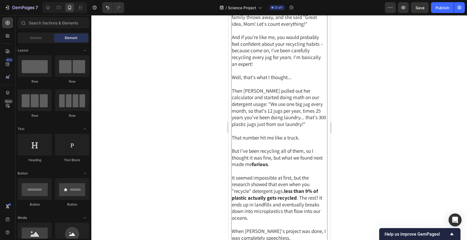
scroll to position [355, 0]
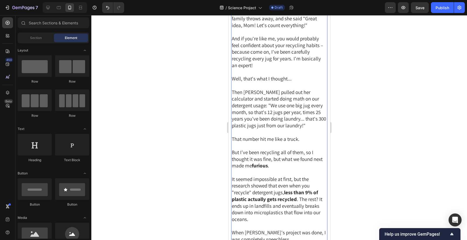
click at [307, 62] on span "And if you're like me, you would probably feel confident about your recycling h…" at bounding box center [276, 51] width 91 height 33
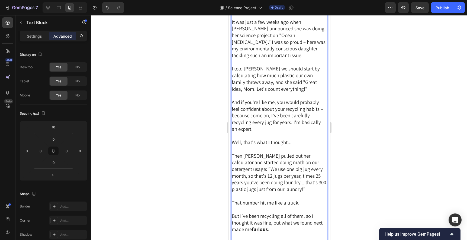
scroll to position [295, 0]
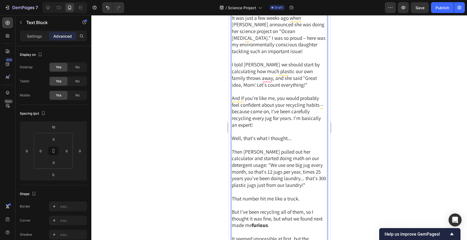
click at [374, 134] on div at bounding box center [278, 127] width 375 height 225
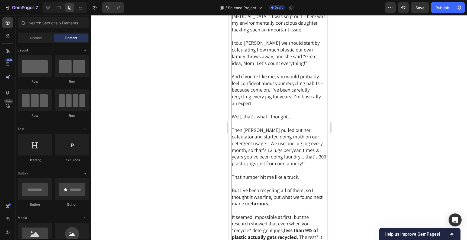
scroll to position [348, 0]
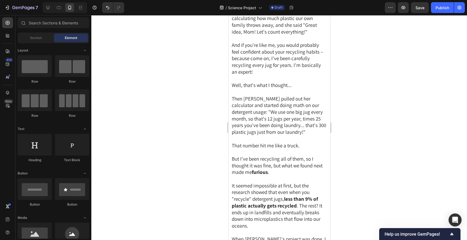
click at [381, 125] on div at bounding box center [278, 127] width 375 height 225
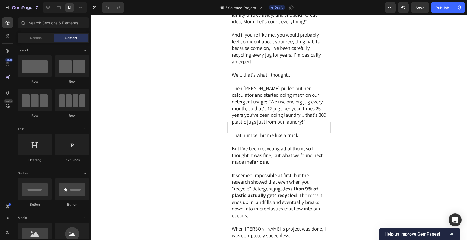
click at [322, 101] on p "Then Emma pulled out her calculator and started doing math on our detergent usa…" at bounding box center [278, 105] width 95 height 40
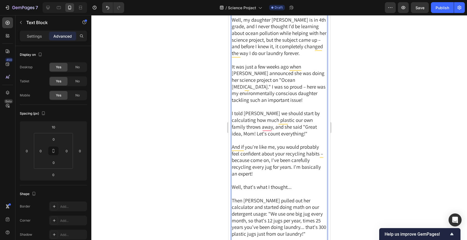
scroll to position [258, 0]
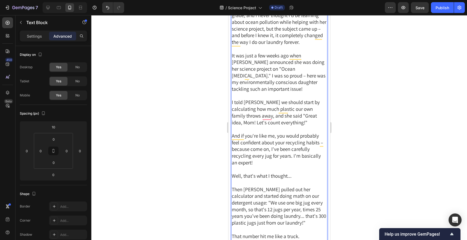
click at [323, 198] on span "Then Emma pulled out her calculator and started doing math on our detergent usa…" at bounding box center [278, 206] width 94 height 40
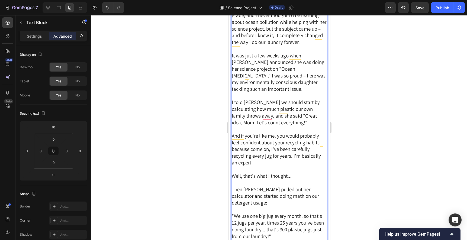
click at [386, 159] on div at bounding box center [278, 127] width 375 height 225
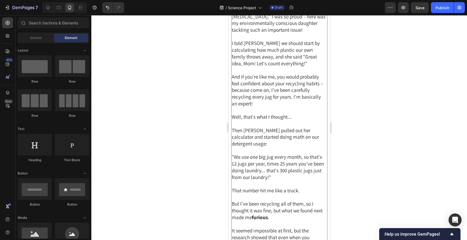
scroll to position [325, 0]
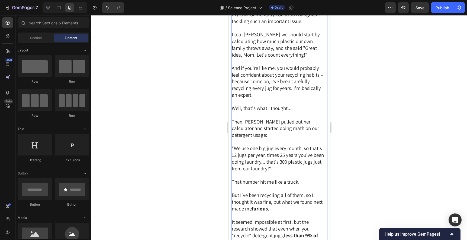
click at [269, 151] on span ""We use one big jug every month, so that's 12 jugs per year, times 25 years you…" at bounding box center [277, 158] width 92 height 27
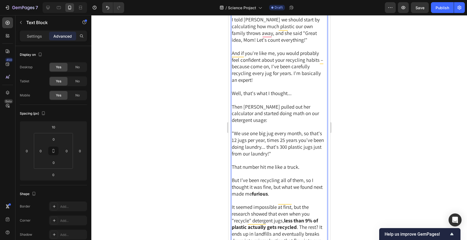
scroll to position [388, 0]
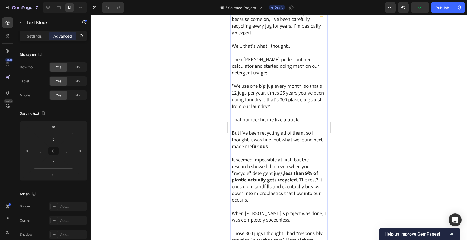
click at [267, 95] on span ""We use one big jug every month, so that's 12 jugs per year, times 25 years you…" at bounding box center [277, 96] width 92 height 27
drag, startPoint x: 278, startPoint y: 95, endPoint x: 310, endPoint y: 96, distance: 31.7
click at [310, 96] on span ""We use one big jug every month, so that's 12 jugs per year, times 25 years you…" at bounding box center [277, 96] width 92 height 27
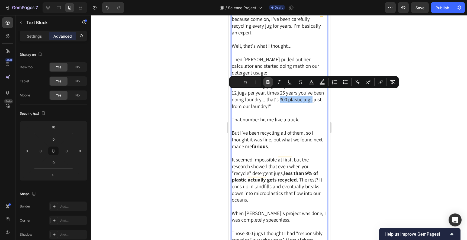
click at [269, 83] on icon "Editor contextual toolbar" at bounding box center [267, 82] width 3 height 4
click at [287, 100] on p ""We use one big jug every month, so that's 12 jugs per year, times 25 years you…" at bounding box center [278, 96] width 95 height 27
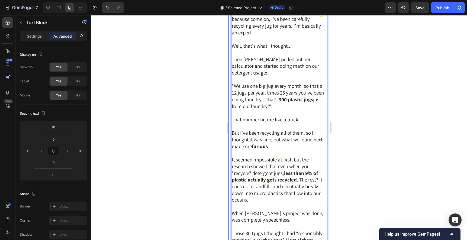
click at [363, 109] on div at bounding box center [278, 127] width 375 height 225
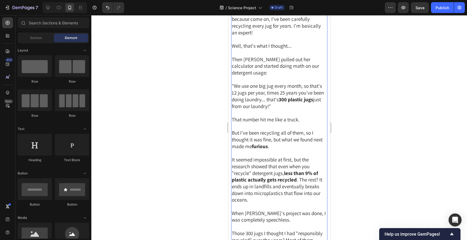
click at [295, 158] on span "It seemed impossible at first, but the research showed that even when you "recy…" at bounding box center [276, 179] width 90 height 47
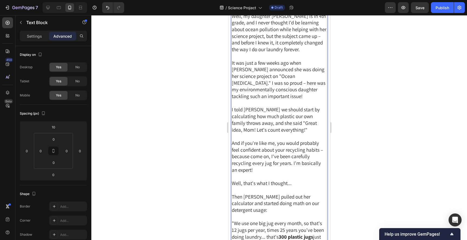
scroll to position [376, 0]
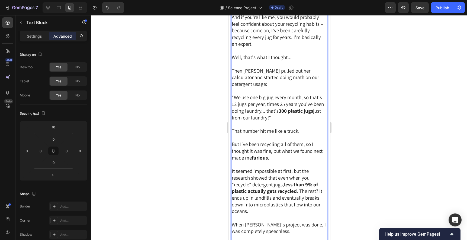
click at [285, 215] on p "To enrich screen reader interactions, please activate Accessibility in Grammarl…" at bounding box center [278, 218] width 95 height 7
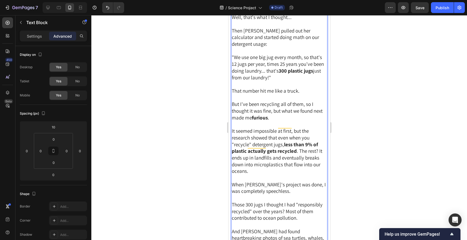
click at [290, 185] on p "When [PERSON_NAME]'s project was done, I was completely speechless." at bounding box center [278, 187] width 95 height 13
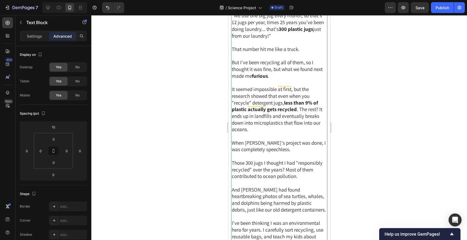
click at [358, 160] on div at bounding box center [278, 127] width 375 height 225
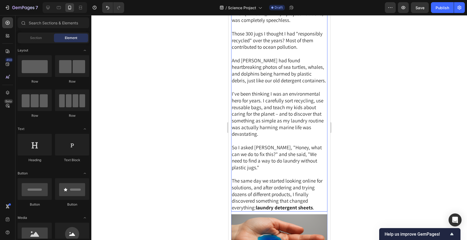
scroll to position [587, 0]
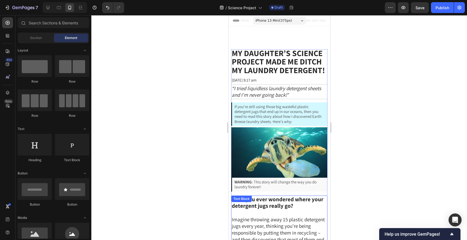
scroll to position [587, 0]
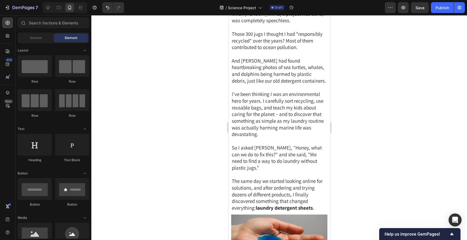
click at [358, 143] on div at bounding box center [278, 127] width 375 height 225
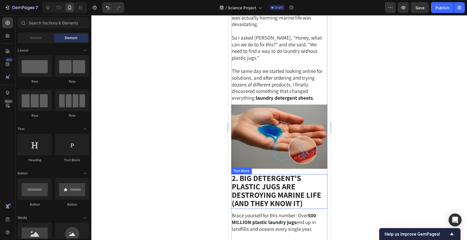
scroll to position [690, 0]
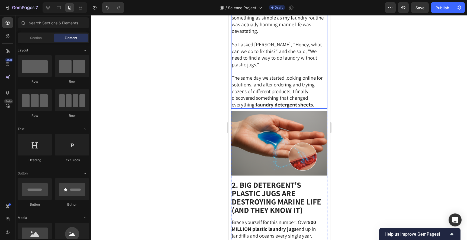
click at [302, 78] on span "The same day we started looking online for solutions, and after ordering and tr…" at bounding box center [276, 90] width 91 height 33
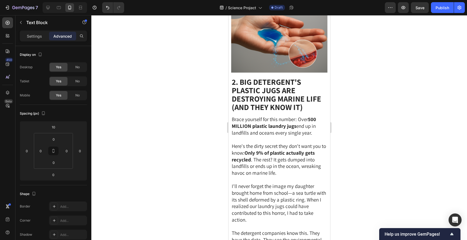
scroll to position [804, 0]
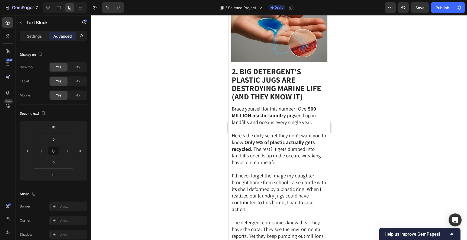
click at [284, 75] on strong "2. Big Detergent's Plastic Jugs Are Destroying Marine Life (And They Know It)" at bounding box center [275, 84] width 89 height 36
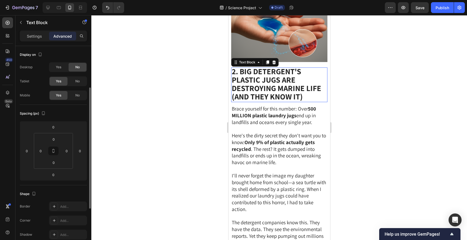
scroll to position [26, 0]
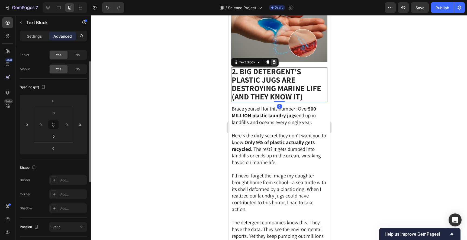
click at [274, 60] on icon at bounding box center [274, 62] width 4 height 4
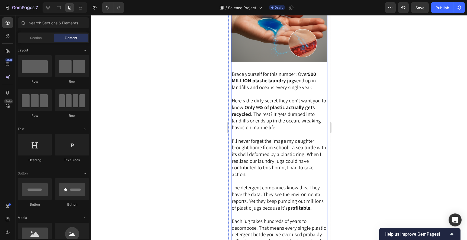
click at [309, 45] on img at bounding box center [279, 30] width 96 height 64
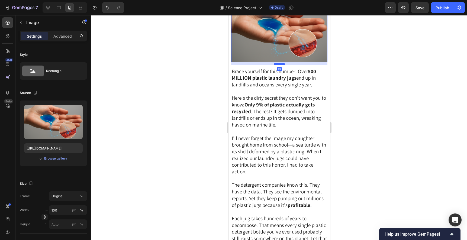
drag, startPoint x: 282, startPoint y: 55, endPoint x: 283, endPoint y: 52, distance: 2.8
click at [283, 63] on div at bounding box center [279, 64] width 11 height 2
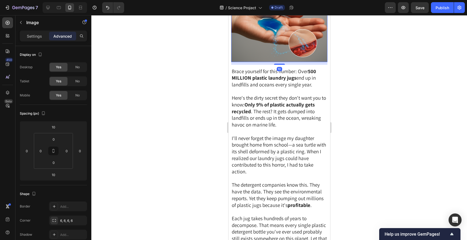
click at [374, 56] on div at bounding box center [278, 127] width 375 height 225
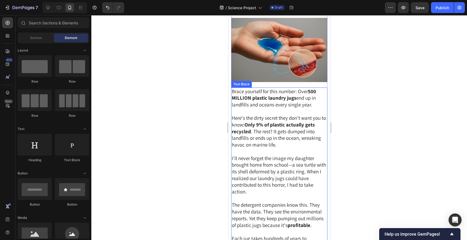
scroll to position [716, 0]
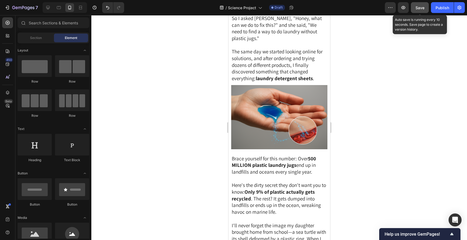
click at [415, 8] on button "Save" at bounding box center [420, 7] width 18 height 11
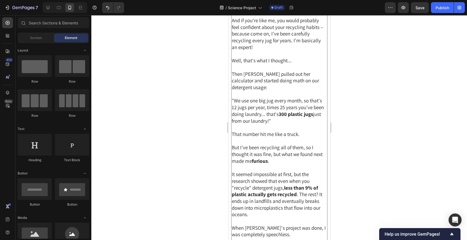
scroll to position [406, 0]
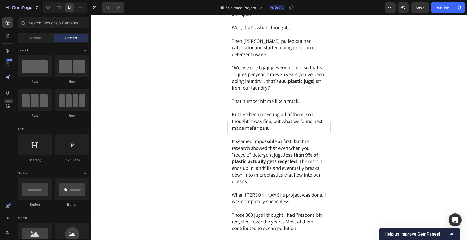
click at [358, 114] on div at bounding box center [278, 127] width 375 height 225
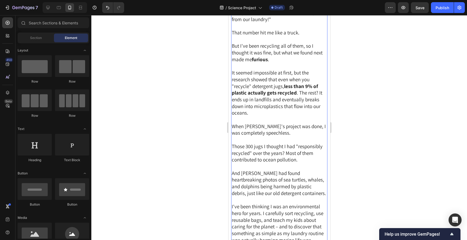
scroll to position [474, 0]
click at [363, 119] on div at bounding box center [278, 127] width 375 height 225
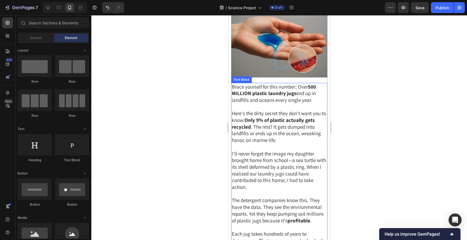
scroll to position [861, 0]
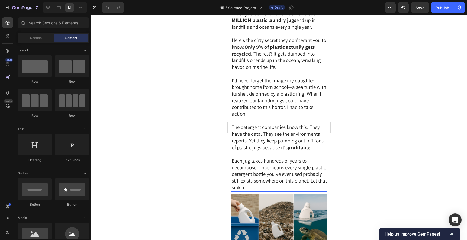
click at [294, 117] on p at bounding box center [278, 120] width 95 height 7
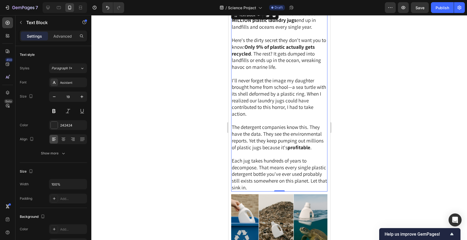
click at [268, 95] on span "I'll never forget the image my daughter brought home from school—a sea turtle w…" at bounding box center [278, 97] width 94 height 40
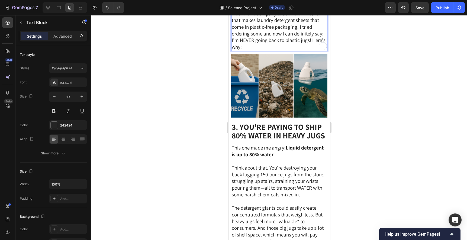
scroll to position [705, 0]
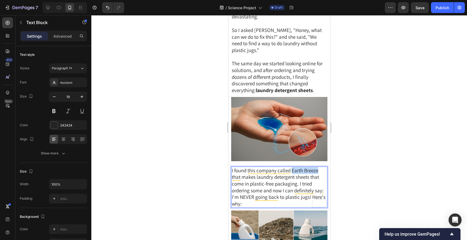
drag, startPoint x: 292, startPoint y: 158, endPoint x: 318, endPoint y: 159, distance: 26.0
click at [318, 167] on p "I found this company called Earth Breeze that makes laundry detergent sheets th…" at bounding box center [278, 187] width 95 height 40
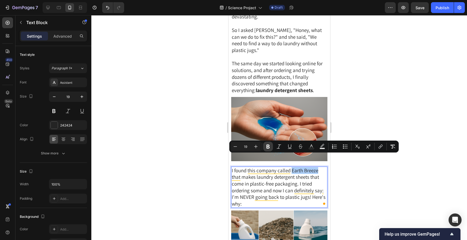
click at [267, 144] on icon "Editor contextual toolbar" at bounding box center [267, 146] width 5 height 5
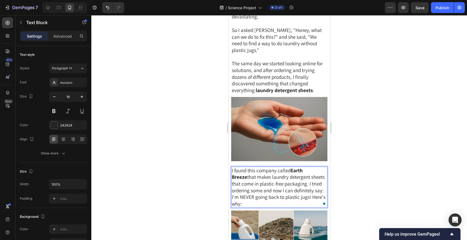
click at [272, 177] on span "I found this company called Earth Breeze that makes laundry detergent sheets th…" at bounding box center [278, 187] width 94 height 40
click at [297, 172] on span "I found this company called Earth Breeze that makes laundry detergent sheets th…" at bounding box center [278, 187] width 94 height 40
click at [232, 185] on span "I found this company called Earth Breeze that makes laundry detergent sheets th…" at bounding box center [278, 187] width 94 height 40
click at [311, 187] on span "I found this company called Earth Breeze that makes laundry detergent sheets th…" at bounding box center [278, 187] width 94 height 40
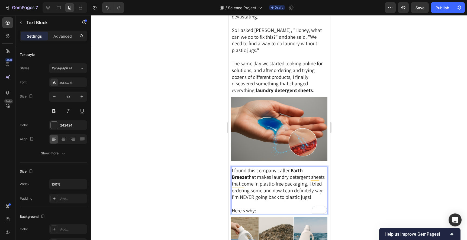
click at [323, 178] on span "I found this company called Earth Breeze that makes laundry detergent sheets th…" at bounding box center [277, 183] width 93 height 33
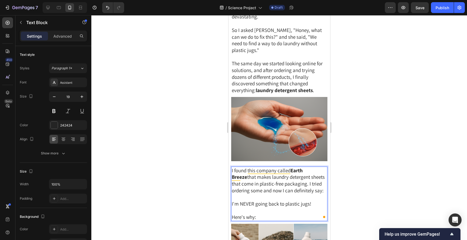
click at [278, 200] on span "I'm NEVER going back to plastic jugs!" at bounding box center [270, 203] width 79 height 7
click at [370, 173] on div at bounding box center [278, 127] width 375 height 225
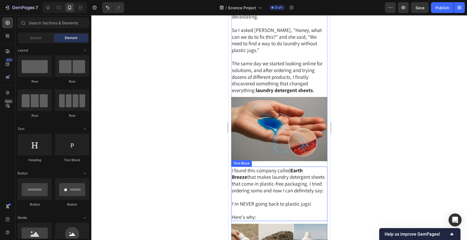
click at [298, 200] on span "I'm NEVER going back to plastic jugs!" at bounding box center [270, 203] width 79 height 7
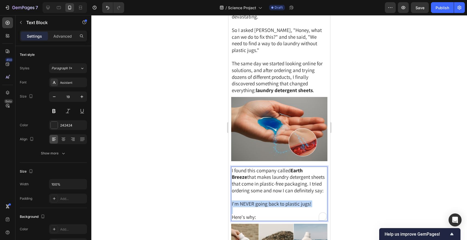
click at [298, 200] on span "I'm NEVER going back to plastic jugs!" at bounding box center [270, 203] width 79 height 7
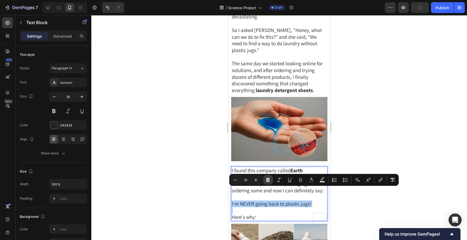
click at [267, 178] on icon "Editor contextual toolbar" at bounding box center [267, 179] width 5 height 5
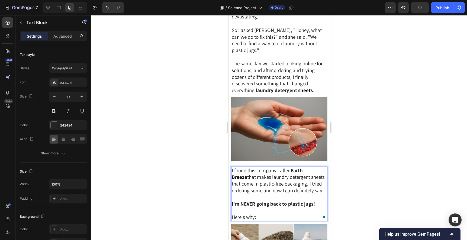
click at [233, 200] on strong "I'm NEVER going back to plastic jugs!" at bounding box center [272, 203] width 83 height 7
click at [232, 200] on strong "I'm NEVER going back to plastic jugs!" at bounding box center [272, 203] width 83 height 7
click at [384, 146] on div at bounding box center [278, 127] width 375 height 225
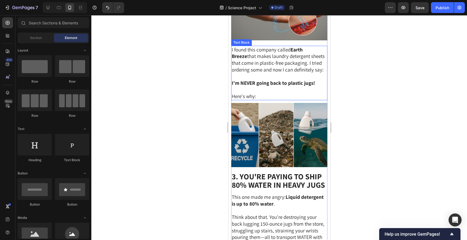
scroll to position [848, 0]
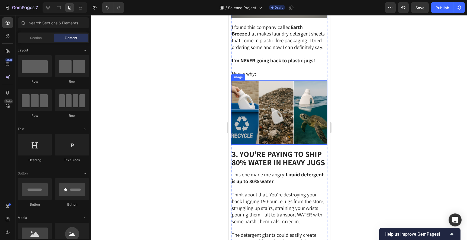
drag, startPoint x: 581, startPoint y: 123, endPoint x: 284, endPoint y: 132, distance: 297.0
click at [284, 132] on img at bounding box center [279, 112] width 96 height 64
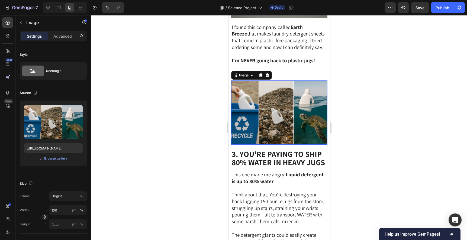
click at [356, 107] on div at bounding box center [278, 127] width 375 height 225
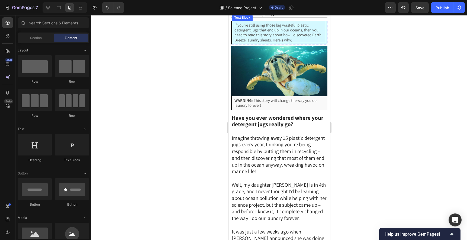
scroll to position [0, 0]
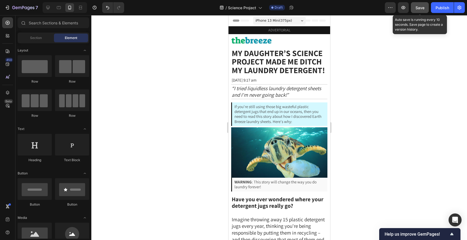
click at [420, 11] on button "Save" at bounding box center [420, 7] width 18 height 11
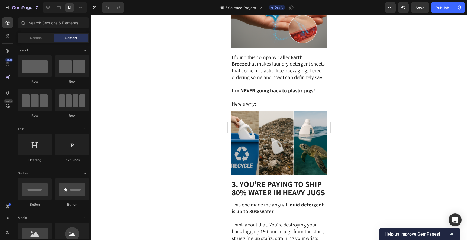
scroll to position [829, 0]
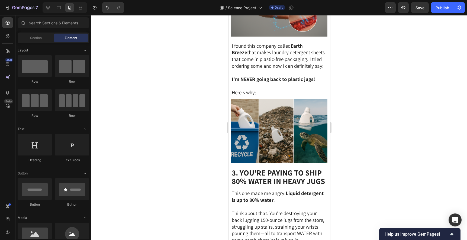
click at [171, 84] on div at bounding box center [278, 127] width 375 height 225
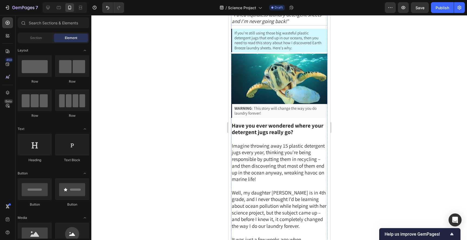
scroll to position [0, 0]
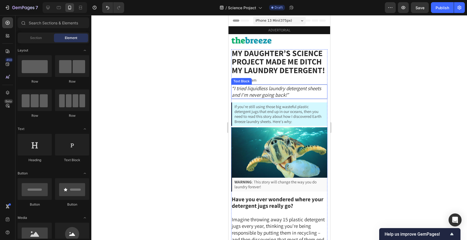
click at [184, 91] on div at bounding box center [278, 127] width 375 height 225
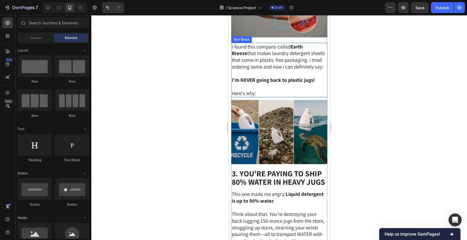
scroll to position [856, 0]
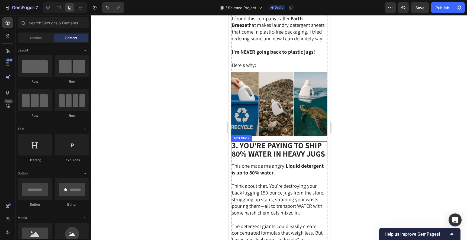
click at [285, 140] on strong "3. You're Paying to Ship 80% Water in Heavy Jugs" at bounding box center [277, 149] width 93 height 19
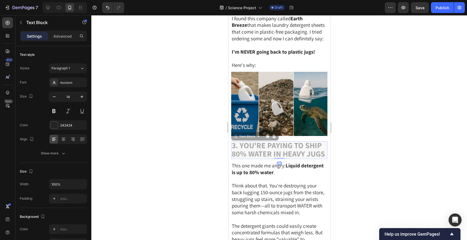
drag, startPoint x: 267, startPoint y: 141, endPoint x: 316, endPoint y: 76, distance: 80.8
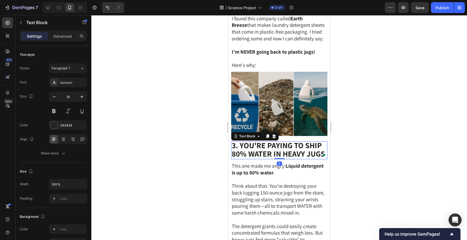
click at [361, 93] on div at bounding box center [278, 127] width 375 height 225
click at [245, 140] on strong "3. You're Paying to Ship 80% Water in Heavy Jugs" at bounding box center [277, 149] width 93 height 19
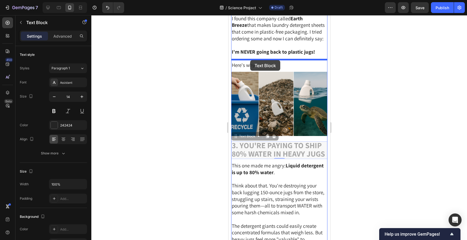
drag, startPoint x: 235, startPoint y: 126, endPoint x: 250, endPoint y: 60, distance: 67.0
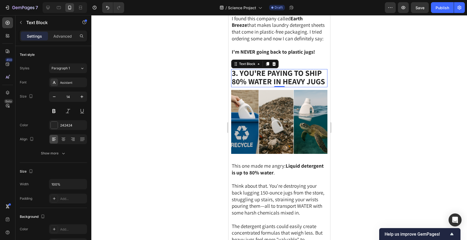
click at [283, 72] on strong "3. You're Paying to Ship 80% Water in Heavy Jugs" at bounding box center [277, 77] width 93 height 19
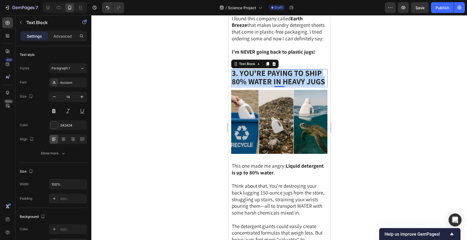
click at [283, 72] on strong "3. You're Paying to Ship 80% Water in Heavy Jugs" at bounding box center [277, 77] width 93 height 19
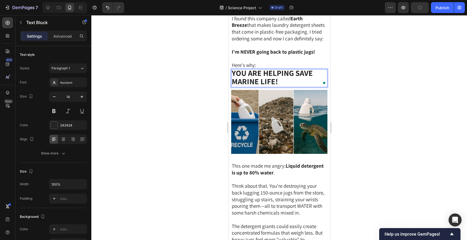
click at [378, 78] on div at bounding box center [278, 127] width 375 height 225
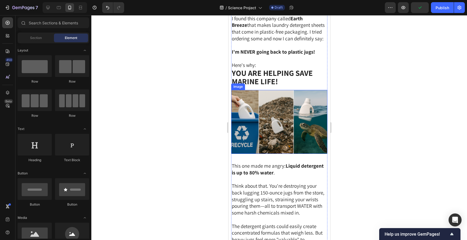
click at [290, 107] on img at bounding box center [279, 122] width 96 height 64
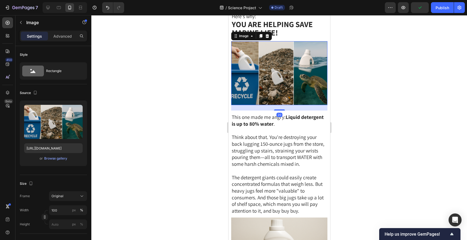
scroll to position [918, 0]
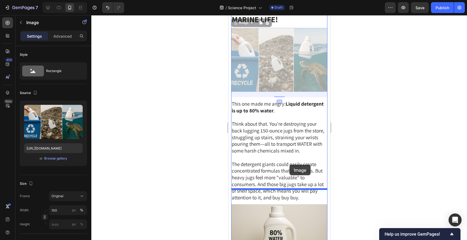
drag, startPoint x: 289, startPoint y: 63, endPoint x: 289, endPoint y: 164, distance: 100.5
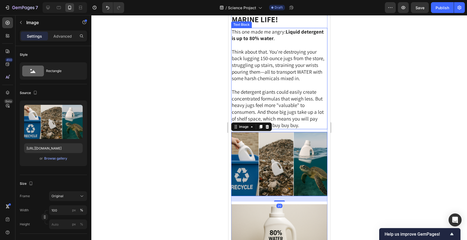
scroll to position [846, 0]
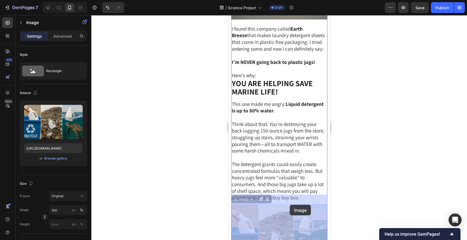
drag, startPoint x: 287, startPoint y: 217, endPoint x: 289, endPoint y: 205, distance: 12.3
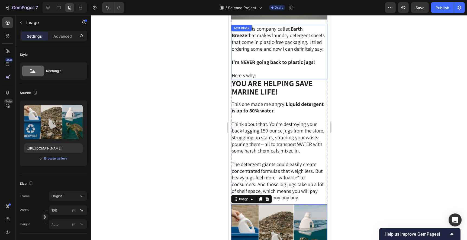
click at [281, 72] on p "Here's why:" at bounding box center [278, 75] width 95 height 7
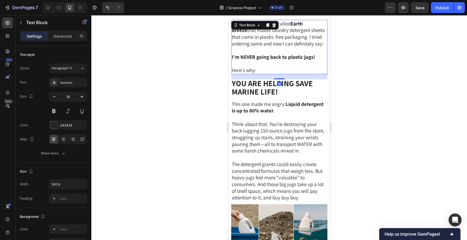
scroll to position [852, 0]
drag, startPoint x: 279, startPoint y: 67, endPoint x: 281, endPoint y: 72, distance: 5.7
click at [281, 74] on div "20" at bounding box center [279, 74] width 96 height 0
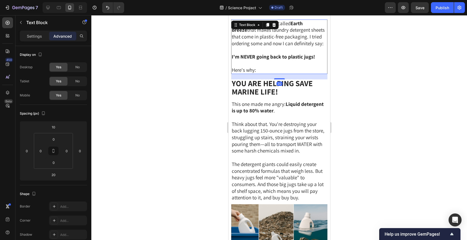
click at [397, 67] on div at bounding box center [278, 127] width 375 height 225
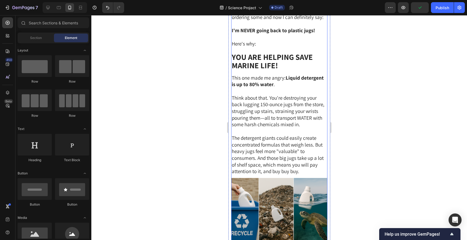
scroll to position [837, 0]
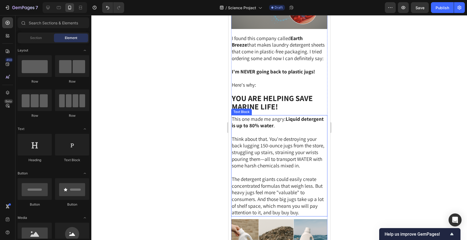
click at [274, 169] on p at bounding box center [278, 172] width 95 height 7
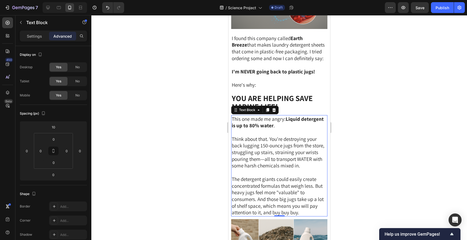
click at [271, 139] on span "Think about that. You're destroying your back lugging 150-ounce jugs from the s…" at bounding box center [277, 152] width 93 height 33
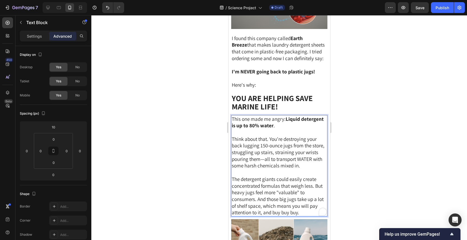
click at [271, 139] on span "Think about that. You're destroying your back lugging 150-ounce jugs from the s…" at bounding box center [277, 152] width 93 height 33
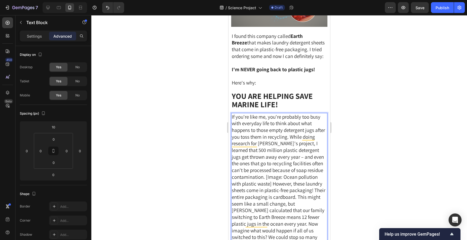
click at [289, 126] on span "If you're like me, you're probably too busy with everyday life to think about w…" at bounding box center [277, 180] width 93 height 134
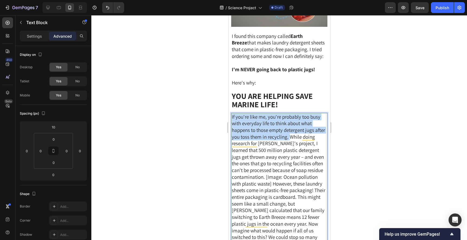
drag, startPoint x: 289, startPoint y: 125, endPoint x: 232, endPoint y: 105, distance: 60.8
click at [232, 113] on span "If you're like me, you're probably too busy with everyday life to think about w…" at bounding box center [277, 180] width 93 height 134
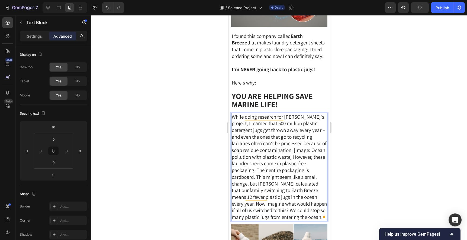
click at [268, 118] on span "While doing research for [PERSON_NAME]'s project, I learned that 500 million pl…" at bounding box center [278, 166] width 95 height 107
click at [265, 138] on span "While doing research for [PERSON_NAME]'s project, I learned that 500 million pl…" at bounding box center [278, 166] width 95 height 107
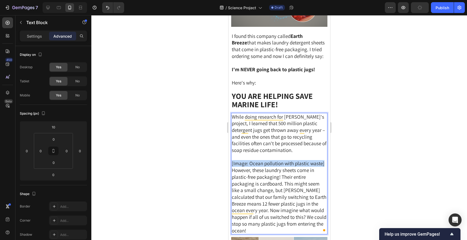
drag, startPoint x: 323, startPoint y: 152, endPoint x: 232, endPoint y: 151, distance: 91.0
click at [232, 160] on p "[Image: Ocean pollution with plastic waste] However, these laundry sheets come …" at bounding box center [278, 197] width 95 height 74
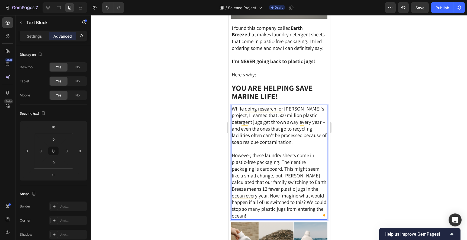
scroll to position [848, 0]
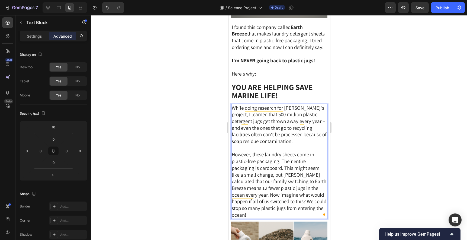
click at [268, 157] on span "However, these laundry sheets come in plastic-free packaging! Their entire pack…" at bounding box center [278, 184] width 95 height 67
drag, startPoint x: 263, startPoint y: 142, endPoint x: 247, endPoint y: 142, distance: 16.3
click at [255, 151] on span "However, these laundry sheets come in plastic-free packaging! Their entire pack…" at bounding box center [278, 184] width 95 height 67
click at [243, 151] on span "However, these laundry sheets come in plastic-free packaging! Their entire pack…" at bounding box center [278, 184] width 95 height 67
click at [264, 151] on span "However, these laundry sheets come in plastic-free packaging! Their entire pack…" at bounding box center [278, 184] width 95 height 67
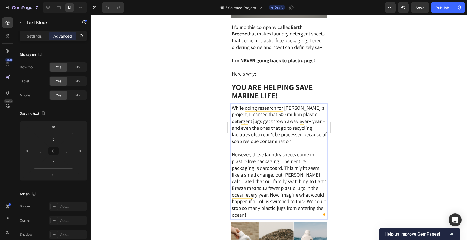
click at [279, 151] on span "However, these laundry sheets come in plastic-free packaging! Their entire pack…" at bounding box center [278, 184] width 95 height 67
click at [278, 151] on span "However, these laundry sheets come in plastic-free packaging! Their entire pack…" at bounding box center [278, 184] width 95 height 67
drag, startPoint x: 233, startPoint y: 150, endPoint x: 255, endPoint y: 150, distance: 22.8
click at [255, 151] on span "However, these laundry sheets come in plastic-free packaging! Their entire pack…" at bounding box center [278, 184] width 95 height 67
drag, startPoint x: 278, startPoint y: 150, endPoint x: 232, endPoint y: 150, distance: 45.8
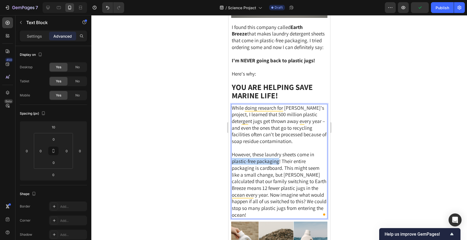
click at [232, 151] on span "However, these laundry sheets come in plastic-free packaging! Their entire pack…" at bounding box center [278, 184] width 95 height 67
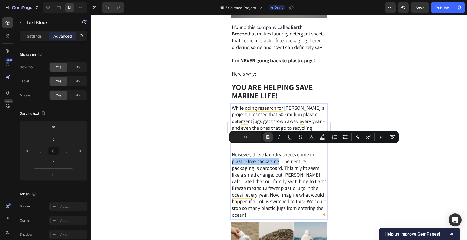
click at [268, 137] on icon "Editor contextual toolbar" at bounding box center [267, 137] width 3 height 4
click at [278, 154] on span "However, these laundry sheets come in plastic-free packaging ! Their entire pac…" at bounding box center [278, 184] width 95 height 67
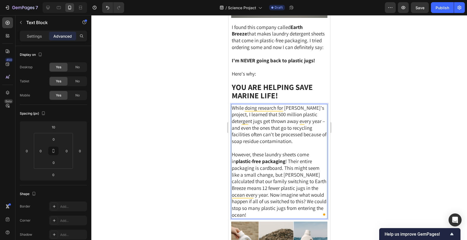
click at [284, 151] on span "However, these laundry sheets come in plastic-free packaging ! Their entire pac…" at bounding box center [278, 184] width 95 height 67
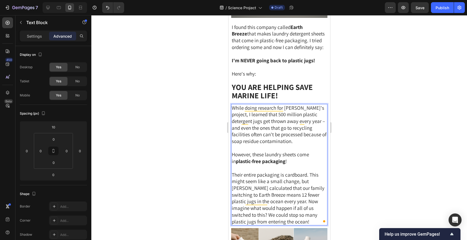
click at [357, 157] on div at bounding box center [278, 127] width 375 height 225
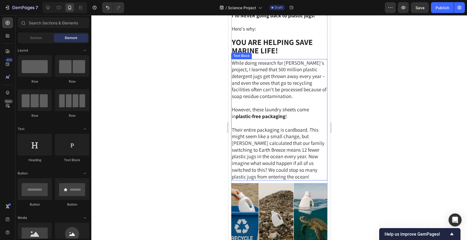
scroll to position [894, 0]
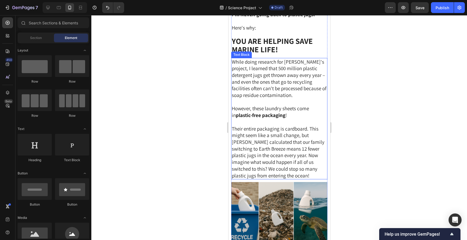
click at [310, 125] on span "Their entire packaging is cardboard. This might seem like a small change, but […" at bounding box center [277, 151] width 93 height 53
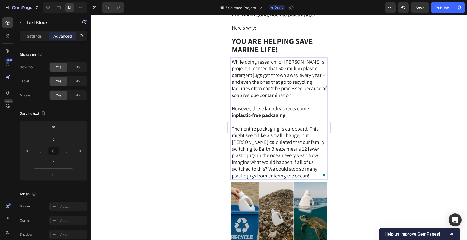
click at [309, 125] on span "Their entire packaging is cardboard. This might seem like a small change, but […" at bounding box center [277, 151] width 93 height 53
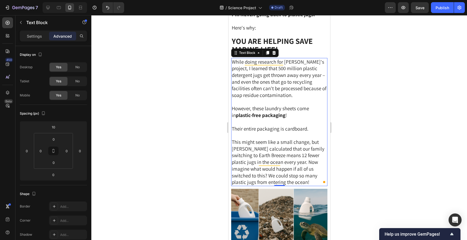
click at [367, 127] on div at bounding box center [278, 127] width 375 height 225
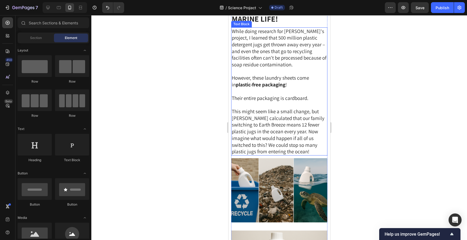
scroll to position [924, 0]
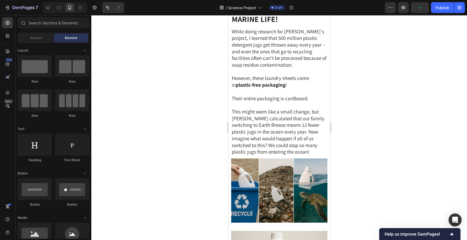
click at [383, 114] on div at bounding box center [278, 127] width 375 height 225
click at [296, 124] on span "This might seem like a small change, but [PERSON_NAME] calculated that our fami…" at bounding box center [277, 131] width 93 height 47
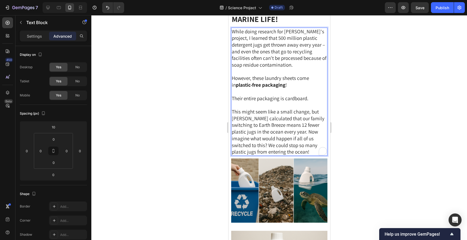
click at [291, 126] on span "This might seem like a small change, but [PERSON_NAME] calculated that our fami…" at bounding box center [277, 131] width 93 height 47
click at [365, 127] on div at bounding box center [278, 127] width 375 height 225
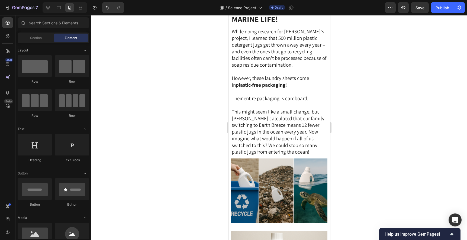
click at [361, 113] on div at bounding box center [278, 127] width 375 height 225
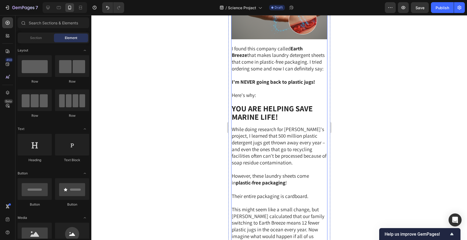
scroll to position [926, 0]
